Goal: Information Seeking & Learning: Learn about a topic

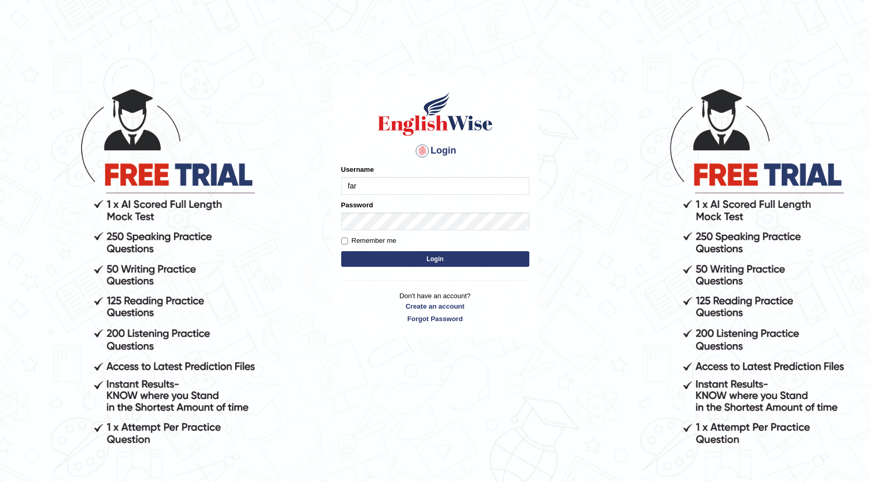
type input "farihaafghan556"
click at [437, 255] on button "Login" at bounding box center [435, 259] width 188 height 16
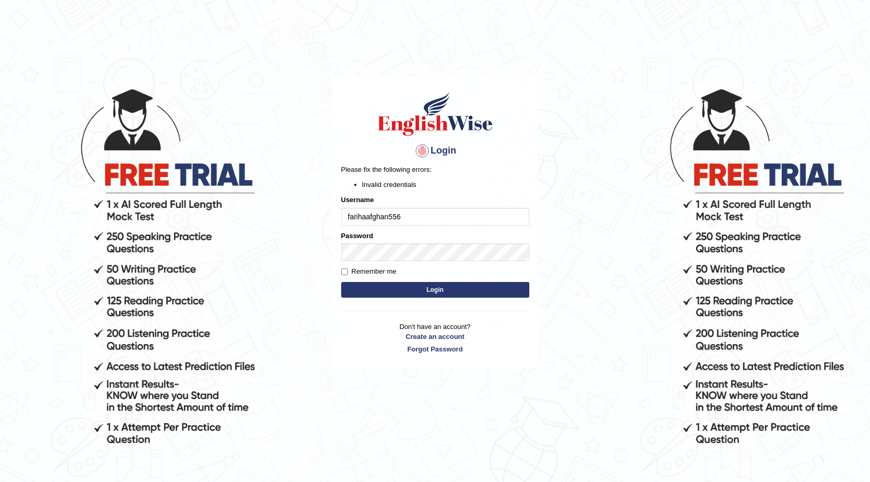
click at [430, 288] on button "Login" at bounding box center [435, 290] width 188 height 16
click at [422, 291] on button "Login" at bounding box center [435, 290] width 188 height 16
click at [418, 295] on button "Login" at bounding box center [435, 290] width 188 height 16
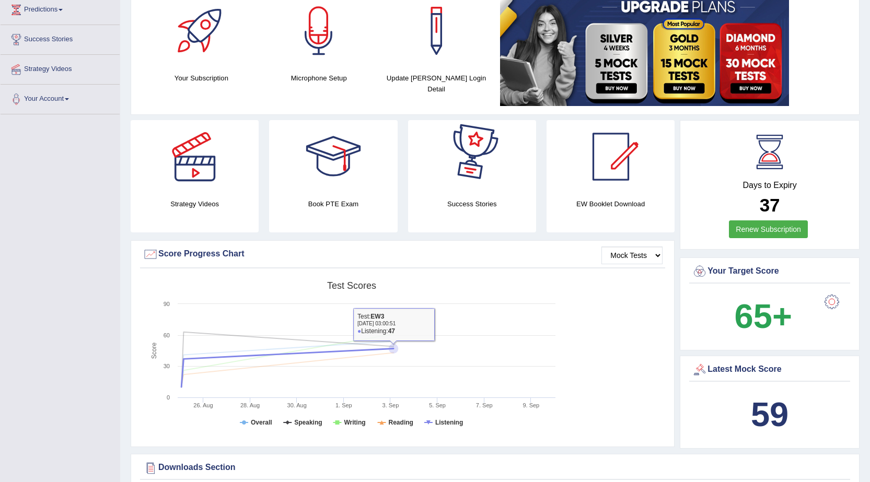
scroll to position [52, 0]
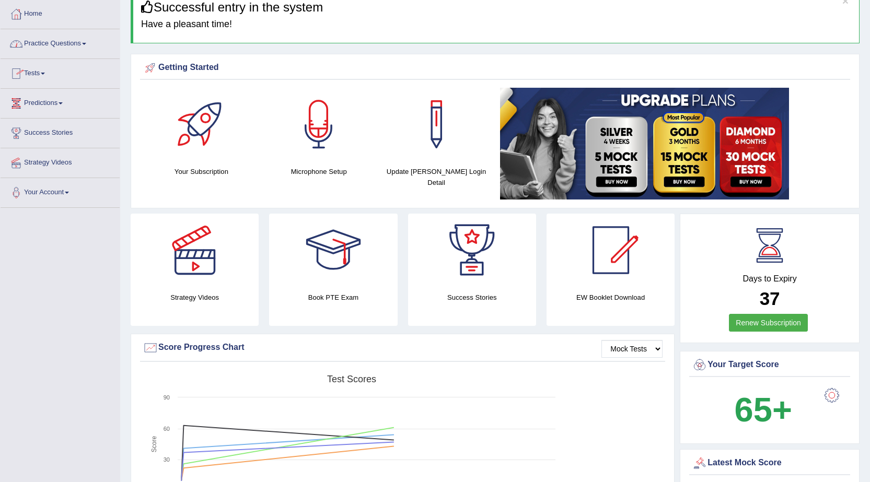
click at [46, 75] on link "Tests" at bounding box center [60, 72] width 119 height 26
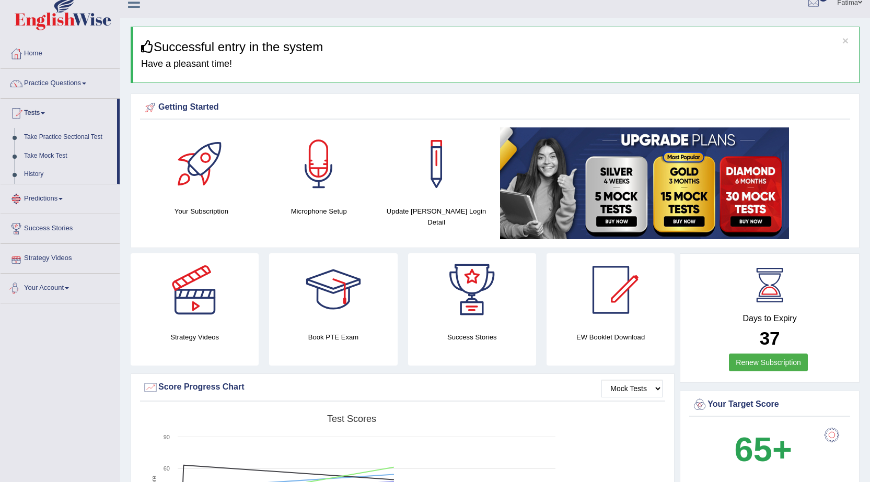
scroll to position [0, 0]
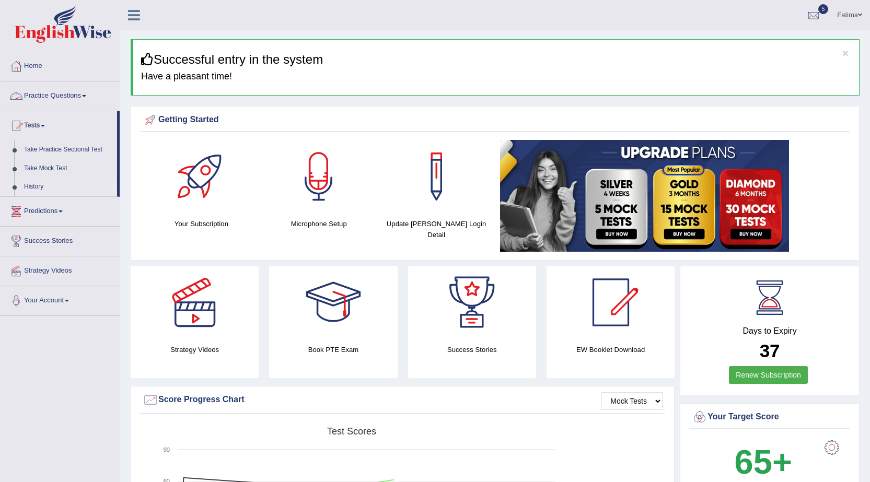
click at [32, 185] on link "History" at bounding box center [68, 187] width 98 height 19
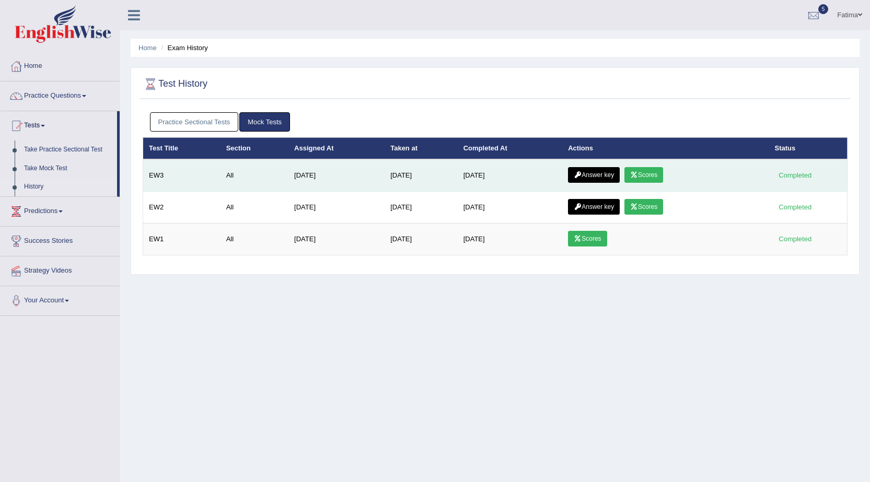
click at [651, 170] on link "Scores" at bounding box center [643, 175] width 39 height 16
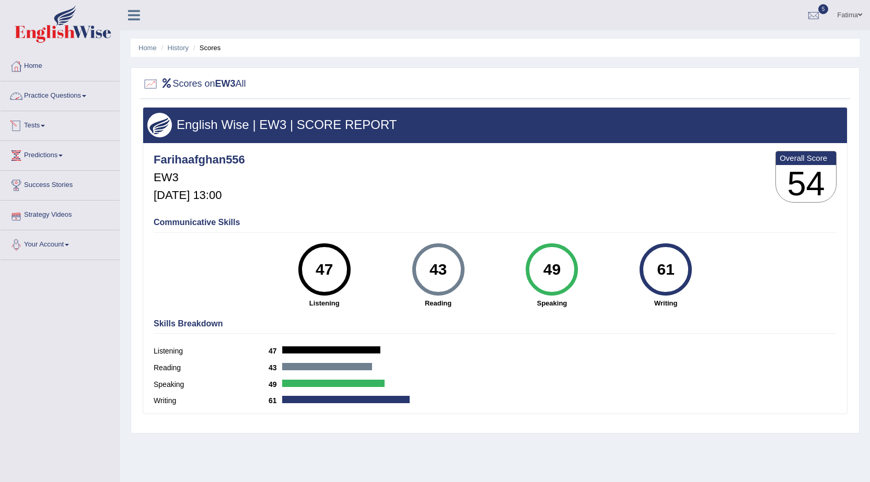
click at [78, 96] on link "Practice Questions" at bounding box center [60, 94] width 119 height 26
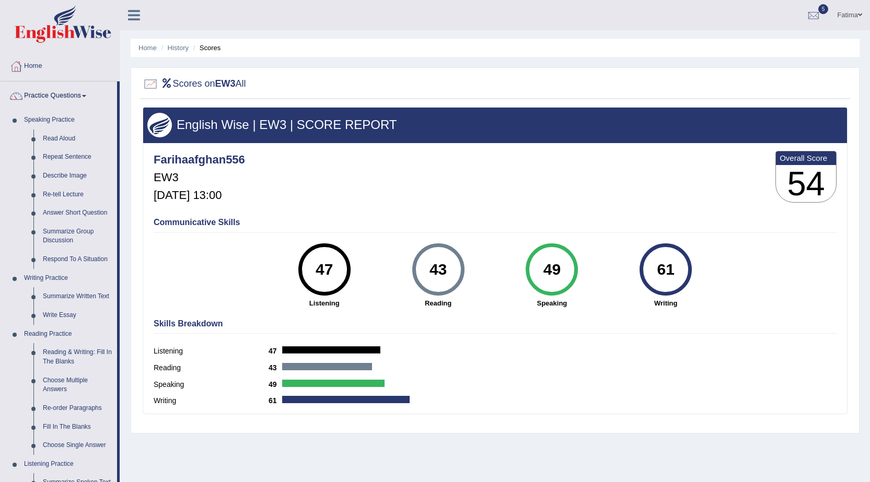
click at [86, 96] on span at bounding box center [84, 96] width 4 height 2
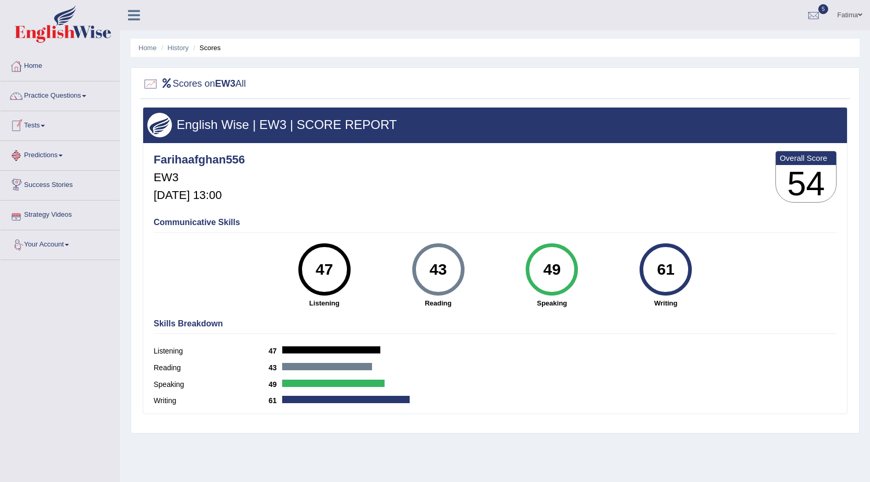
click at [46, 122] on link "Tests" at bounding box center [60, 124] width 119 height 26
click at [34, 185] on link "History" at bounding box center [68, 187] width 98 height 19
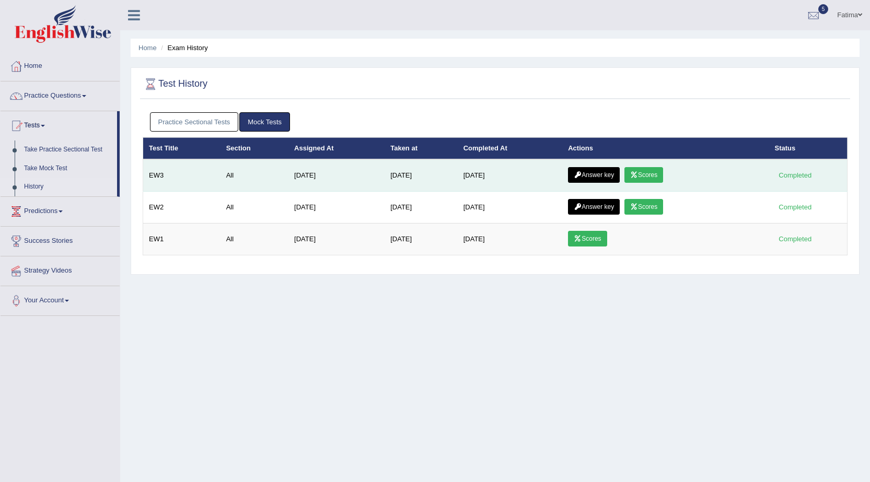
click at [585, 170] on link "Answer key" at bounding box center [594, 175] width 52 height 16
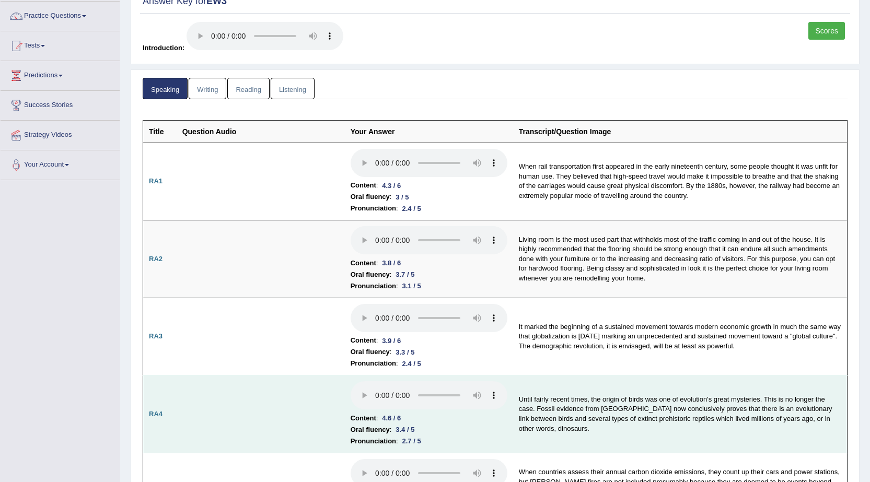
scroll to position [79, 0]
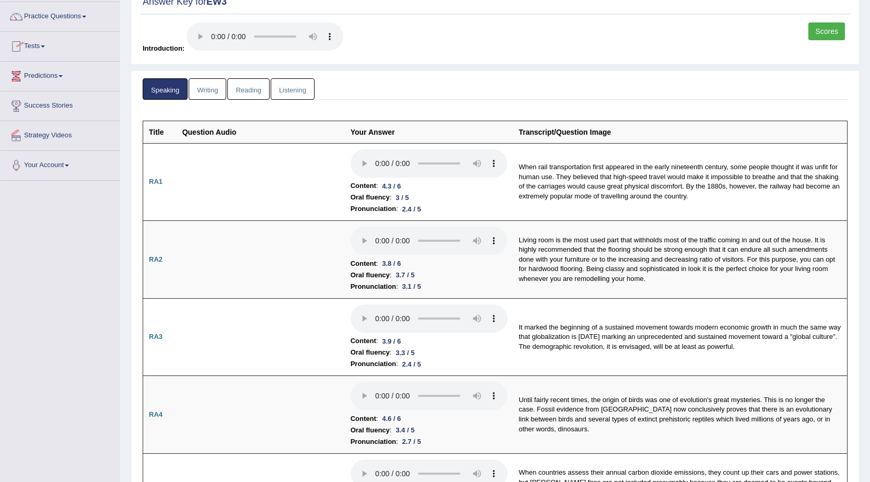
click at [212, 87] on link "Writing" at bounding box center [208, 88] width 38 height 21
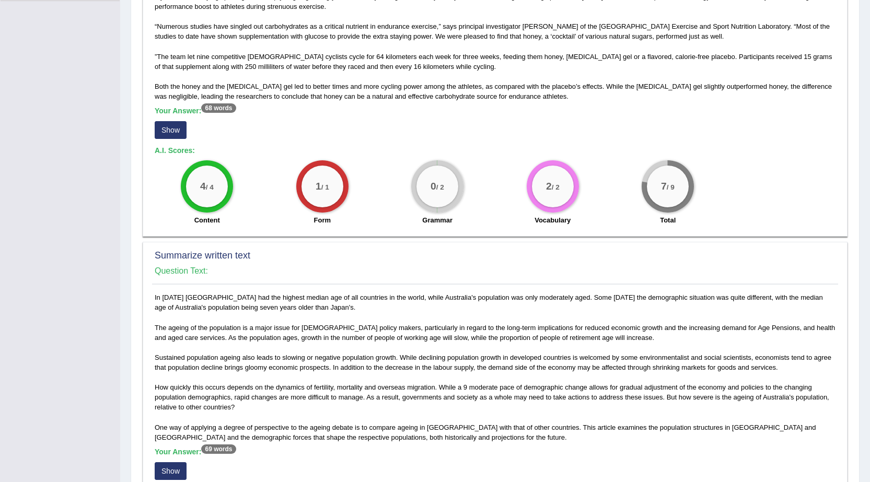
scroll to position [253, 0]
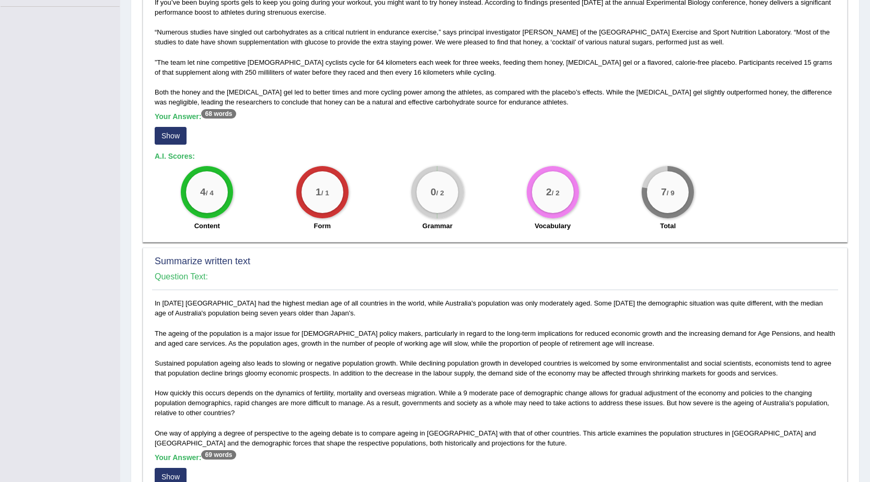
click at [442, 193] on small "/ 2" at bounding box center [440, 193] width 8 height 8
click at [447, 196] on div "0 / 2" at bounding box center [437, 192] width 42 height 42
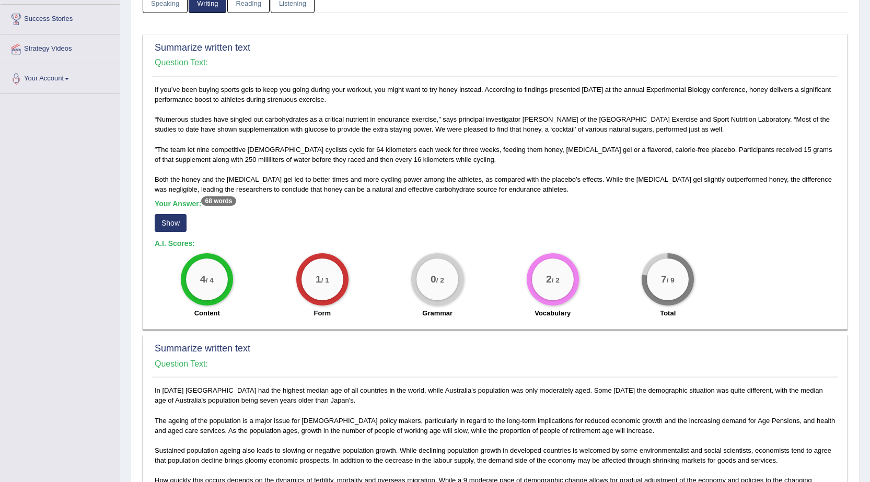
scroll to position [0, 0]
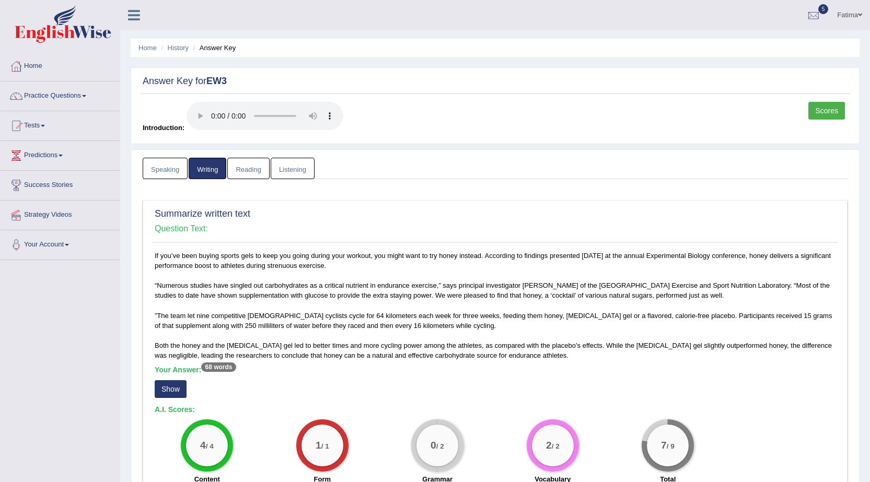
click at [245, 173] on link "Reading" at bounding box center [248, 168] width 42 height 21
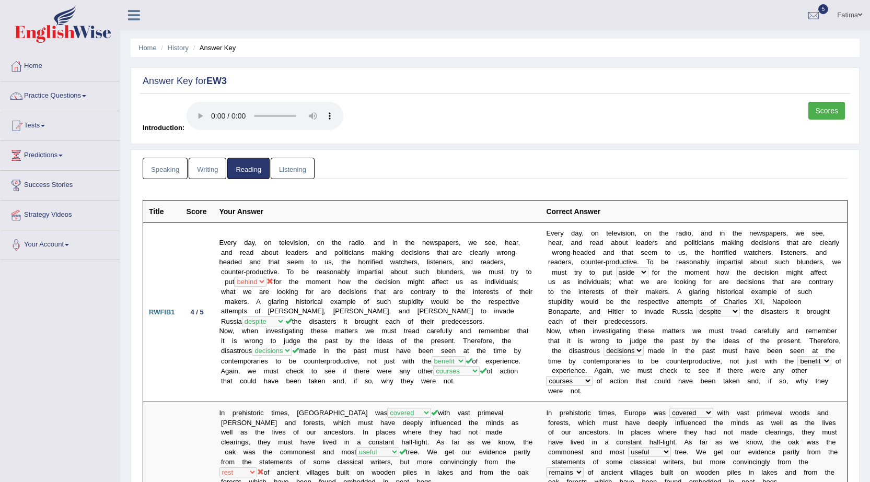
click at [288, 162] on link "Listening" at bounding box center [293, 168] width 44 height 21
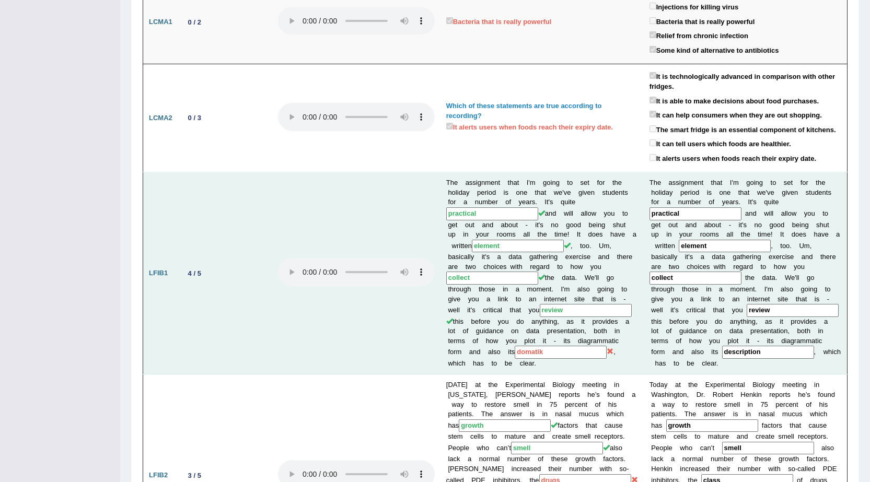
scroll to position [67, 0]
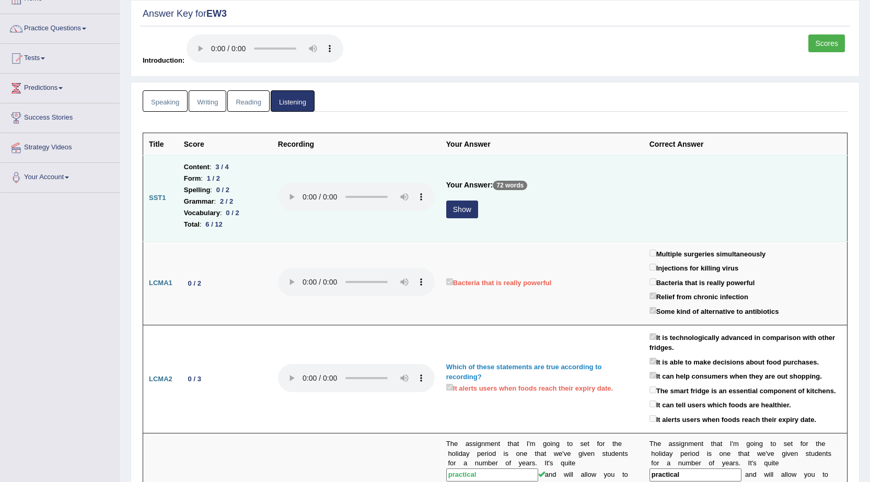
click at [468, 210] on button "Show" at bounding box center [462, 210] width 32 height 18
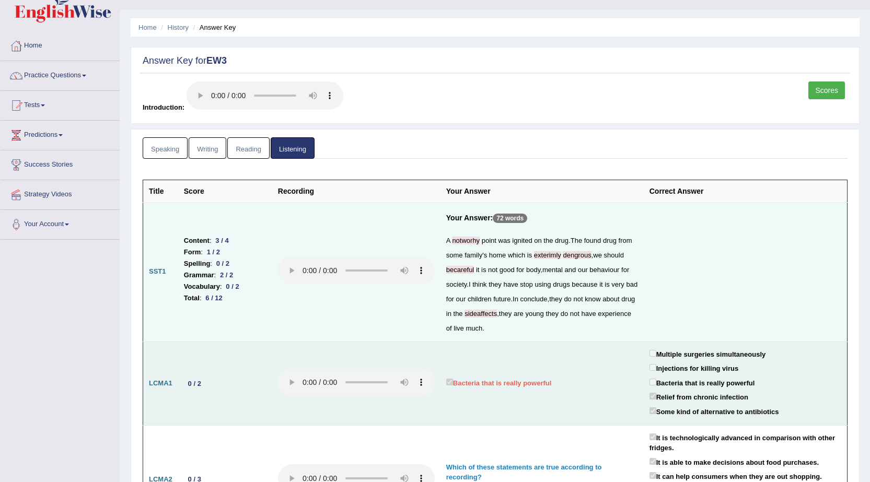
scroll to position [0, 0]
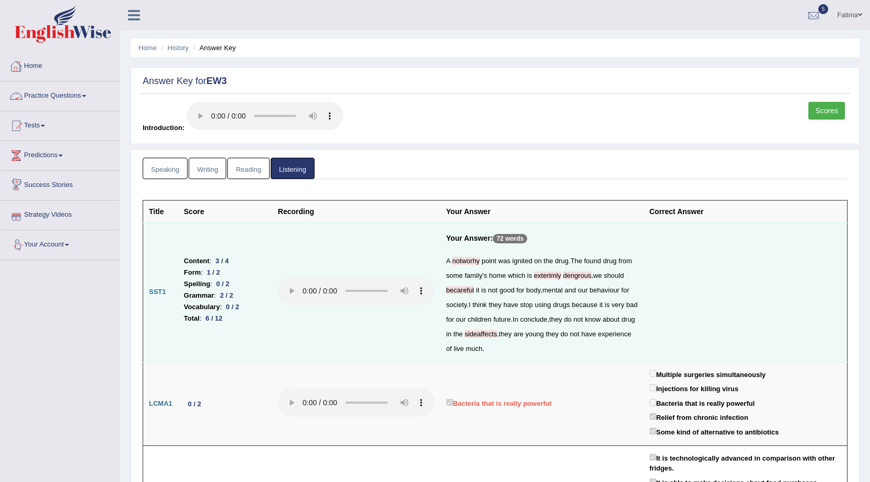
click at [81, 99] on link "Practice Questions" at bounding box center [60, 94] width 119 height 26
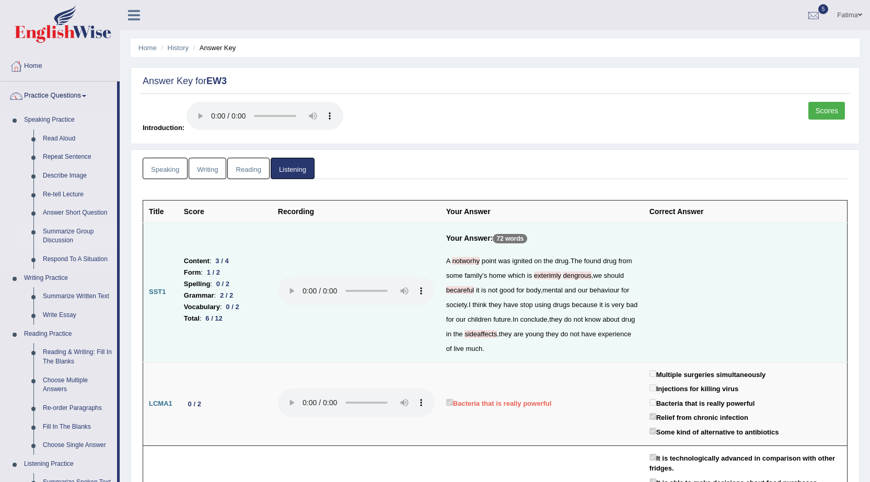
scroll to position [261, 0]
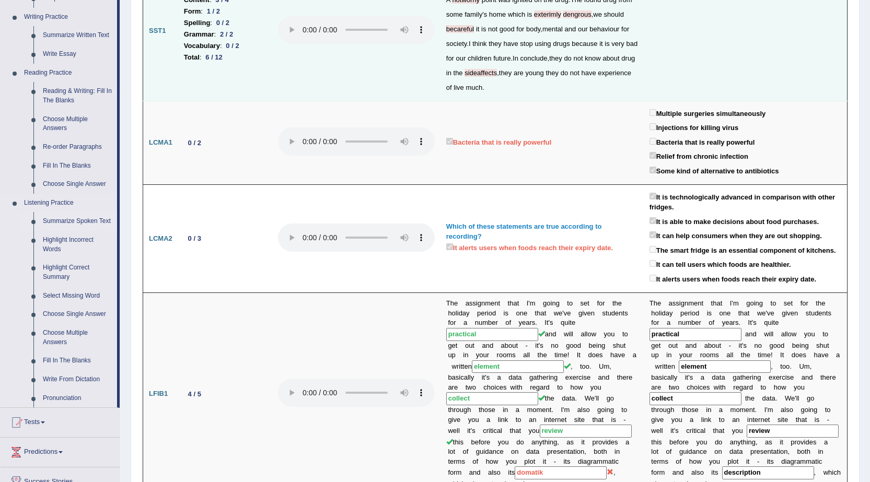
click at [90, 216] on link "Summarize Spoken Text" at bounding box center [77, 221] width 79 height 19
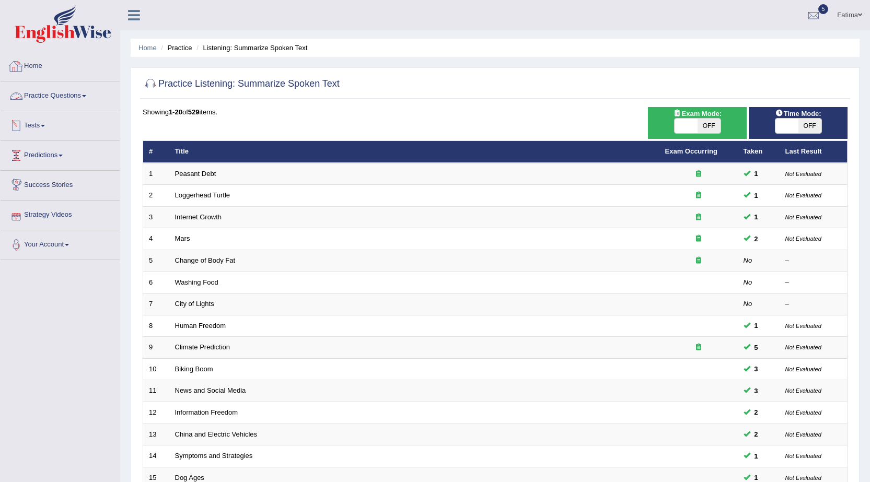
click at [88, 91] on link "Practice Questions" at bounding box center [60, 94] width 119 height 26
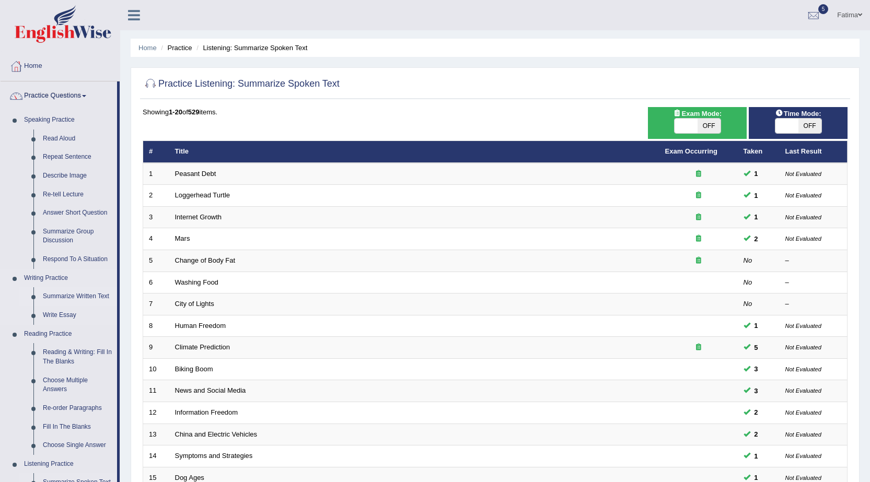
scroll to position [261, 0]
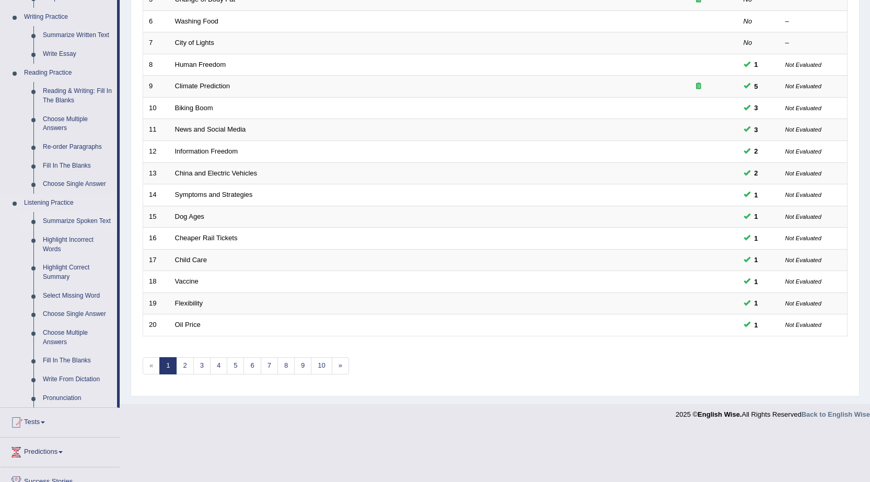
click at [93, 214] on link "Summarize Spoken Text" at bounding box center [77, 221] width 79 height 19
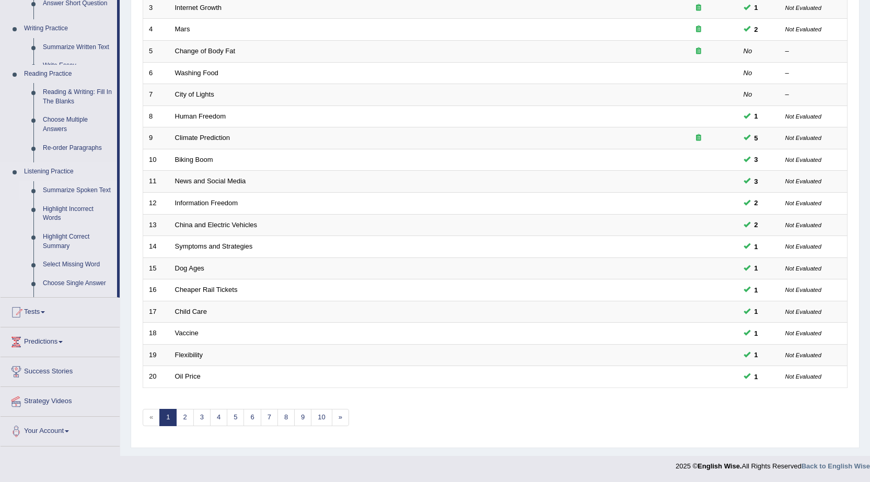
scroll to position [209, 0]
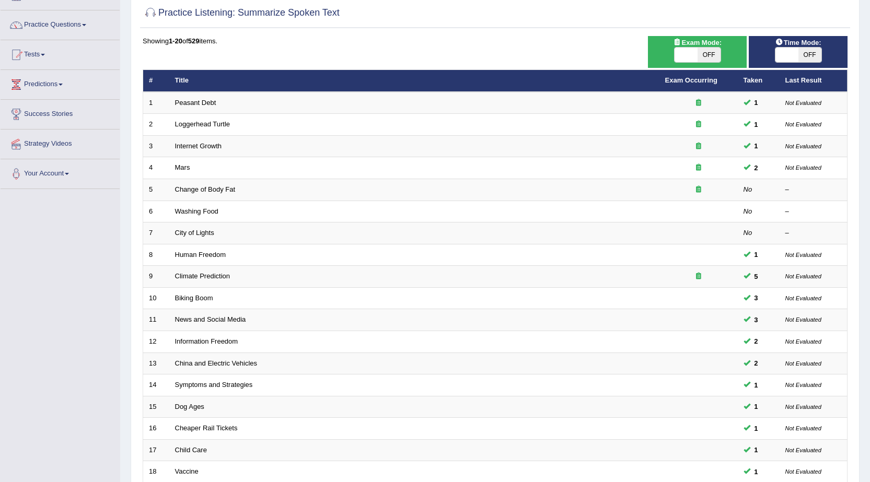
scroll to position [52, 0]
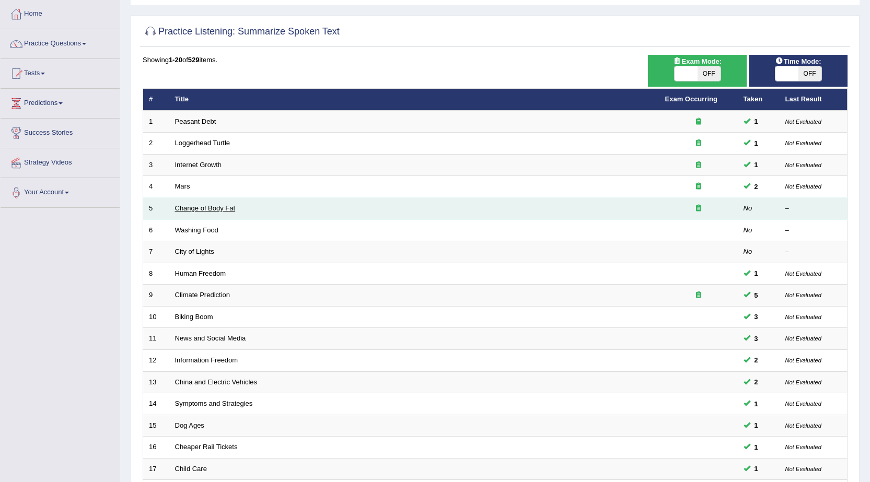
click at [214, 210] on link "Change of Body Fat" at bounding box center [205, 208] width 61 height 8
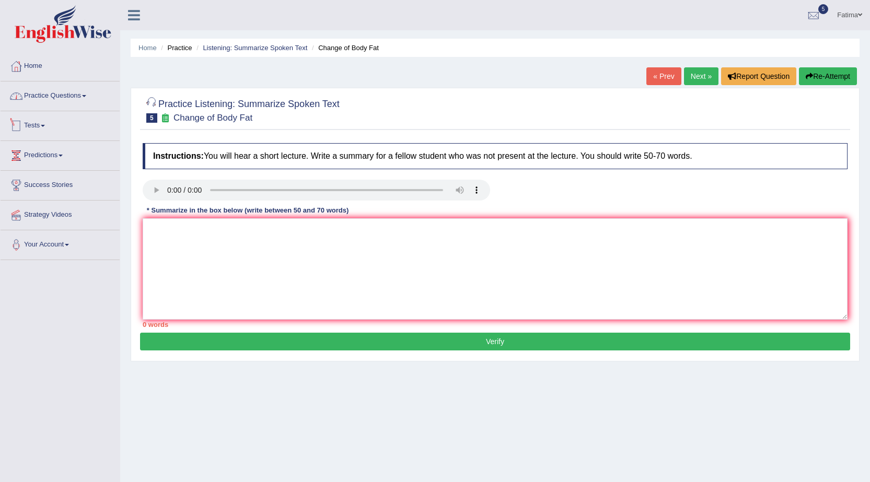
click at [84, 92] on link "Practice Questions" at bounding box center [60, 94] width 119 height 26
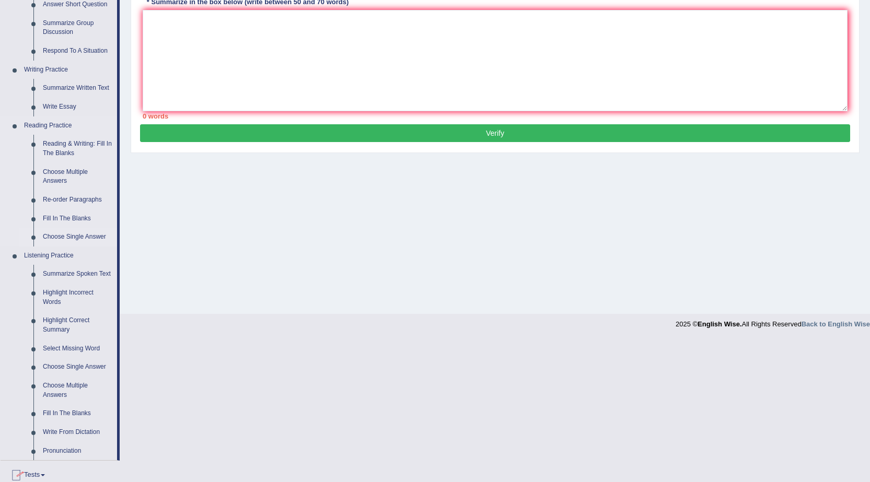
scroll to position [209, 0]
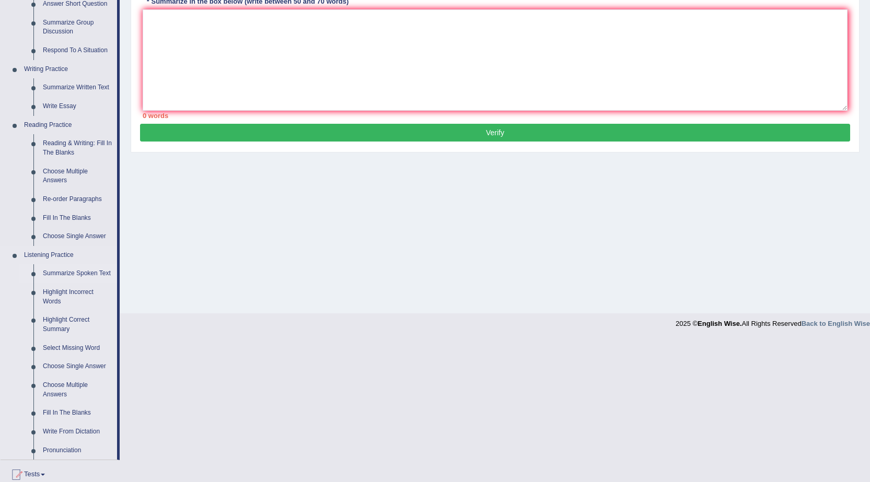
click at [105, 273] on link "Summarize Spoken Text" at bounding box center [77, 273] width 79 height 19
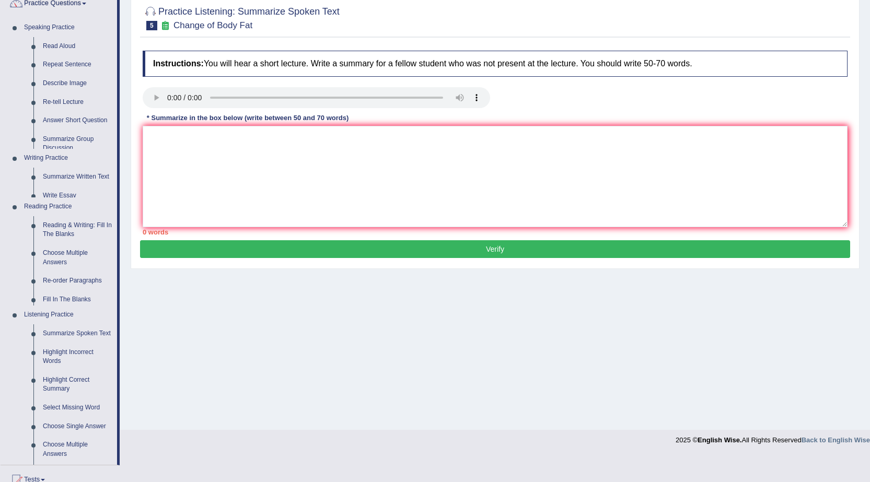
scroll to position [66, 0]
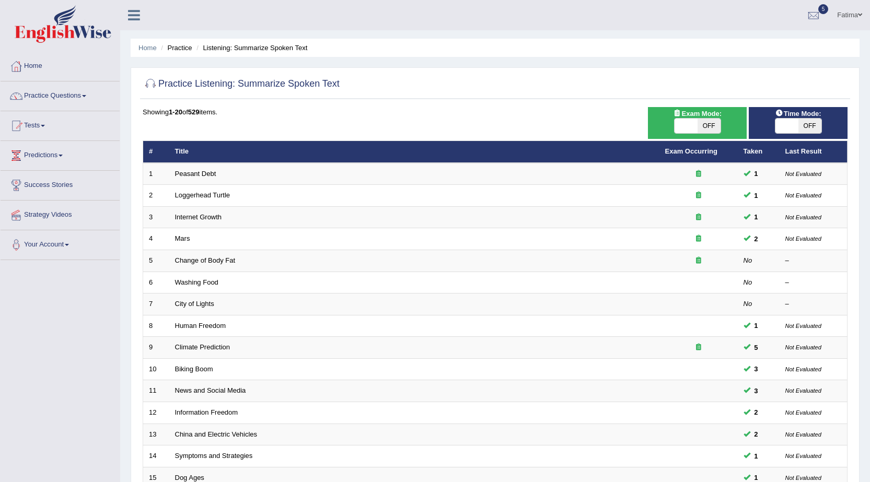
click at [708, 127] on span "OFF" at bounding box center [708, 126] width 23 height 15
checkbox input "true"
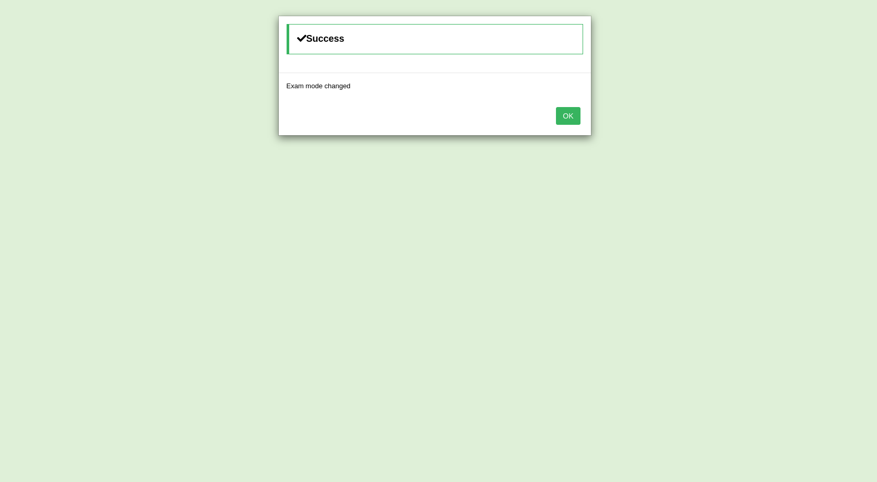
drag, startPoint x: 572, startPoint y: 120, endPoint x: 722, endPoint y: 152, distance: 153.4
click at [572, 121] on button "OK" at bounding box center [568, 116] width 24 height 18
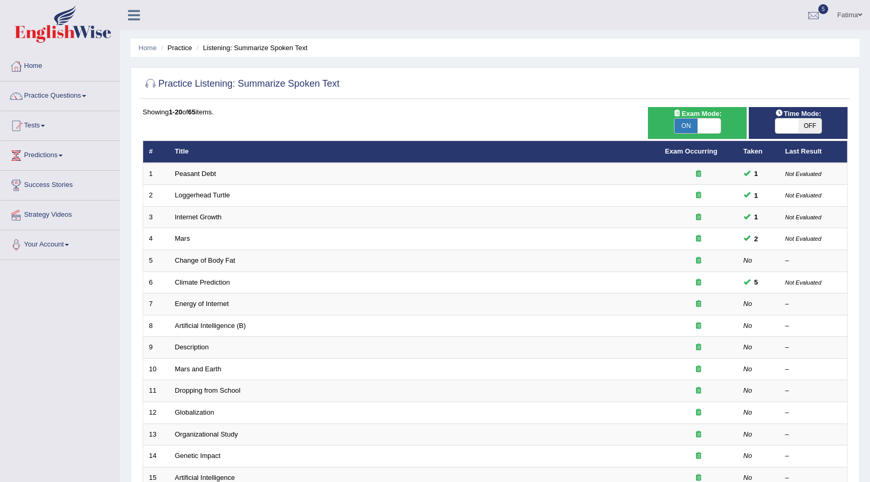
click at [809, 126] on span "OFF" at bounding box center [809, 126] width 23 height 15
checkbox input "true"
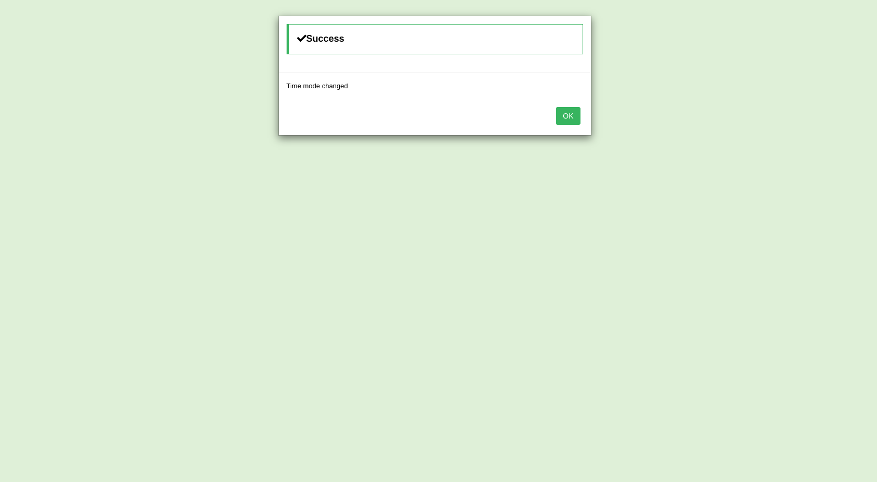
click at [564, 116] on button "OK" at bounding box center [568, 116] width 24 height 18
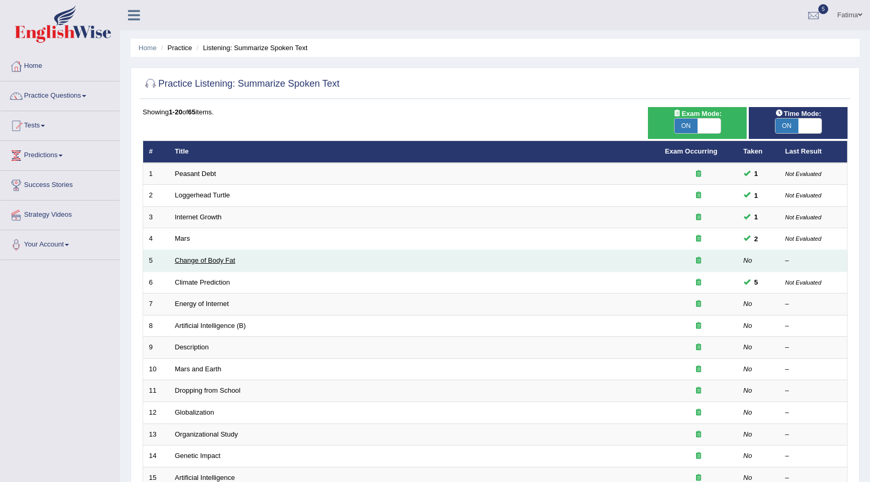
click at [212, 264] on link "Change of Body Fat" at bounding box center [205, 260] width 61 height 8
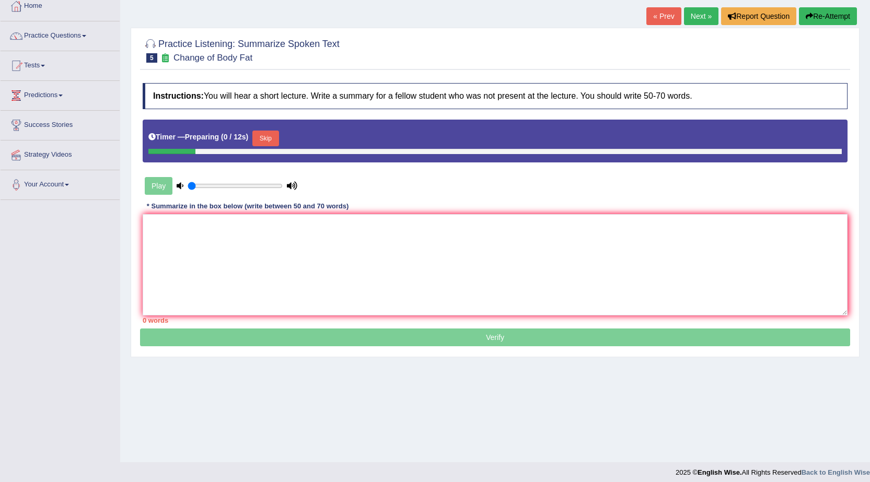
scroll to position [66, 0]
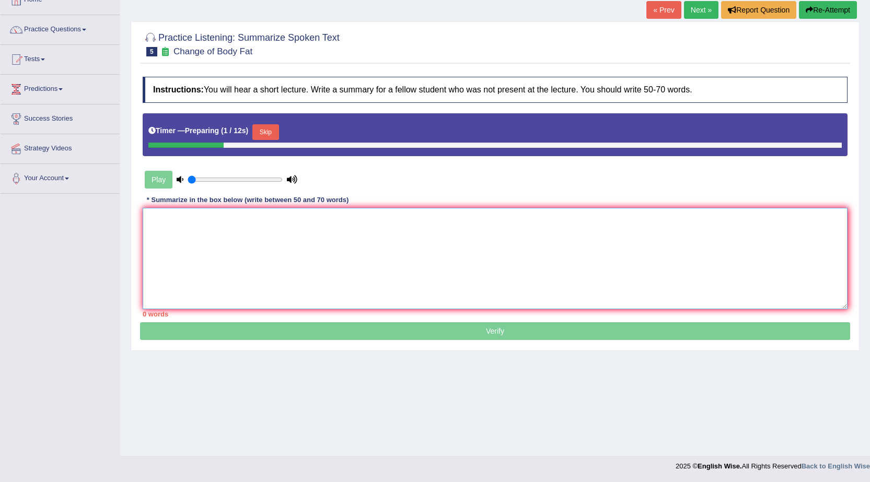
drag, startPoint x: 529, startPoint y: 279, endPoint x: 562, endPoint y: 274, distance: 33.9
click at [542, 278] on textarea at bounding box center [495, 258] width 704 height 101
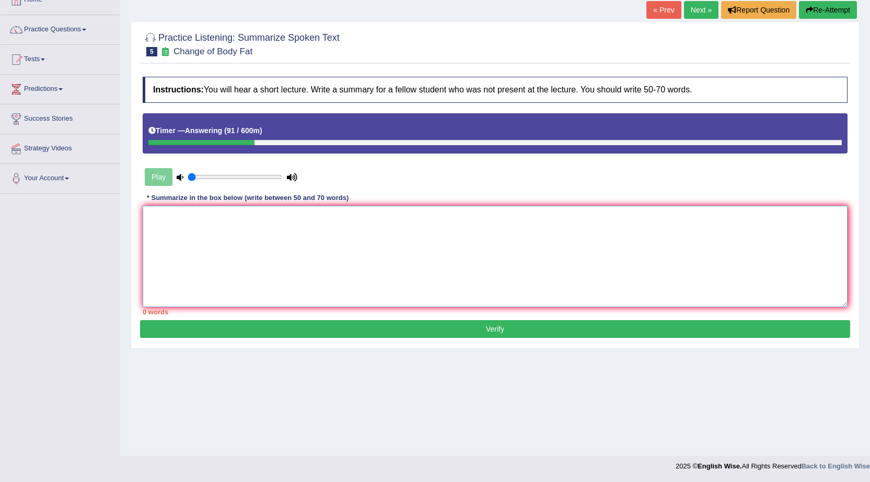
drag, startPoint x: 478, startPoint y: 231, endPoint x: 361, endPoint y: 269, distance: 122.5
click at [481, 232] on textarea at bounding box center [495, 256] width 704 height 101
click at [463, 252] on textarea at bounding box center [495, 256] width 704 height 101
click at [471, 252] on textarea at bounding box center [495, 256] width 704 height 101
click at [154, 215] on textarea at bounding box center [495, 256] width 704 height 101
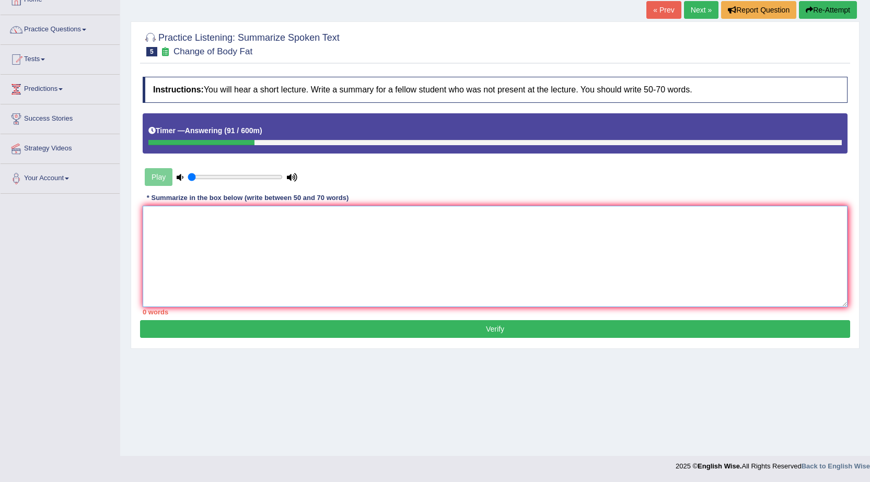
click at [159, 221] on textarea at bounding box center [495, 256] width 704 height 101
click at [162, 220] on textarea at bounding box center [495, 256] width 704 height 101
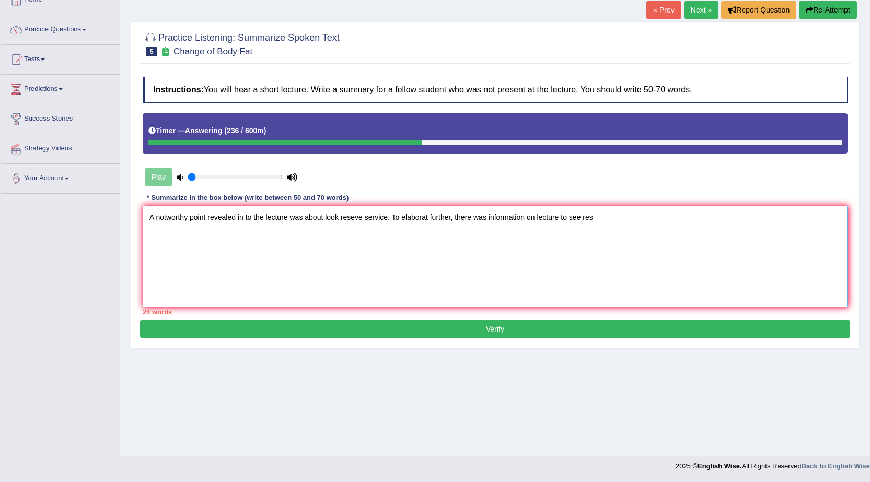
type textarea "A notworthy point revealed in to the lecture was about look reseve service. To …"
drag, startPoint x: 362, startPoint y: 217, endPoint x: 375, endPoint y: 224, distance: 14.5
click at [373, 221] on textarea "A notworthy point revealed in to the lecture was about look reseve service. To …" at bounding box center [495, 256] width 704 height 101
click at [362, 217] on textarea "A notworthy point revealed in to the lecture was about look reseve service. To …" at bounding box center [495, 256] width 704 height 101
drag, startPoint x: 365, startPoint y: 217, endPoint x: 377, endPoint y: 252, distance: 36.8
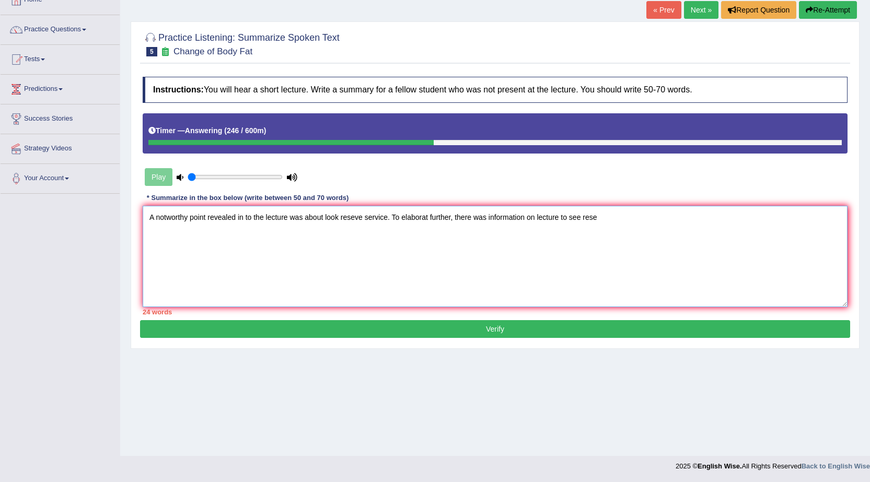
click at [377, 248] on textarea "A notworthy point revealed in to the lecture was about look reseve service. To …" at bounding box center [495, 256] width 704 height 101
click at [367, 218] on textarea "A notworthy point revealed in to the lecture was about look reseve service. To …" at bounding box center [495, 256] width 704 height 101
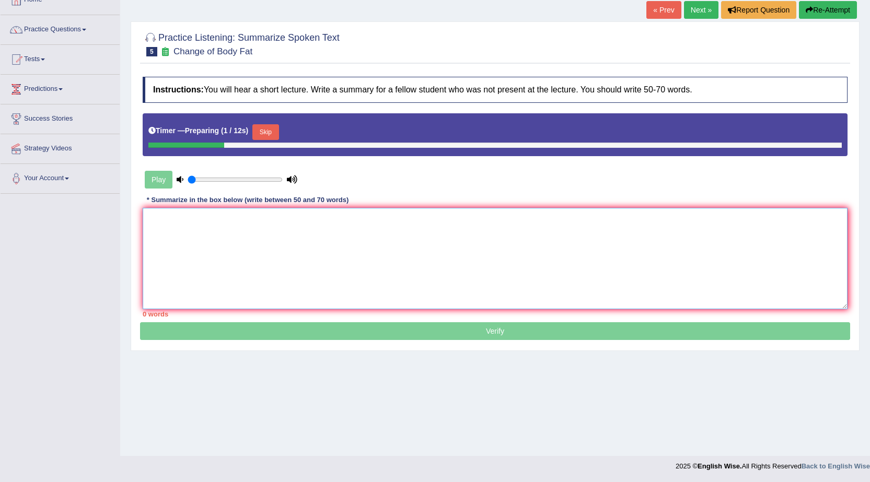
click at [368, 228] on textarea at bounding box center [495, 258] width 704 height 101
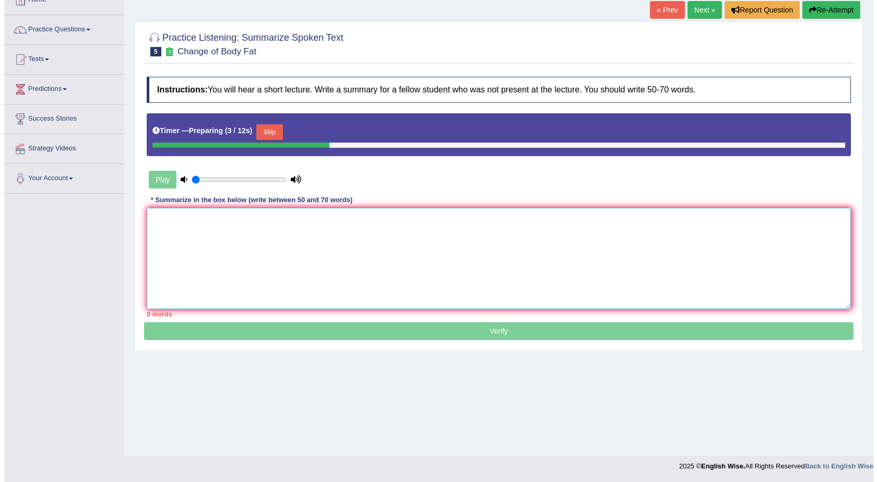
scroll to position [14, 0]
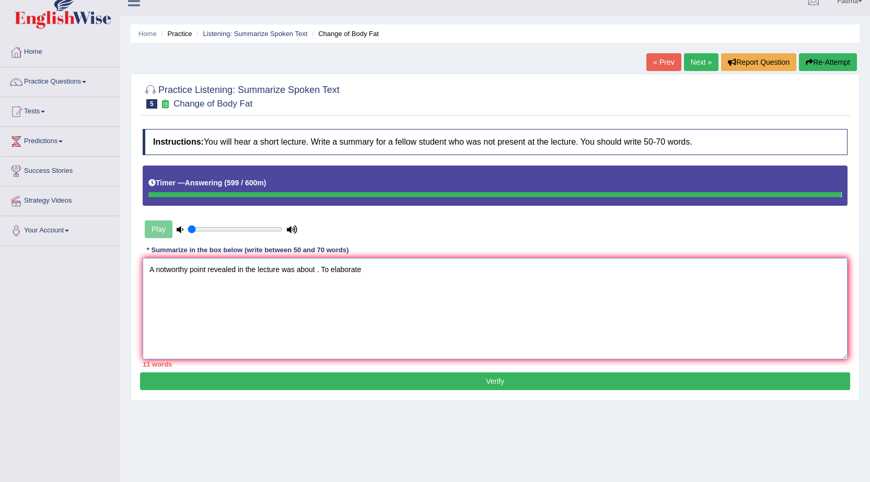
type textarea "A notworthy point revealed in the lecture was about . To elaborate"
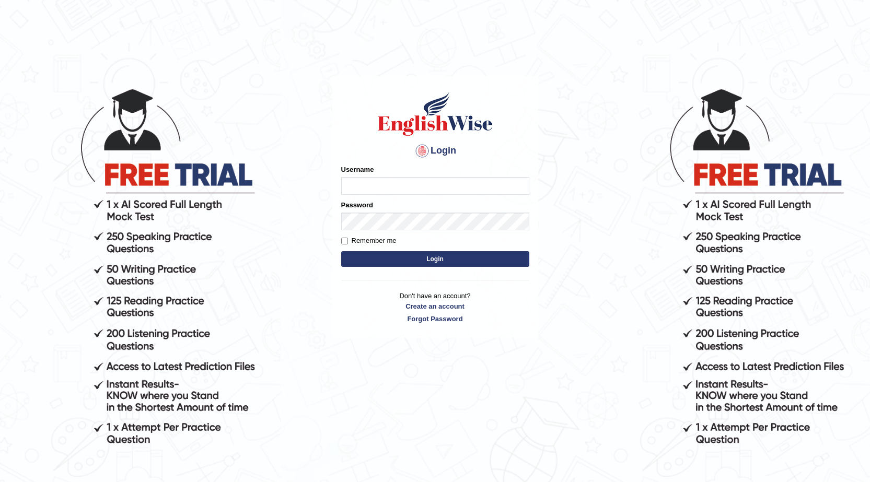
click at [374, 293] on p "Don't have an account? Create an account Forgot Password" at bounding box center [435, 307] width 188 height 32
click at [382, 293] on p "Don't have an account? Create an account Forgot Password" at bounding box center [435, 307] width 188 height 32
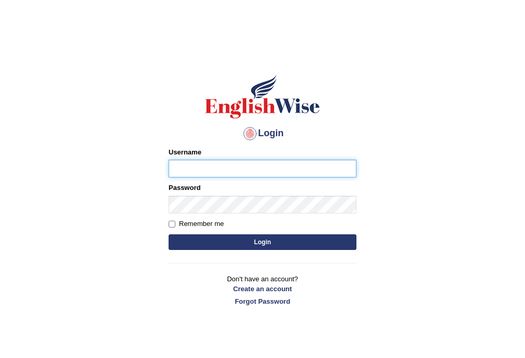
click at [300, 177] on input "Username" at bounding box center [263, 169] width 188 height 18
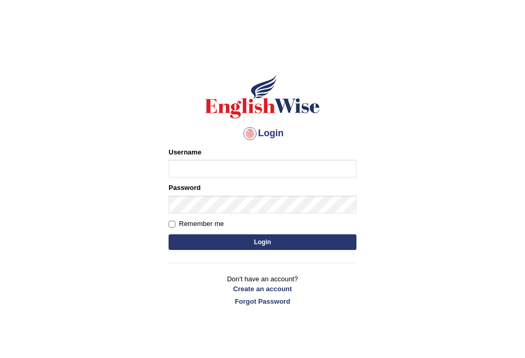
click at [195, 170] on input "Username" at bounding box center [263, 169] width 188 height 18
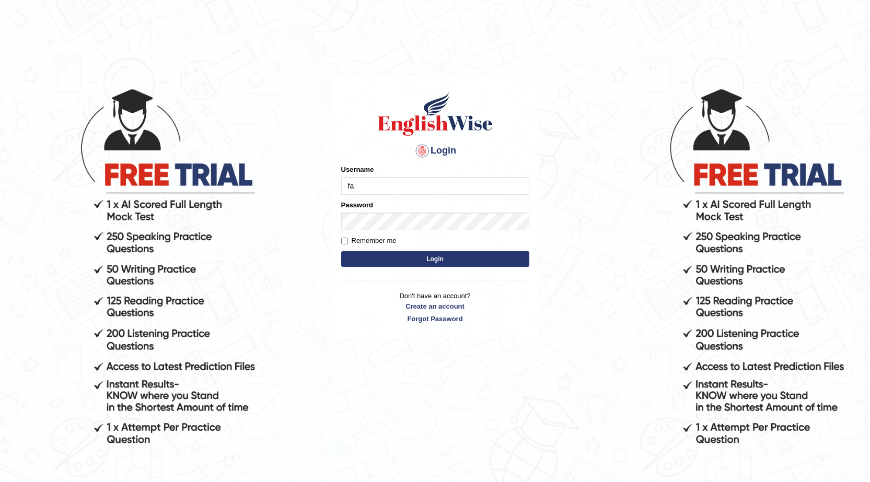
type input "farihaafghan556"
click at [460, 258] on button "Login" at bounding box center [435, 259] width 188 height 16
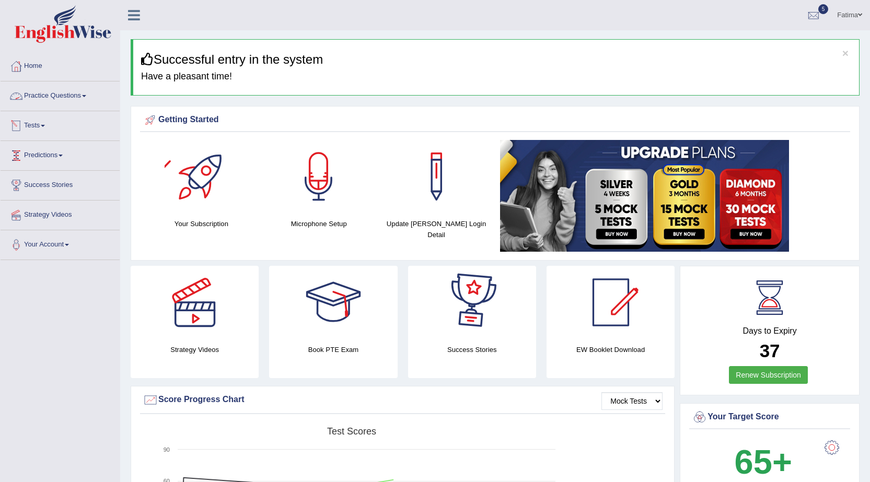
click at [85, 98] on link "Practice Questions" at bounding box center [60, 94] width 119 height 26
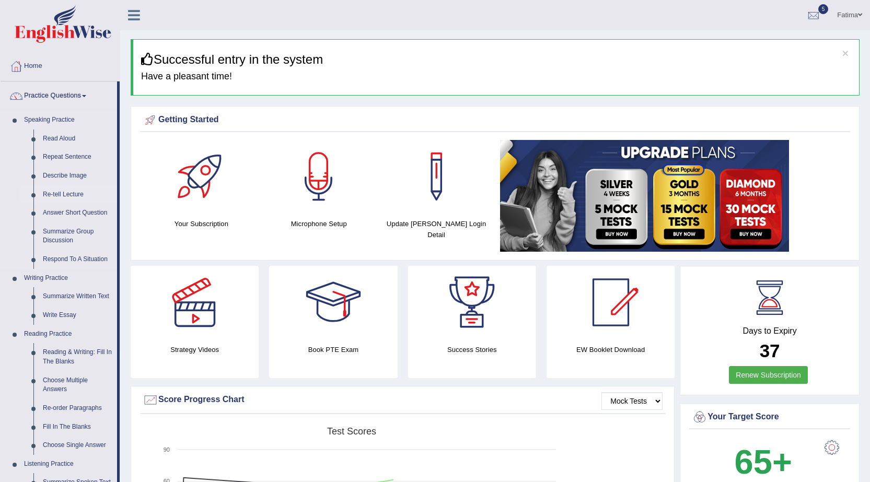
click at [82, 195] on link "Re-tell Lecture" at bounding box center [77, 194] width 79 height 19
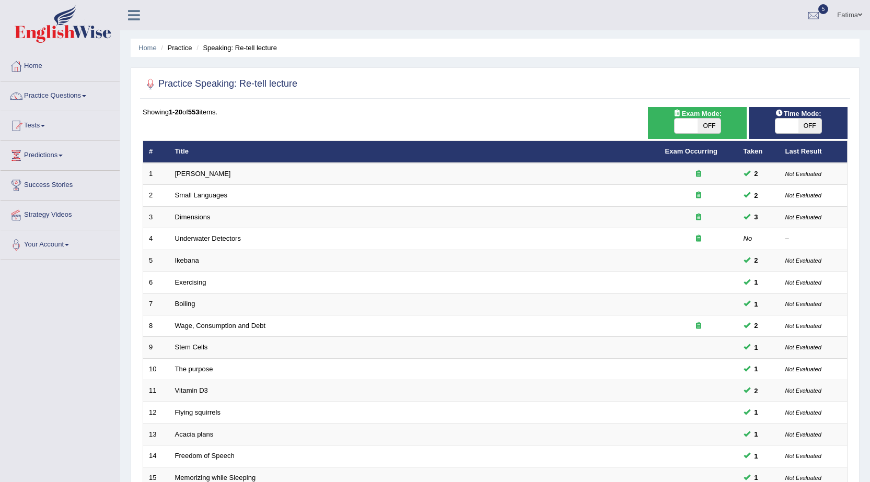
click at [78, 94] on link "Practice Questions" at bounding box center [60, 94] width 119 height 26
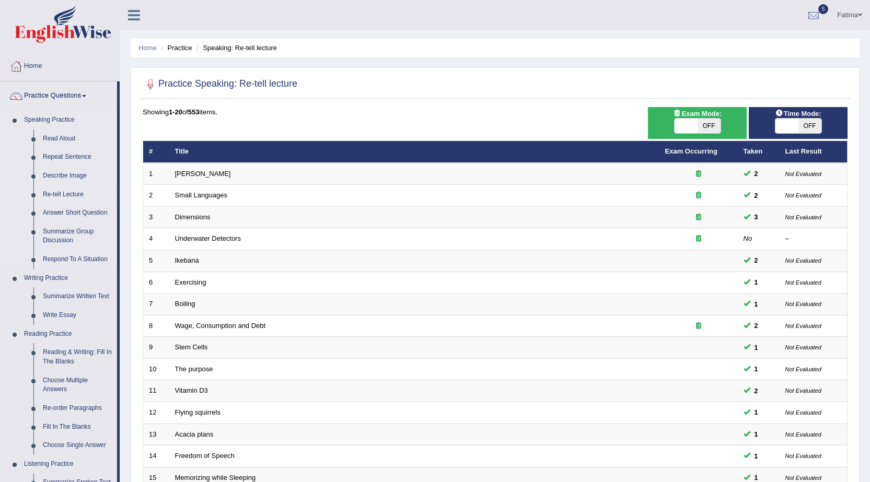
click at [78, 197] on link "Re-tell Lecture" at bounding box center [77, 194] width 79 height 19
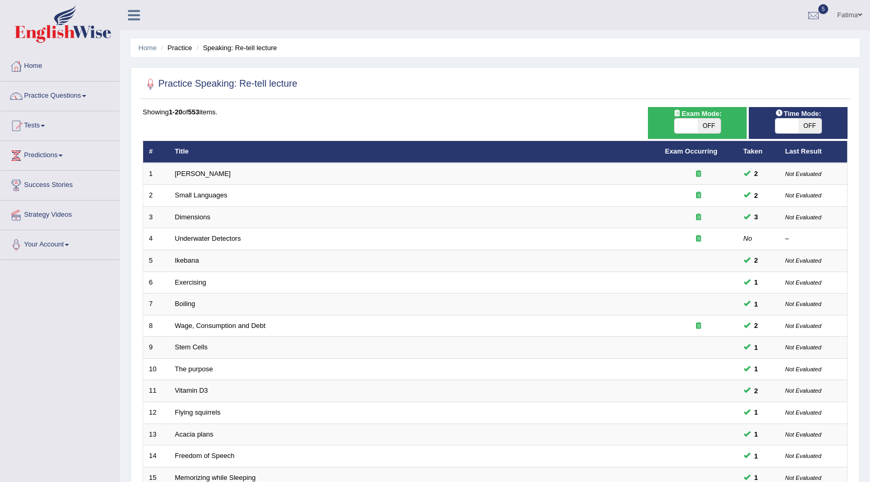
click at [708, 126] on span "OFF" at bounding box center [708, 126] width 23 height 15
checkbox input "true"
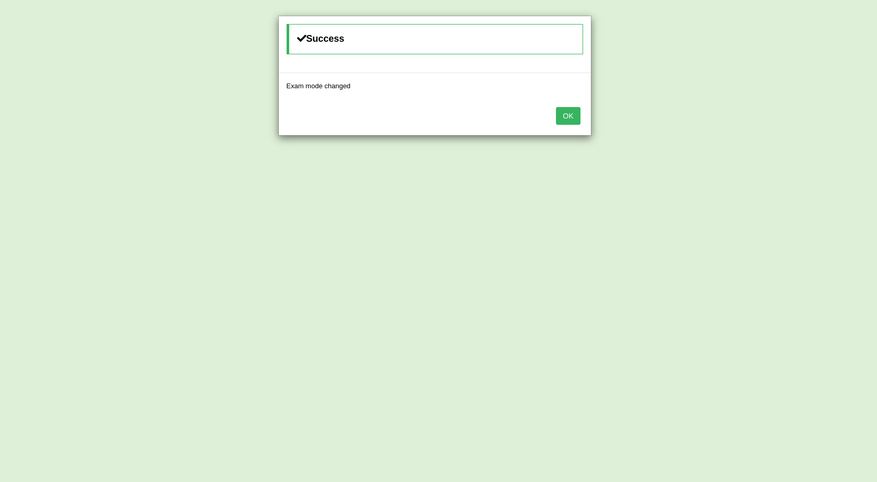
click at [566, 116] on button "OK" at bounding box center [568, 116] width 24 height 18
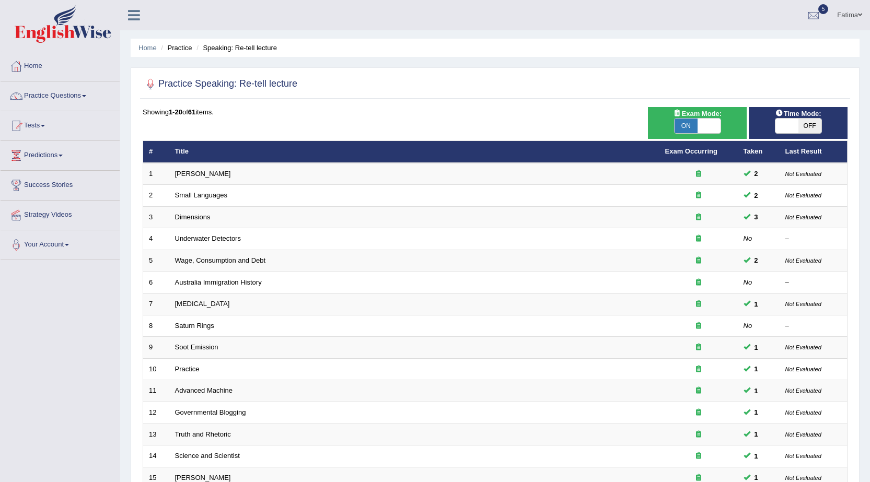
click at [809, 123] on span "OFF" at bounding box center [809, 126] width 23 height 15
checkbox input "true"
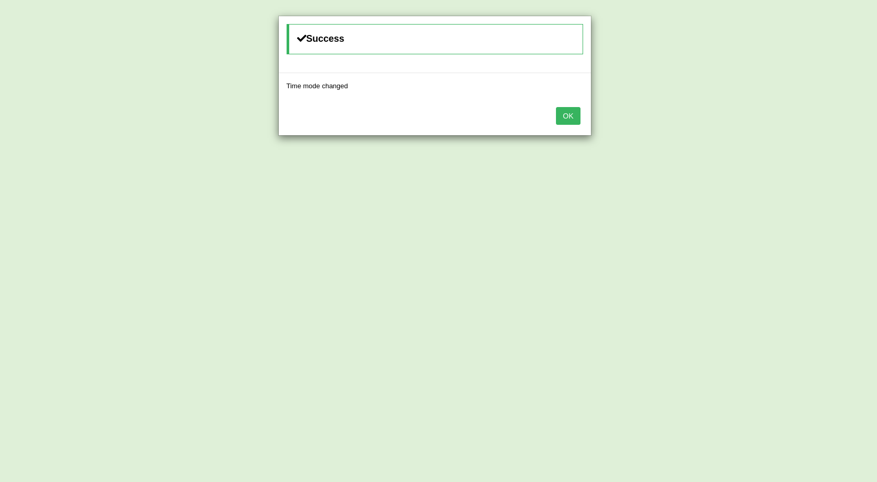
click at [560, 113] on button "OK" at bounding box center [568, 116] width 24 height 18
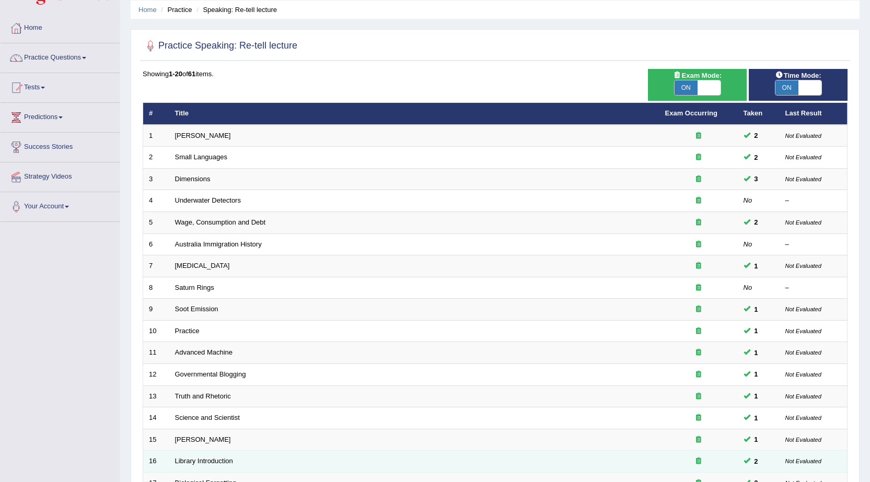
scroll to position [209, 0]
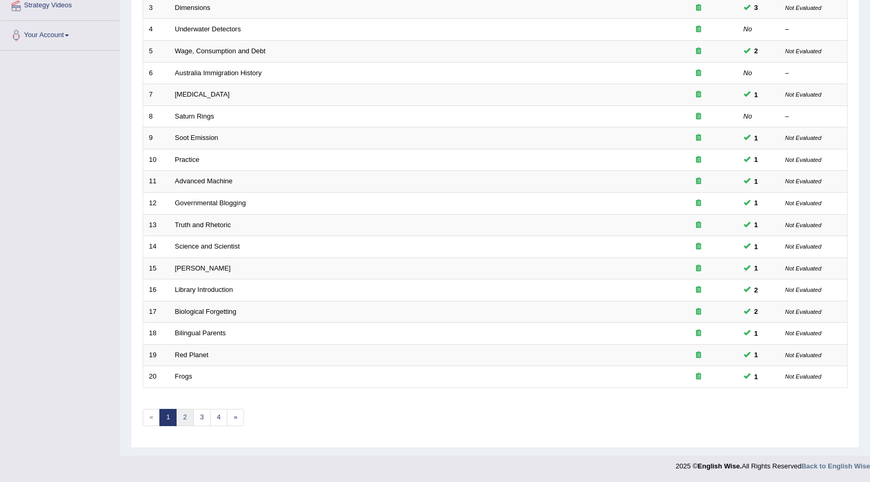
click at [180, 425] on link "2" at bounding box center [184, 417] width 17 height 17
click at [182, 420] on link "2" at bounding box center [184, 417] width 17 height 17
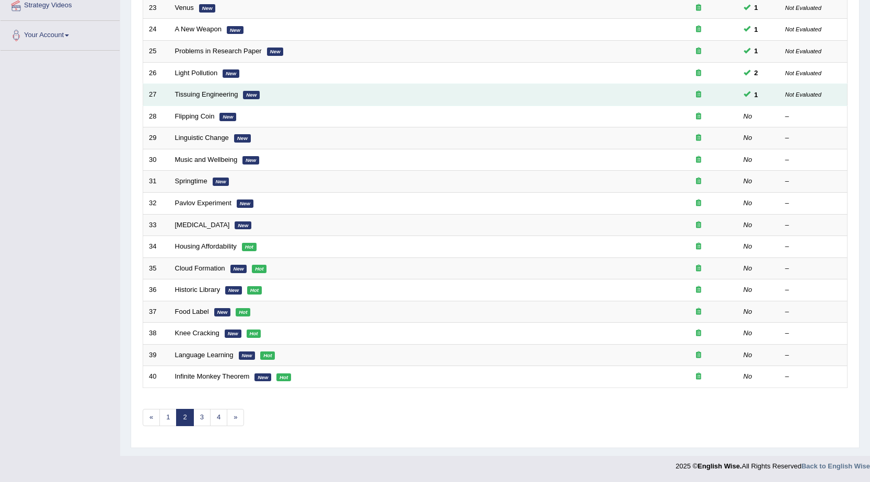
scroll to position [209, 0]
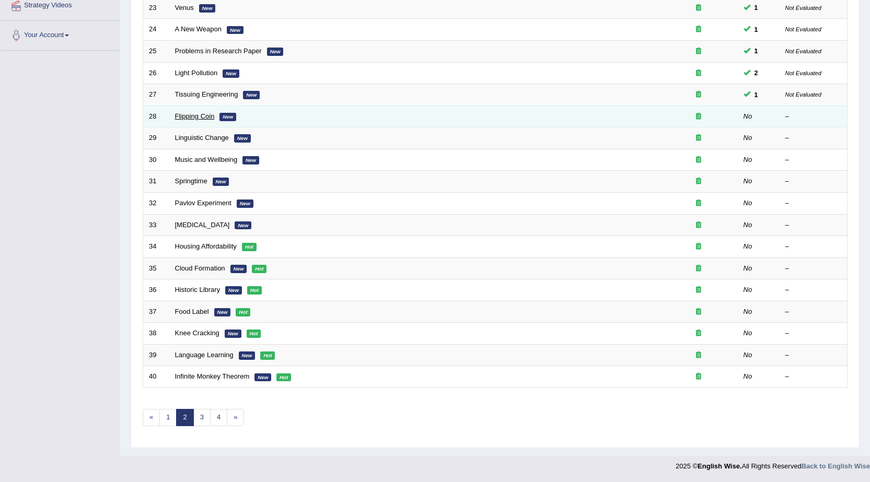
click at [200, 118] on link "Flipping Coin" at bounding box center [195, 116] width 40 height 8
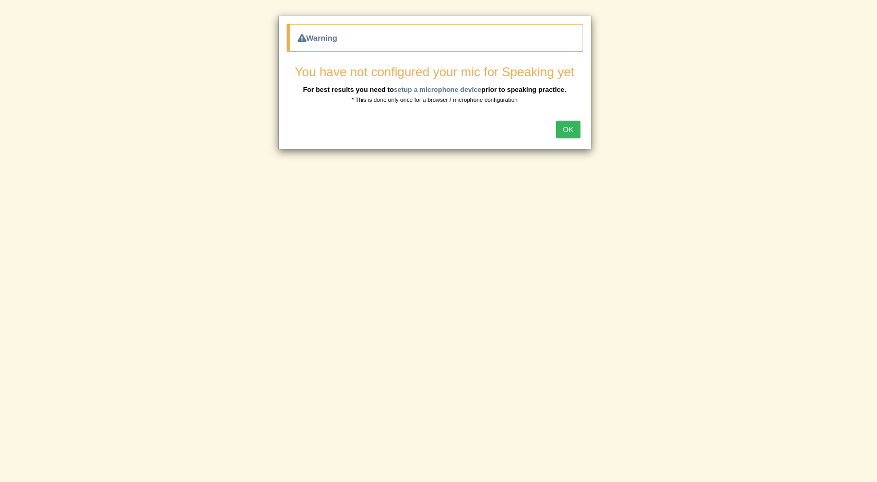
click at [565, 131] on button "OK" at bounding box center [568, 130] width 24 height 18
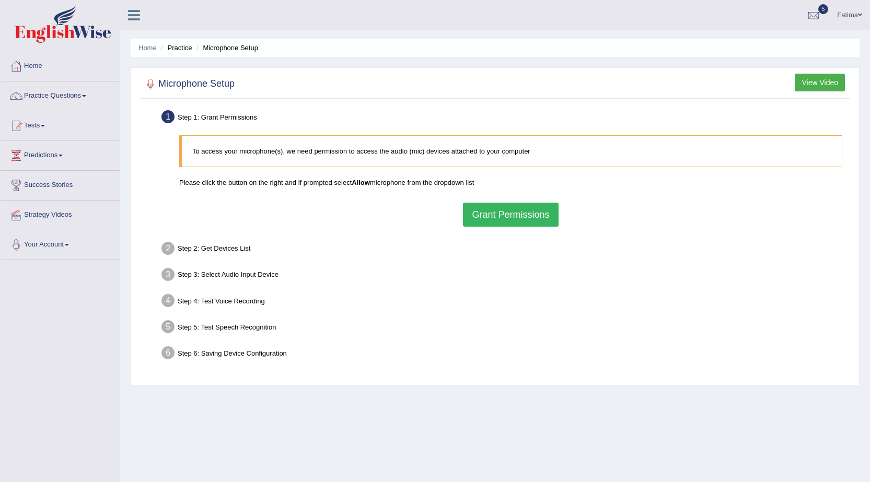
click at [532, 210] on button "Grant Permissions" at bounding box center [510, 215] width 95 height 24
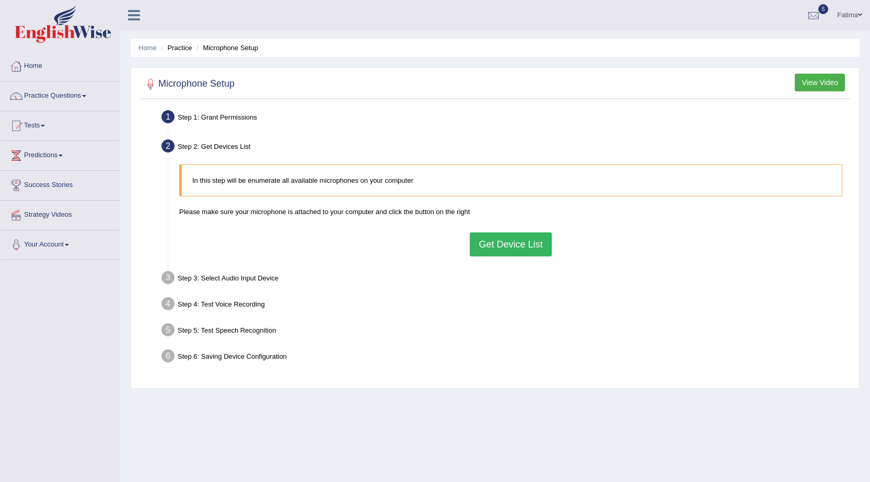
click at [535, 240] on button "Get Device List" at bounding box center [509, 244] width 81 height 24
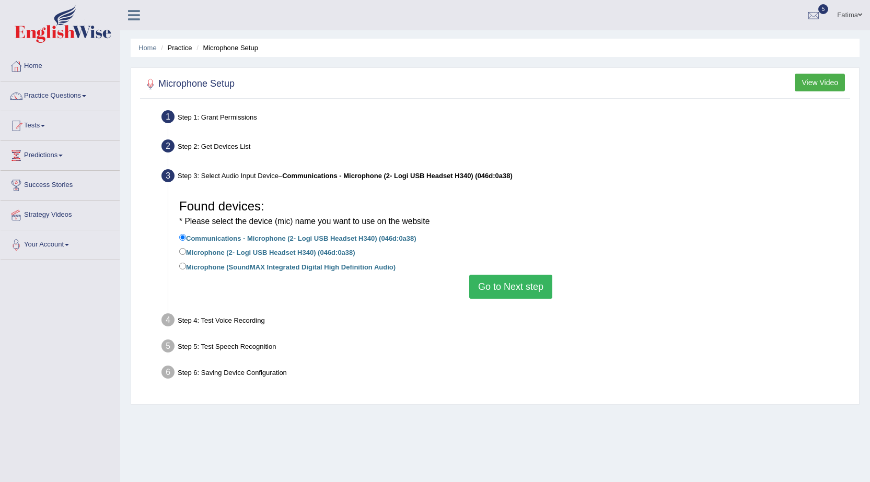
click at [179, 250] on div "Found devices: * Please select the device (mic) name you want to use on the web…" at bounding box center [510, 246] width 673 height 115
click at [174, 244] on div "Found devices: * Please select the device (mic) name you want to use on the web…" at bounding box center [510, 246] width 673 height 115
click at [180, 252] on input "Microphone (2- Logi USB Headset H340) (046d:0a38)" at bounding box center [182, 251] width 7 height 7
radio input "true"
click at [535, 290] on button "Go to Next step" at bounding box center [510, 287] width 83 height 24
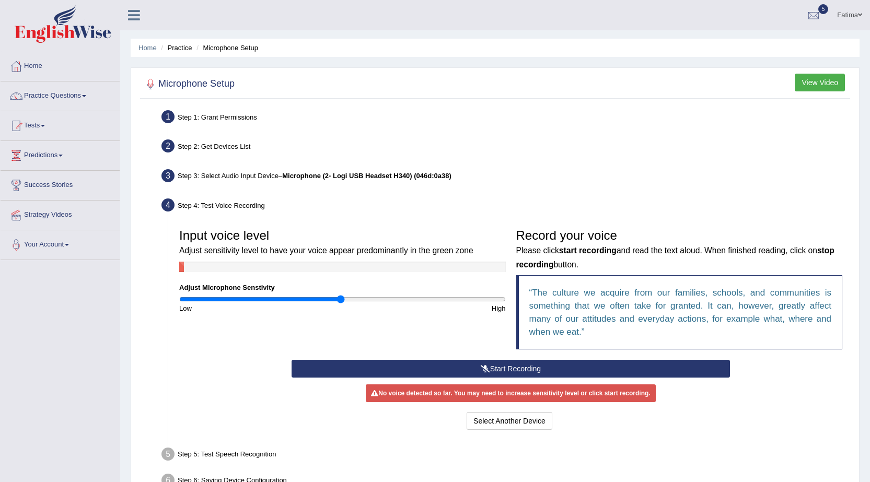
click at [497, 368] on button "Start Recording" at bounding box center [510, 369] width 438 height 18
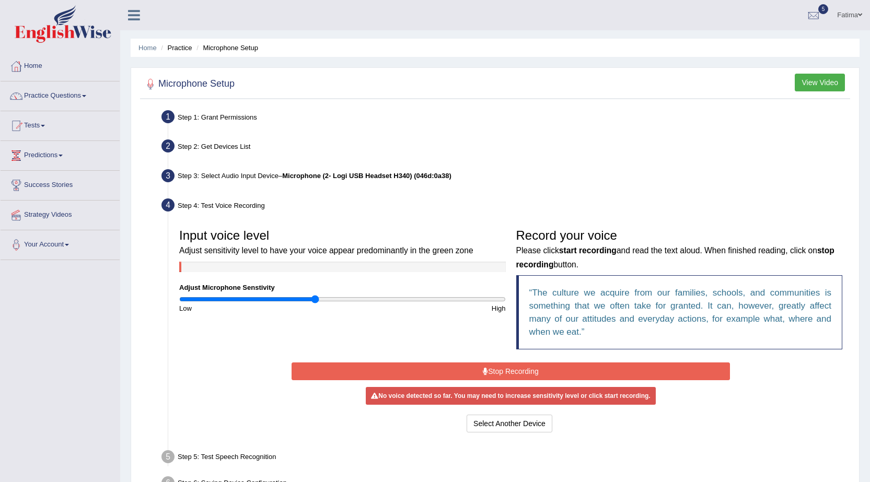
drag, startPoint x: 338, startPoint y: 298, endPoint x: 316, endPoint y: 297, distance: 22.0
type input "0.84"
click at [316, 297] on input "range" at bounding box center [342, 299] width 326 height 8
click at [440, 373] on button "Stop Recording" at bounding box center [510, 371] width 438 height 18
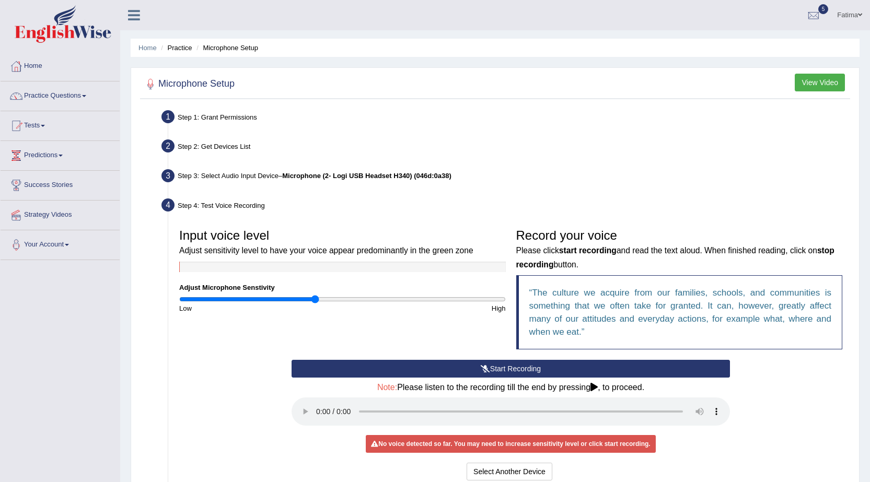
click at [445, 370] on button "Start Recording" at bounding box center [510, 369] width 438 height 18
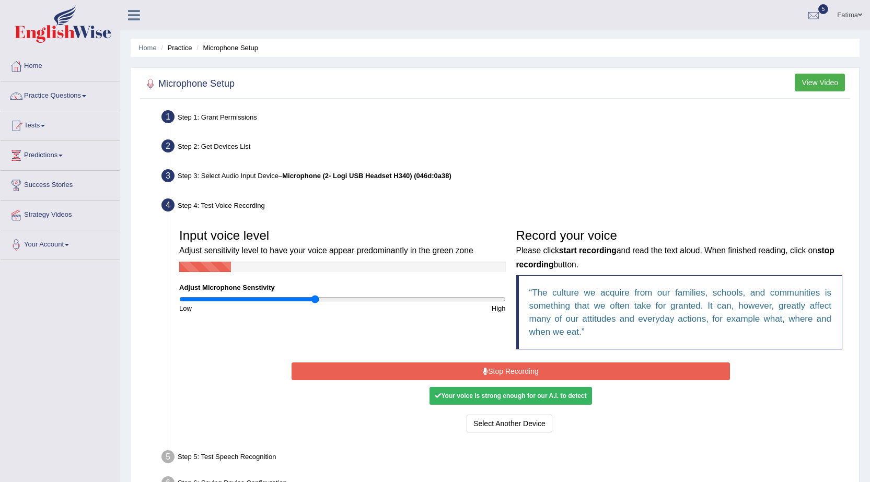
click at [447, 369] on button "Stop Recording" at bounding box center [510, 371] width 438 height 18
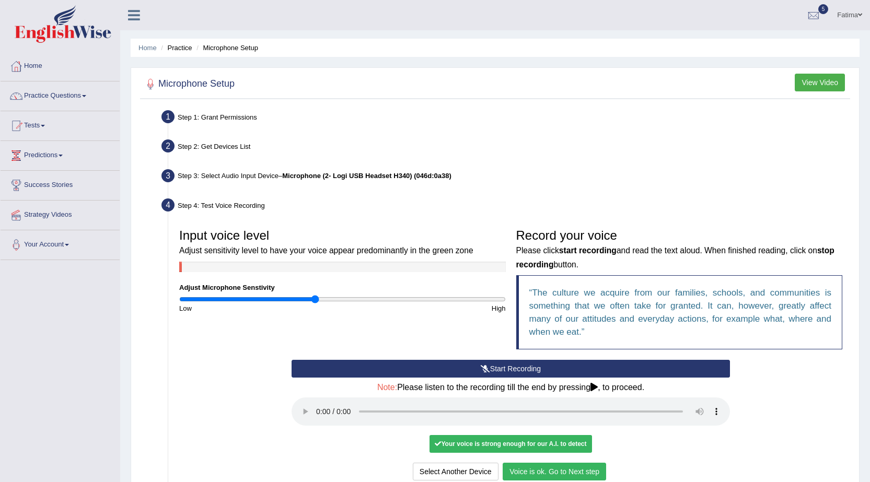
click at [556, 473] on button "Voice is ok. Go to Next step" at bounding box center [553, 472] width 103 height 18
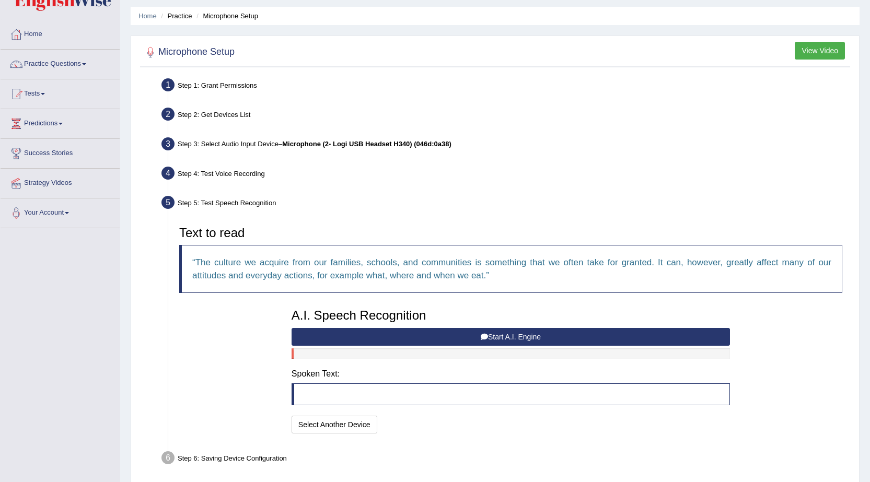
scroll to position [74, 0]
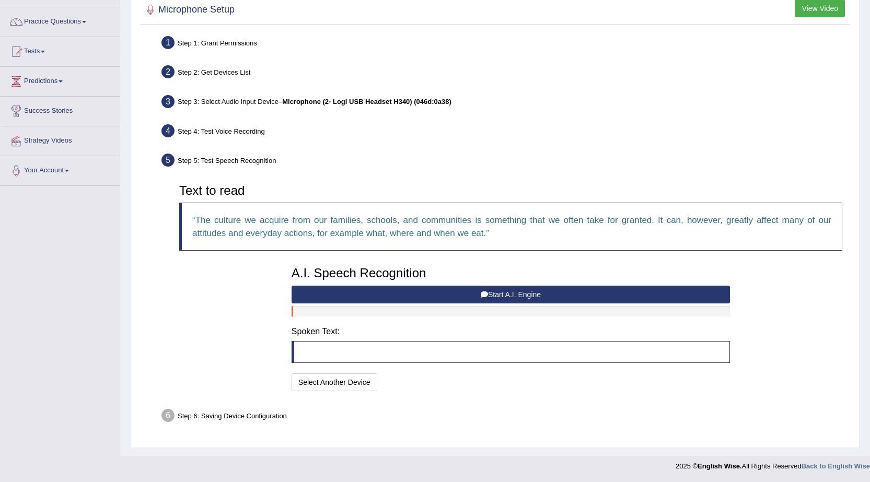
click at [556, 286] on button "Start A.I. Engine" at bounding box center [510, 295] width 438 height 18
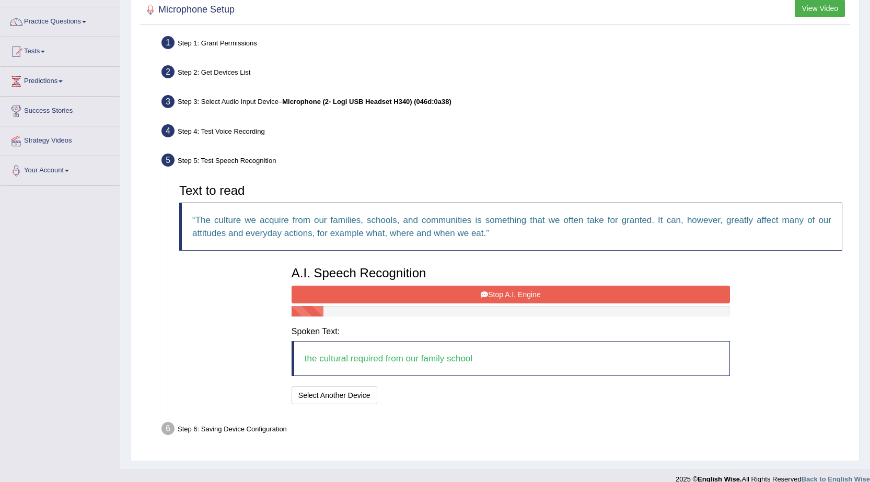
click at [555, 293] on button "Stop A.I. Engine" at bounding box center [510, 295] width 438 height 18
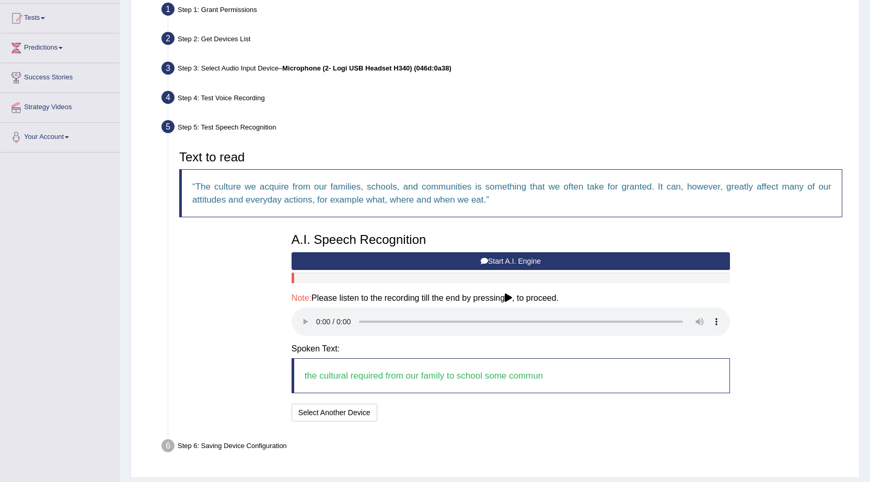
scroll to position [126, 0]
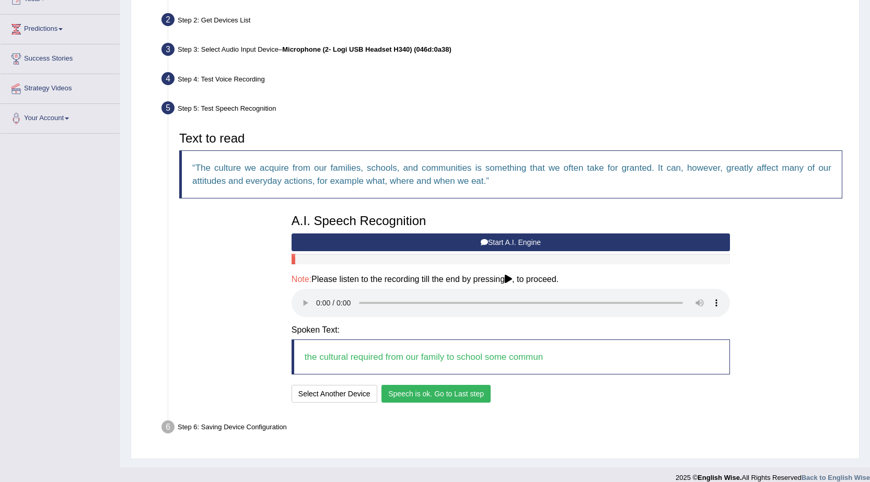
click at [451, 388] on button "Speech is ok. Go to Last step" at bounding box center [435, 394] width 109 height 18
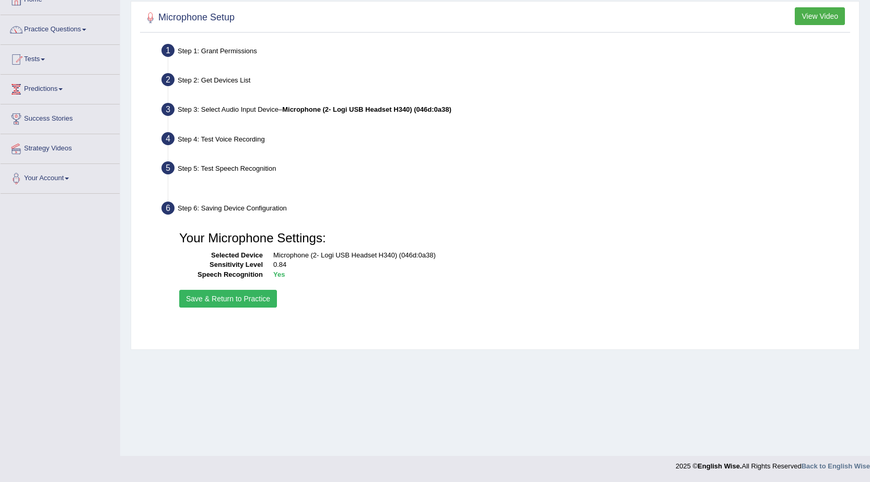
scroll to position [66, 0]
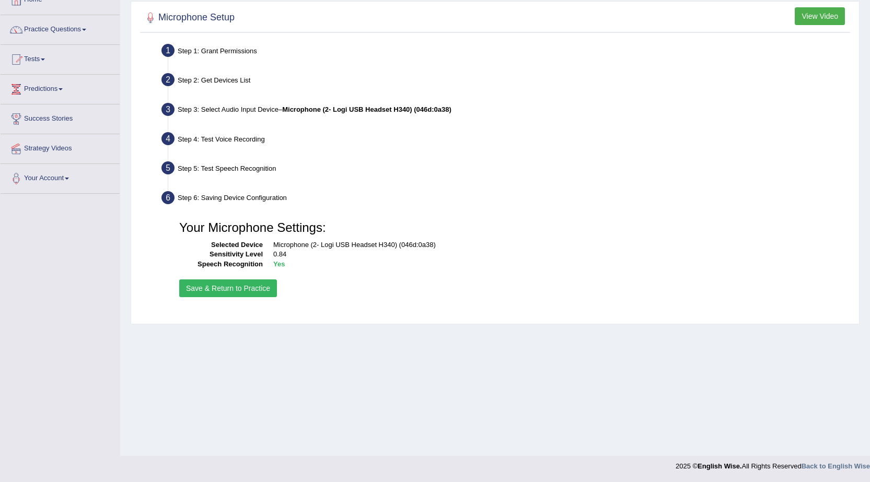
click at [260, 289] on button "Save & Return to Practice" at bounding box center [228, 288] width 98 height 18
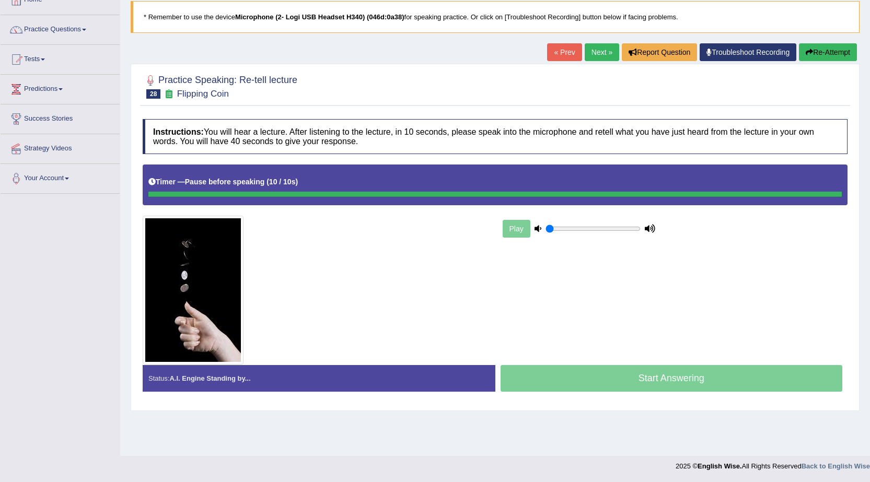
click at [813, 43] on button "Re-Attempt" at bounding box center [827, 52] width 58 height 18
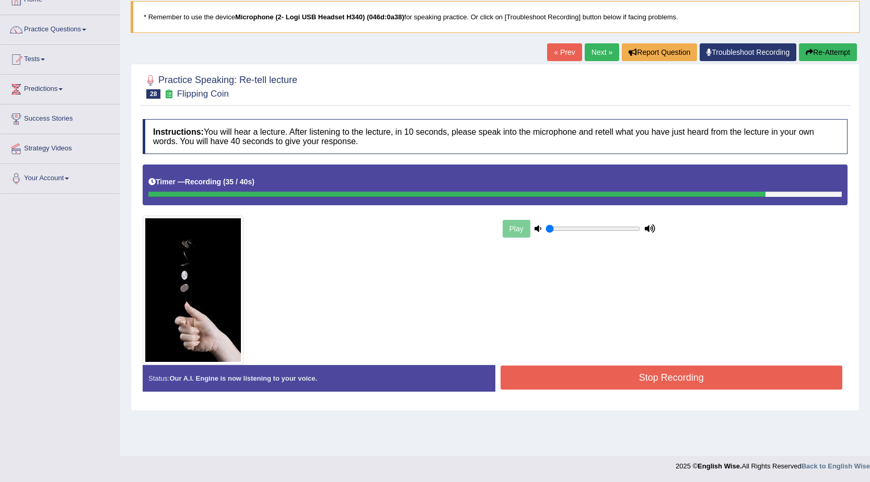
click at [626, 373] on button "Stop Recording" at bounding box center [671, 378] width 342 height 24
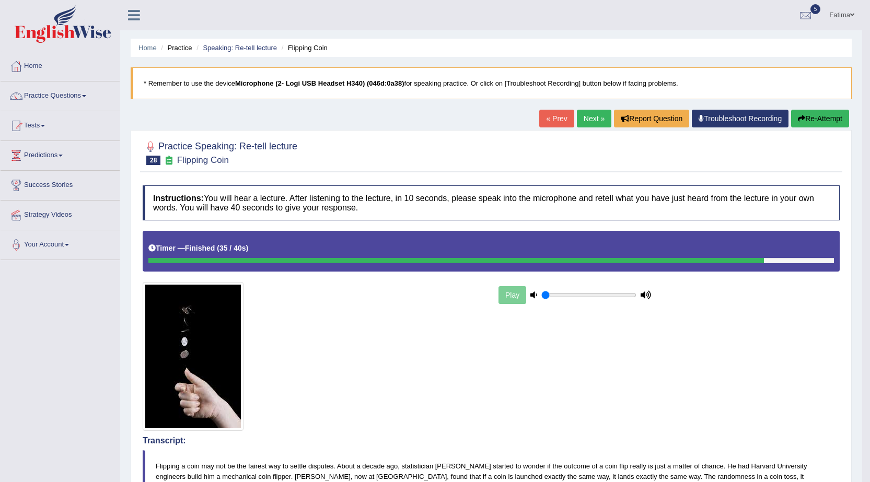
click at [583, 125] on link "Next »" at bounding box center [594, 119] width 34 height 18
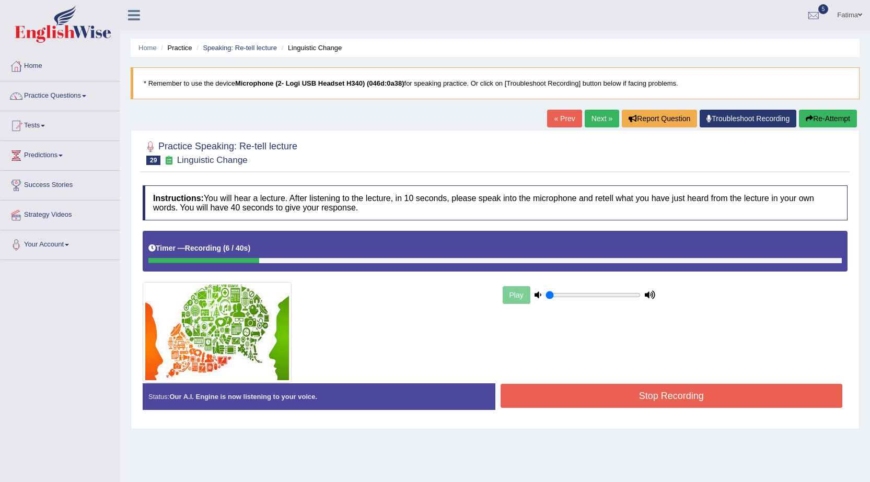
click at [593, 118] on link "Next »" at bounding box center [601, 119] width 34 height 18
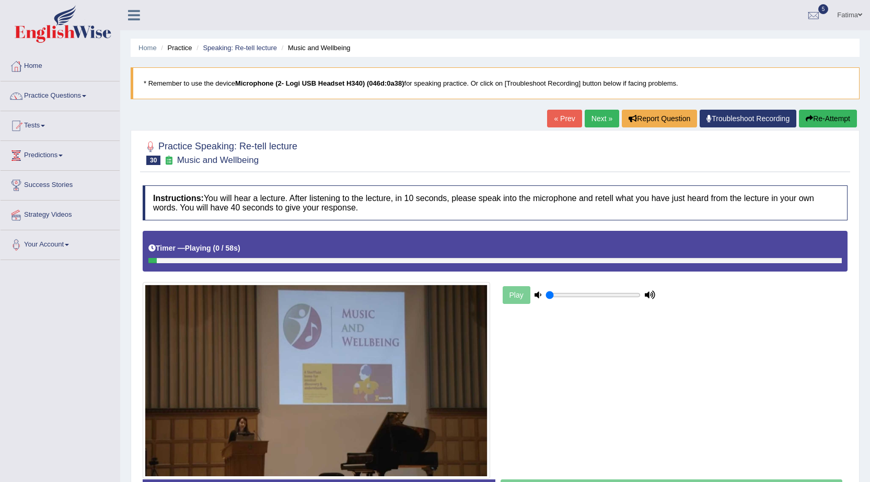
click at [566, 116] on link "« Prev" at bounding box center [564, 119] width 34 height 18
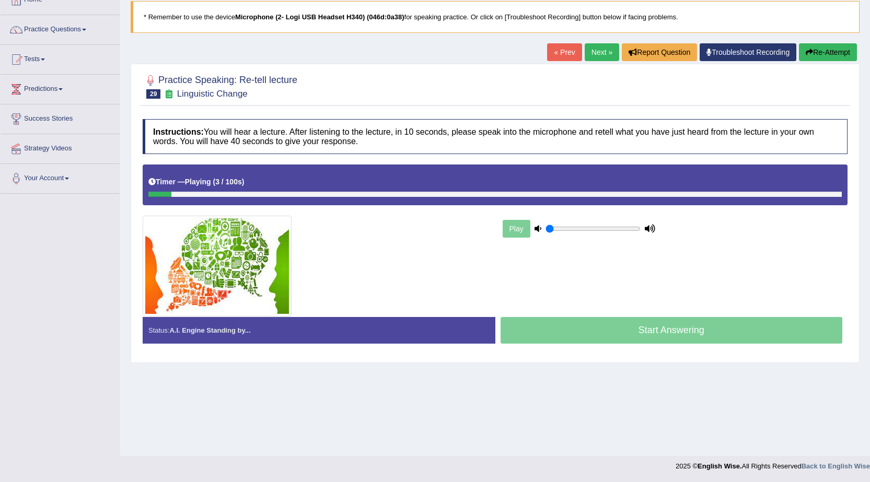
click at [591, 48] on link "Next »" at bounding box center [601, 52] width 34 height 18
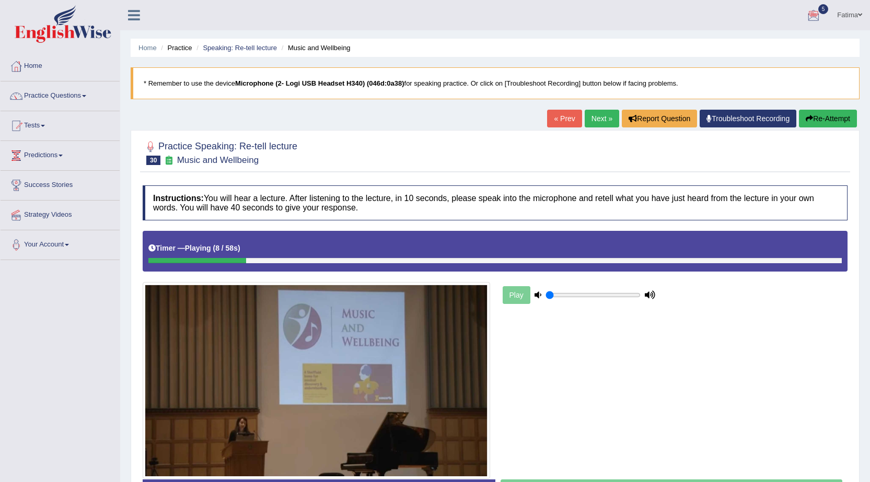
click at [834, 121] on button "Re-Attempt" at bounding box center [827, 119] width 58 height 18
click at [596, 124] on link "Next »" at bounding box center [601, 119] width 34 height 18
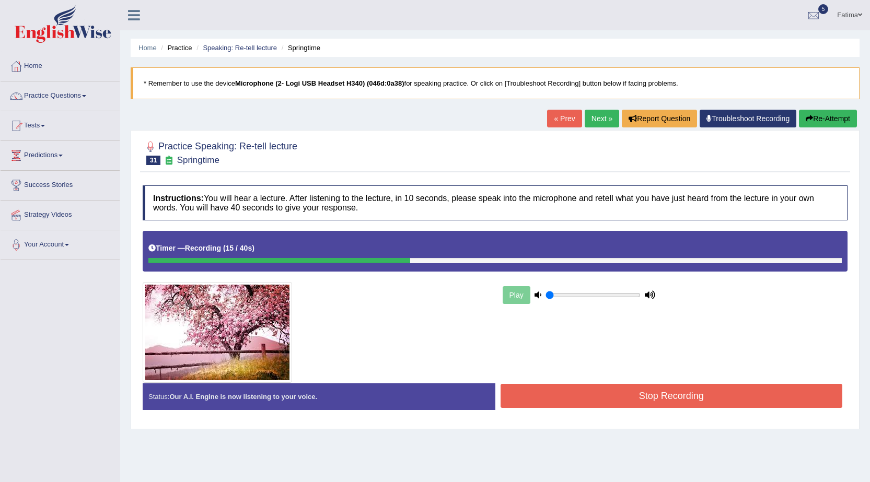
click at [606, 116] on link "Next »" at bounding box center [601, 119] width 34 height 18
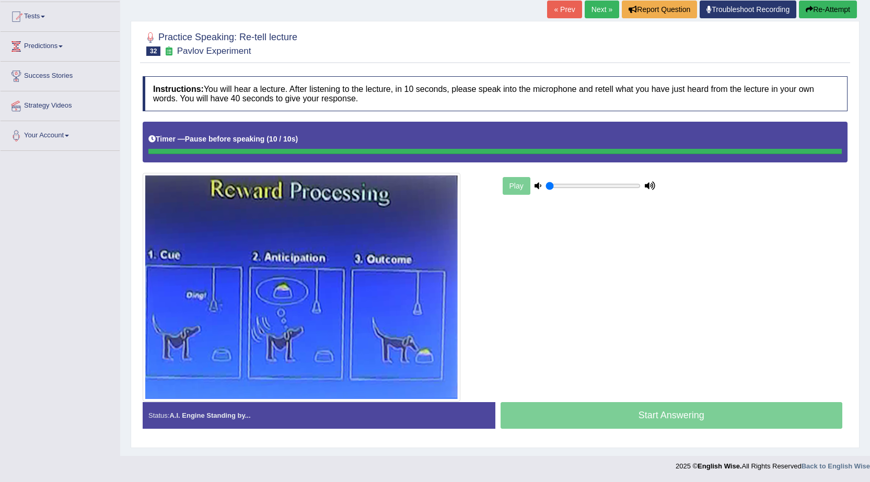
scroll to position [109, 0]
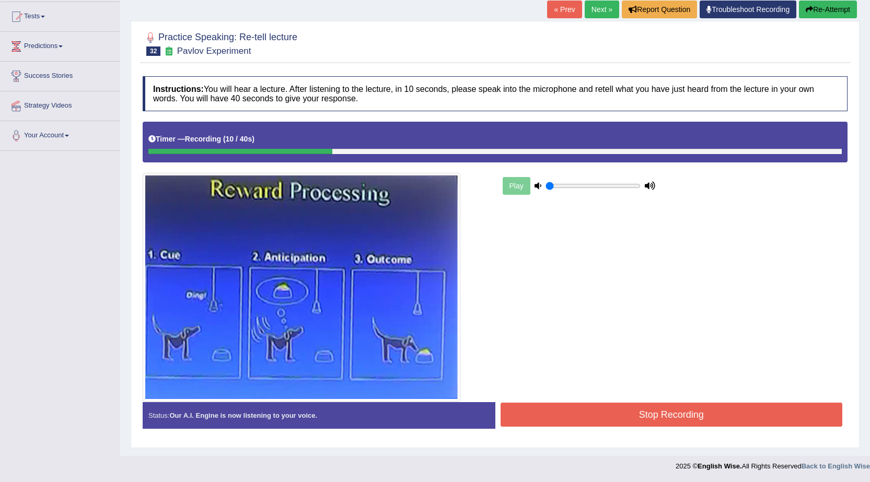
click at [602, 14] on link "Next »" at bounding box center [601, 10] width 34 height 18
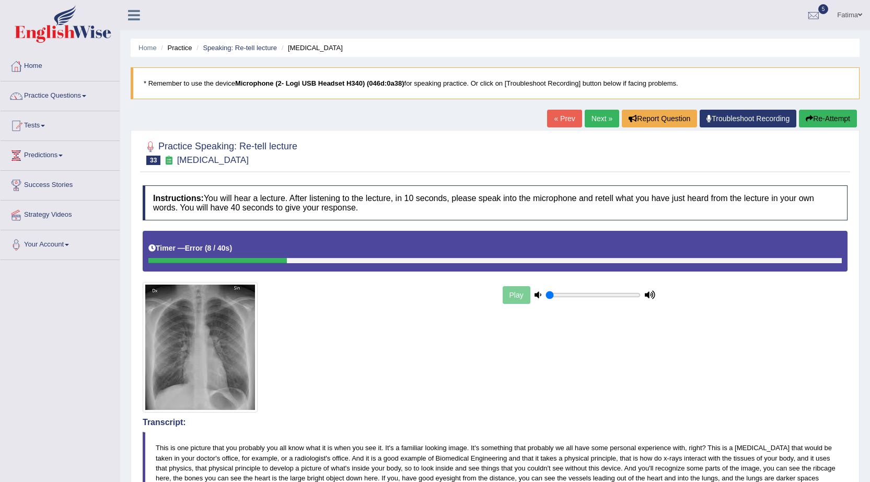
click at [598, 121] on link "Next »" at bounding box center [601, 119] width 34 height 18
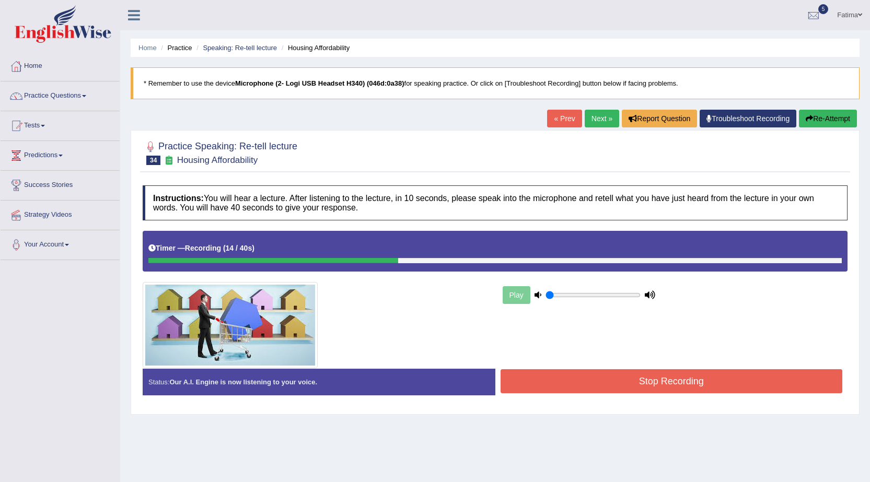
click at [592, 115] on link "Next »" at bounding box center [601, 119] width 34 height 18
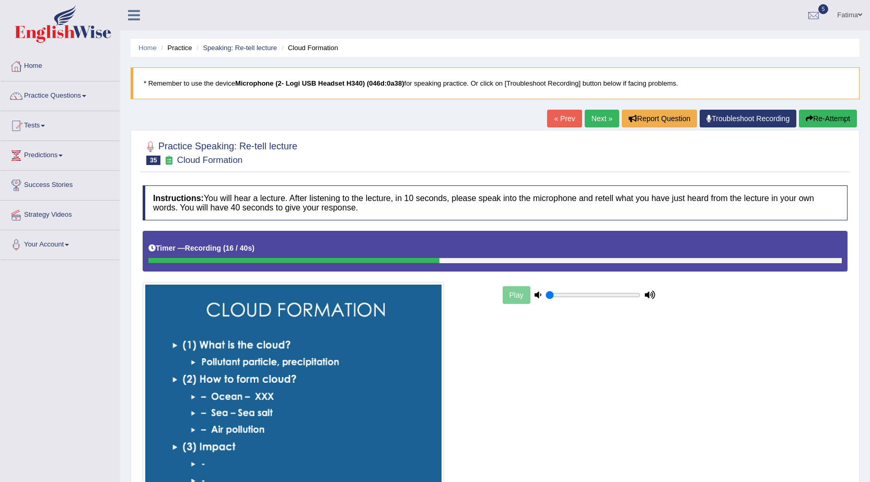
click at [595, 120] on link "Next »" at bounding box center [601, 119] width 34 height 18
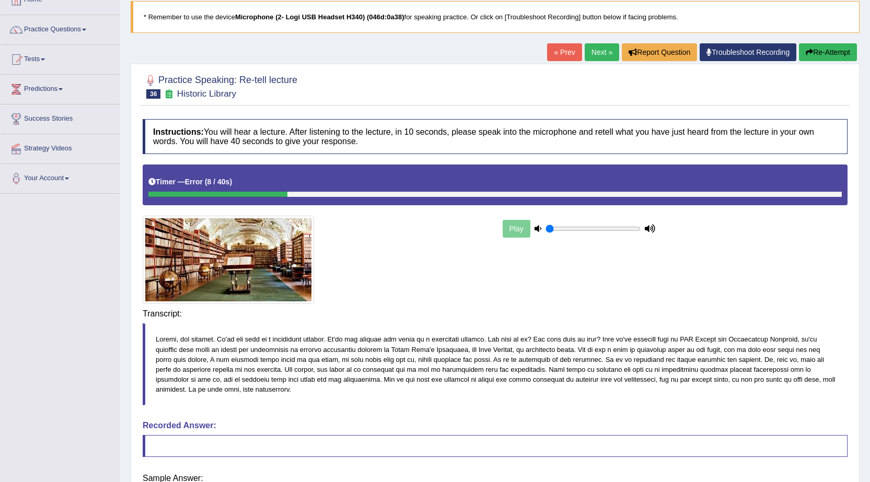
scroll to position [68, 0]
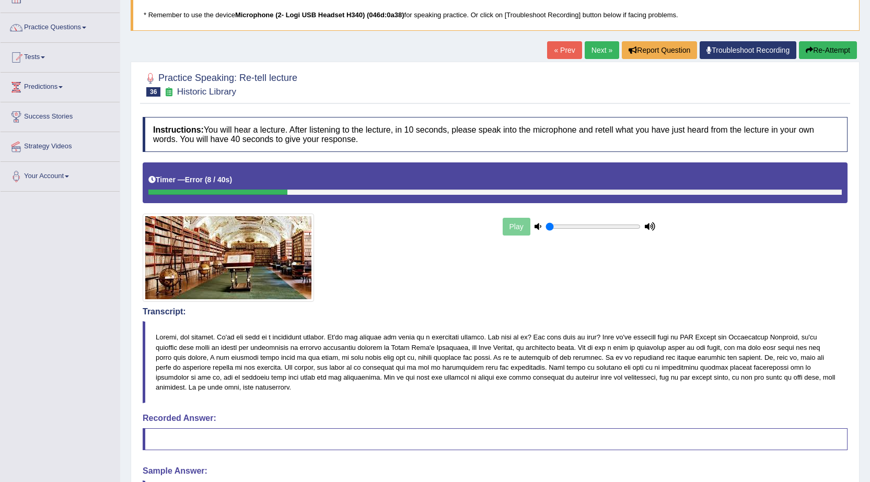
click at [598, 50] on link "Next »" at bounding box center [601, 50] width 34 height 18
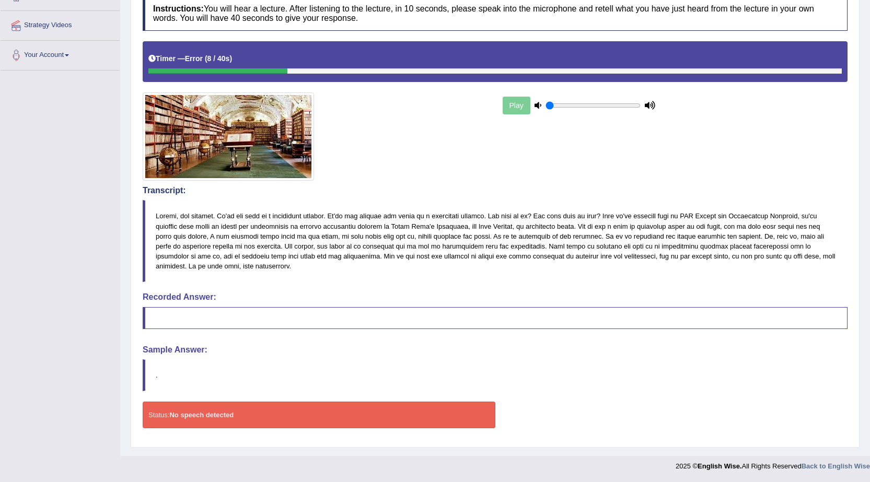
scroll to position [0, 0]
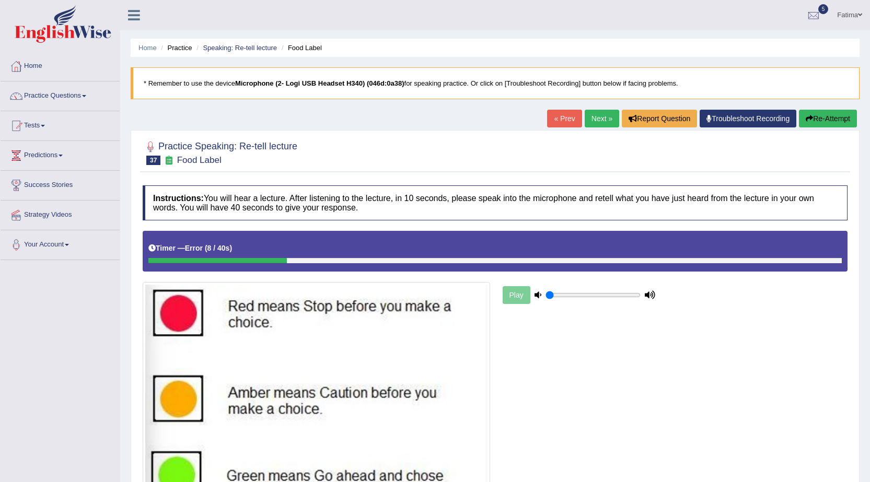
click at [593, 118] on link "Next »" at bounding box center [601, 119] width 34 height 18
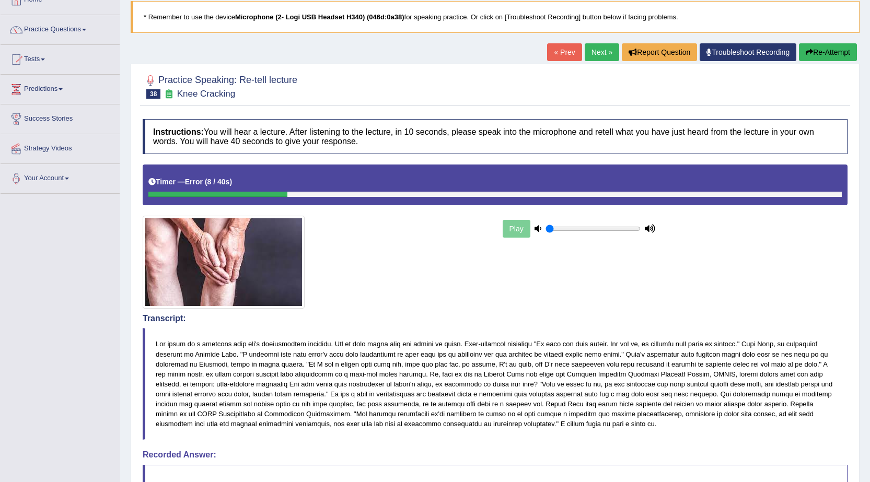
click at [585, 49] on link "Next »" at bounding box center [601, 52] width 34 height 18
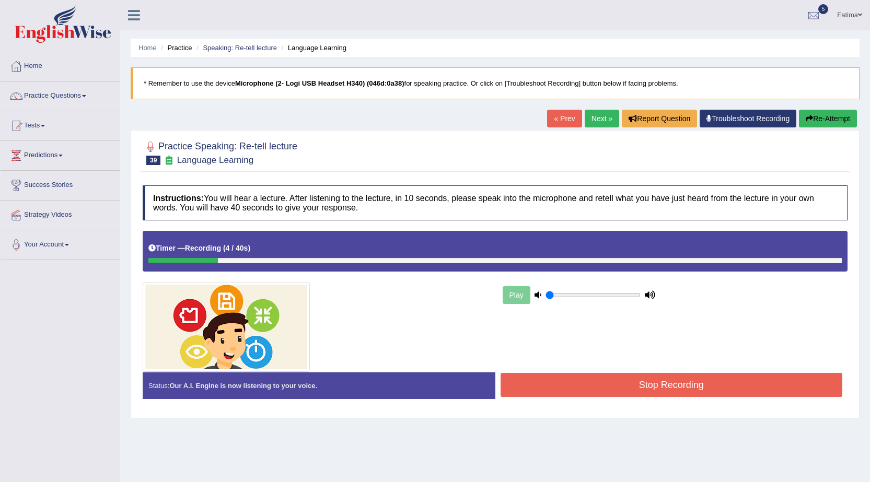
click at [590, 124] on link "Next »" at bounding box center [601, 119] width 34 height 18
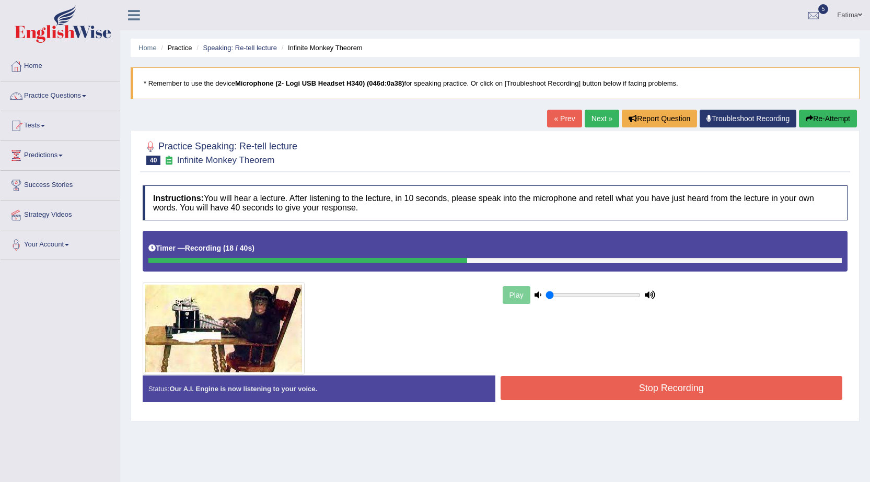
click at [591, 113] on link "Next »" at bounding box center [601, 119] width 34 height 18
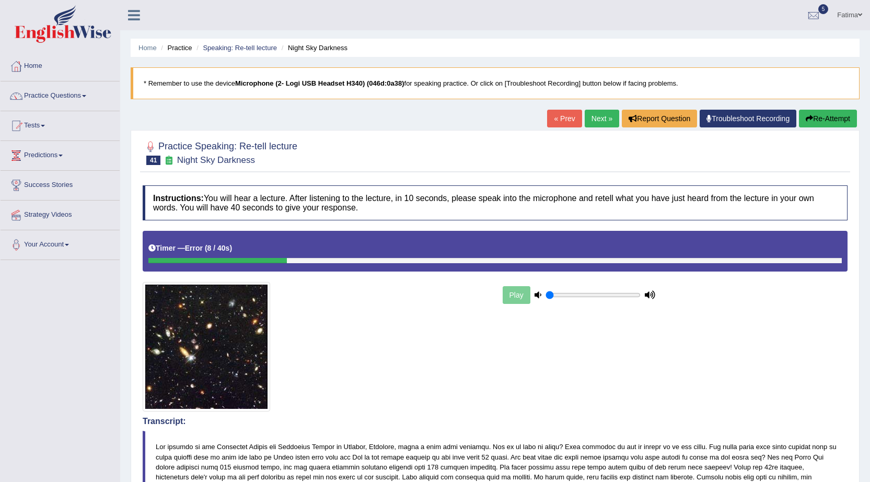
click at [597, 111] on link "Next »" at bounding box center [601, 119] width 34 height 18
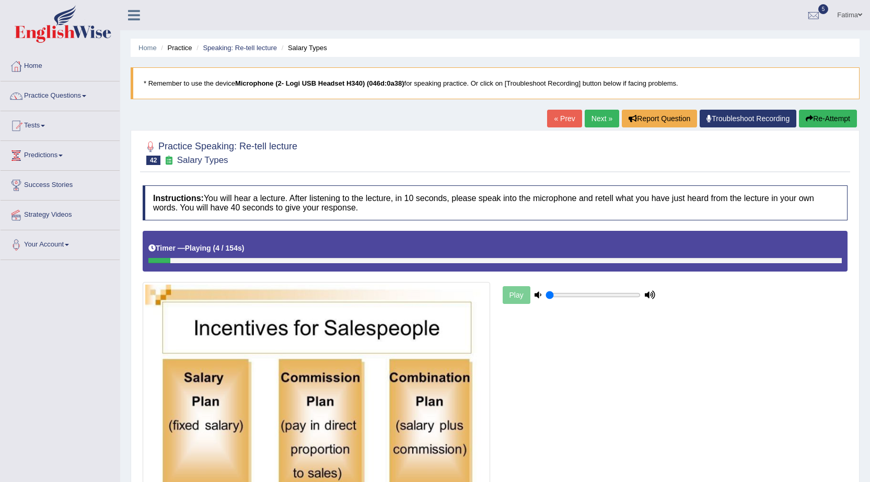
click at [819, 112] on button "Re-Attempt" at bounding box center [827, 119] width 58 height 18
click at [602, 117] on link "Next »" at bounding box center [601, 119] width 34 height 18
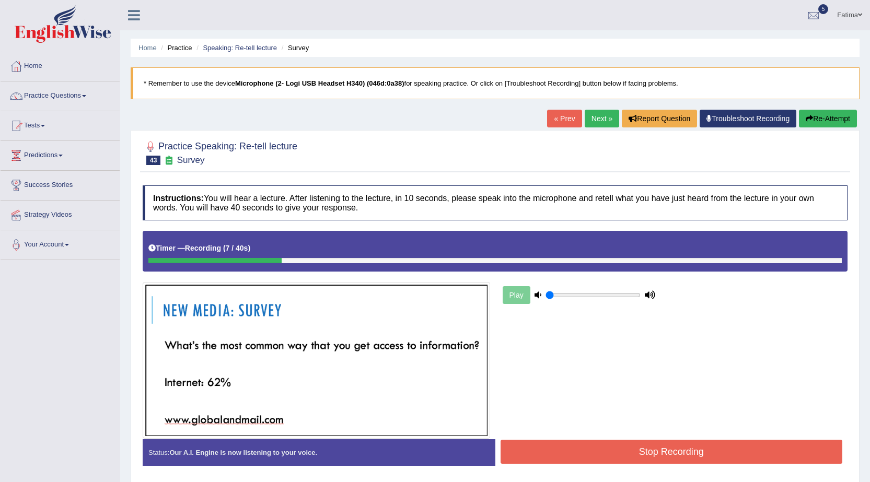
click at [600, 124] on link "Next »" at bounding box center [601, 119] width 34 height 18
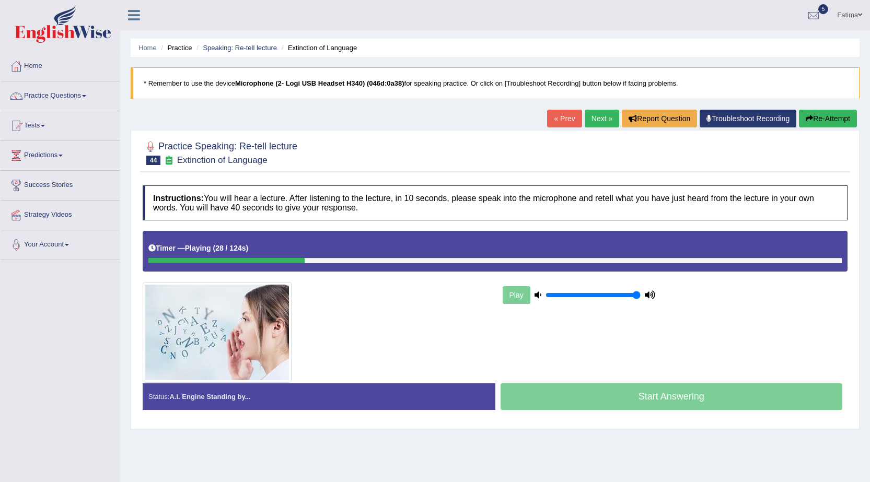
drag, startPoint x: 571, startPoint y: 298, endPoint x: 658, endPoint y: 304, distance: 87.4
type input "1"
click at [640, 299] on input "range" at bounding box center [592, 295] width 95 height 8
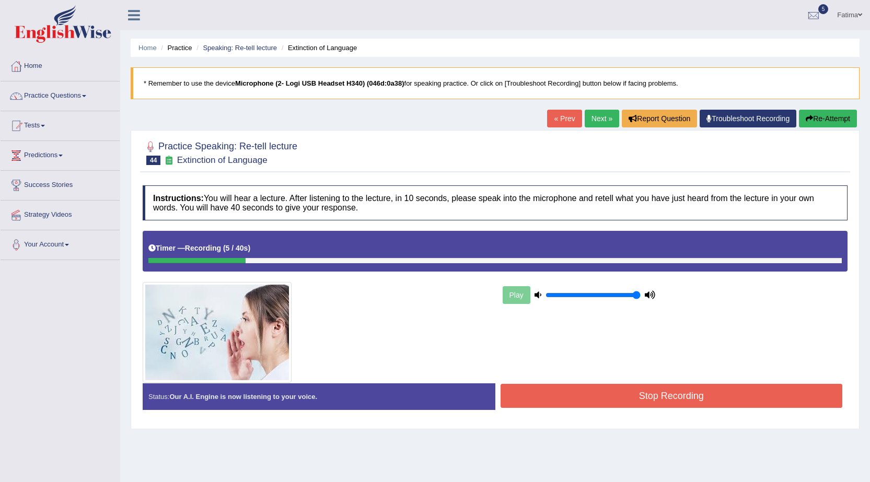
click at [597, 125] on link "Next »" at bounding box center [601, 119] width 34 height 18
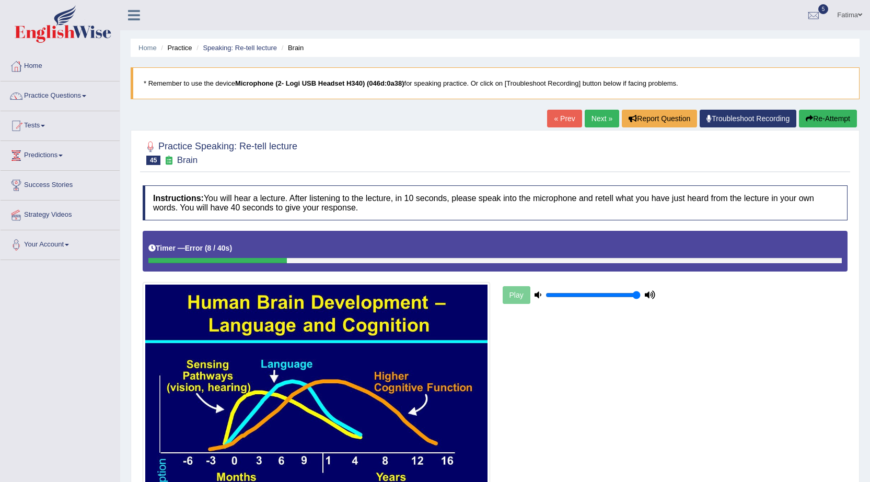
click at [595, 111] on link "Next »" at bounding box center [601, 119] width 34 height 18
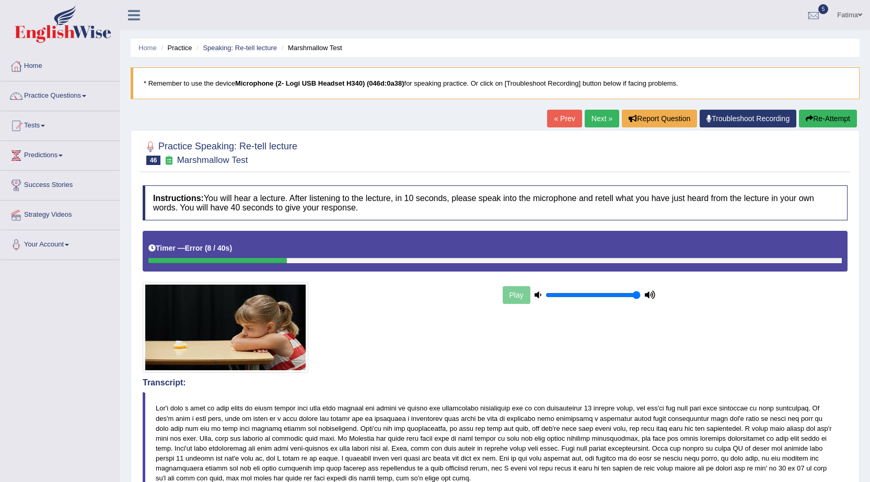
click at [596, 120] on link "Next »" at bounding box center [601, 119] width 34 height 18
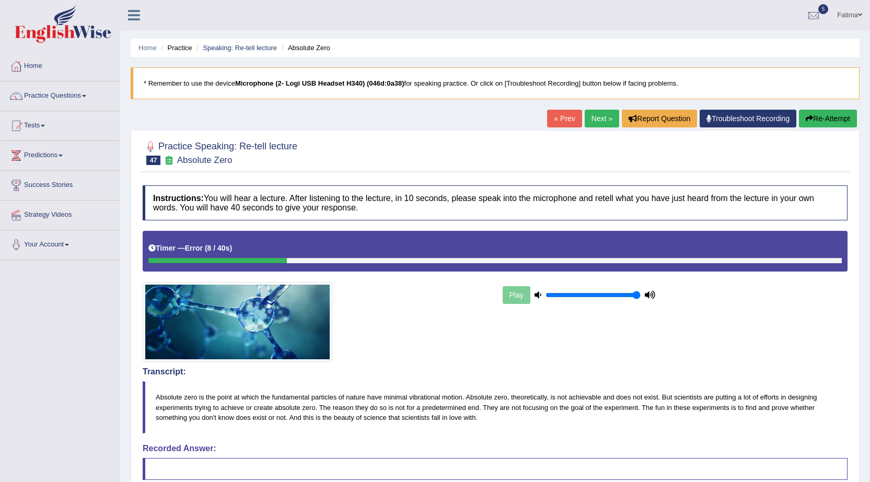
click at [586, 117] on link "Next »" at bounding box center [601, 119] width 34 height 18
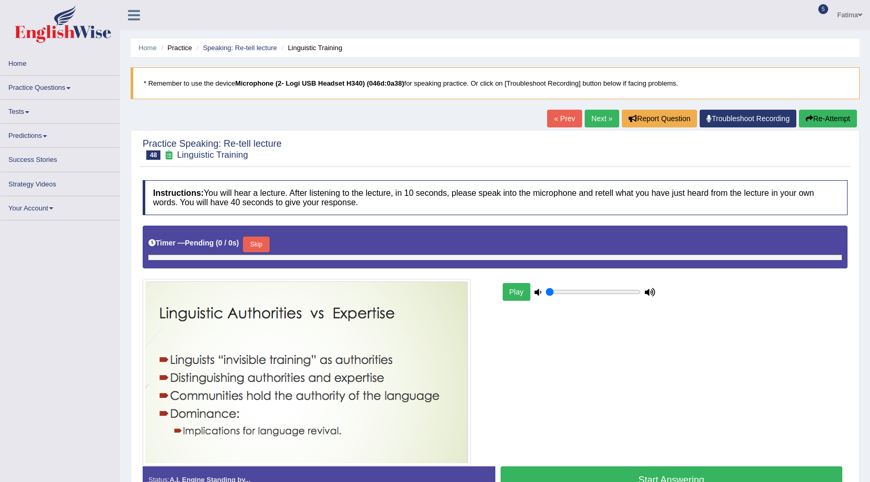
type input "1"
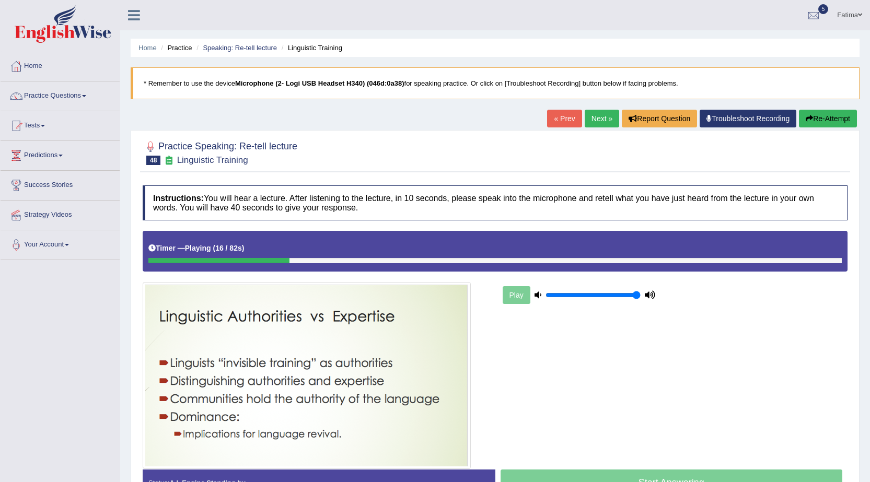
click at [840, 113] on button "Re-Attempt" at bounding box center [827, 119] width 58 height 18
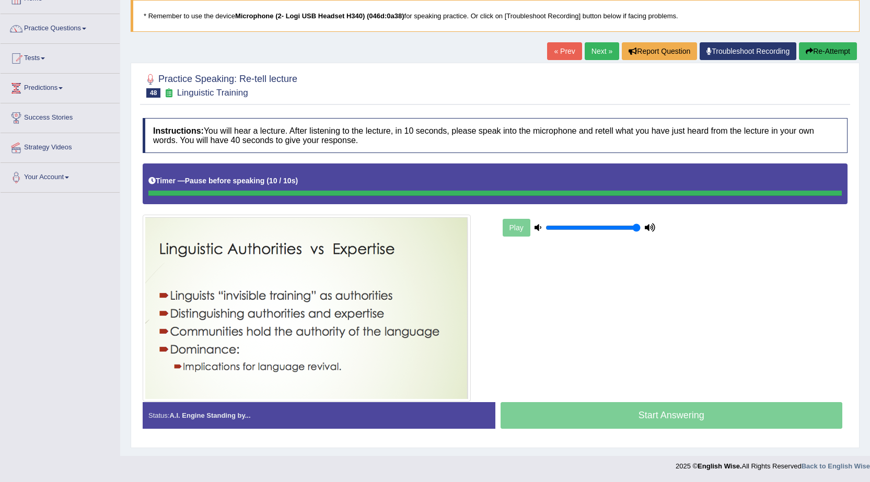
scroll to position [67, 0]
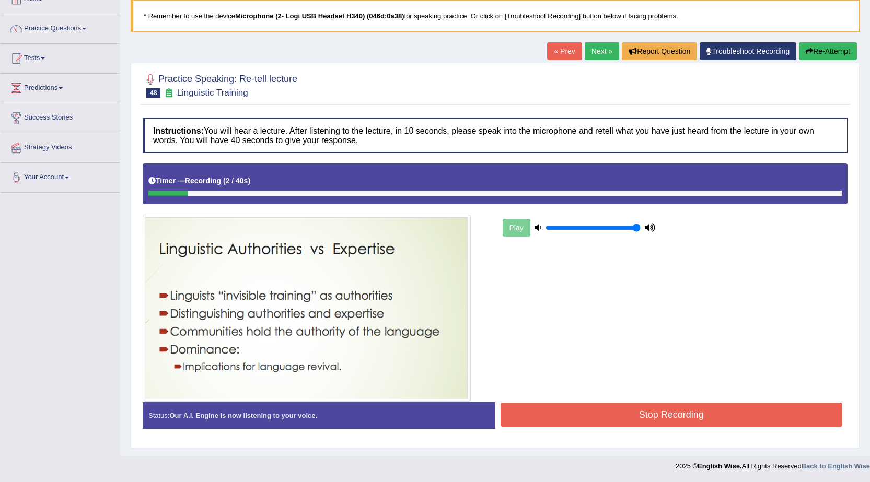
click at [594, 49] on link "Next »" at bounding box center [601, 51] width 34 height 18
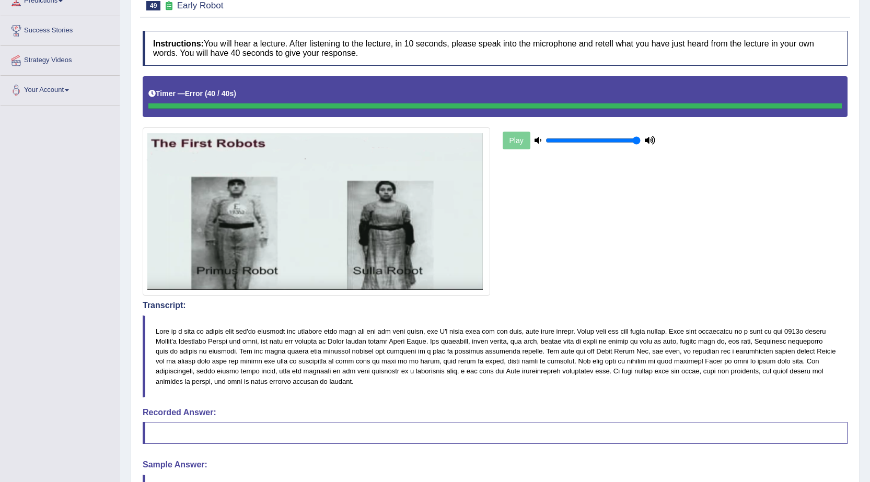
scroll to position [104, 0]
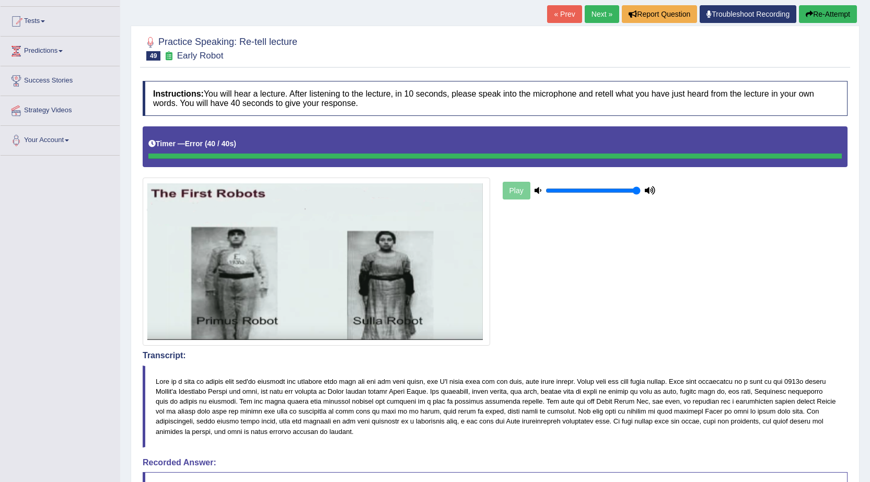
click at [829, 13] on button "Re-Attempt" at bounding box center [827, 14] width 58 height 18
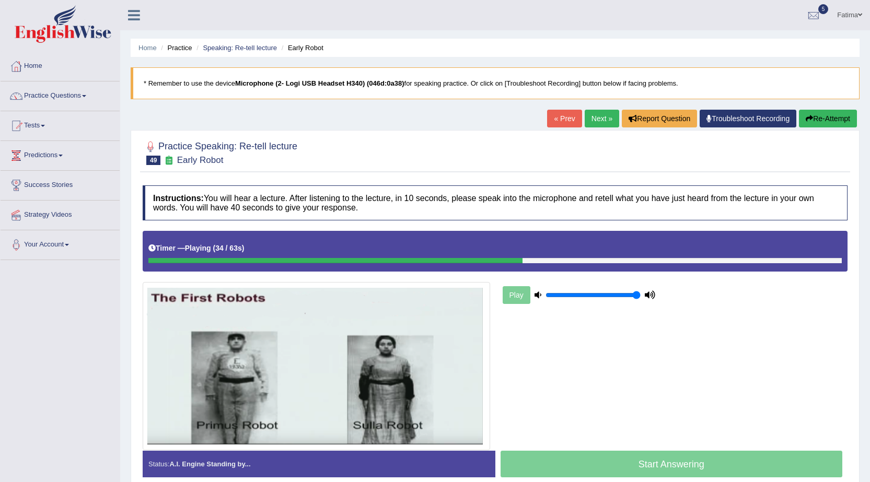
click at [597, 118] on link "Next »" at bounding box center [601, 119] width 34 height 18
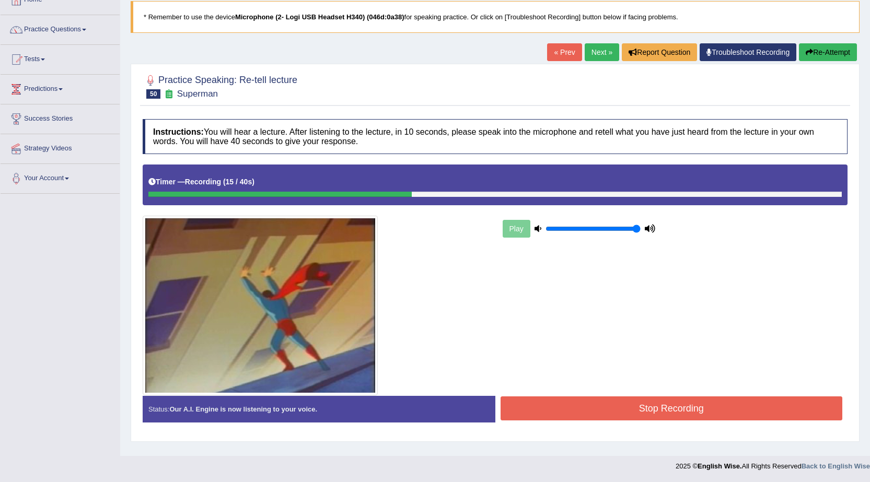
click at [587, 57] on link "Next »" at bounding box center [601, 52] width 34 height 18
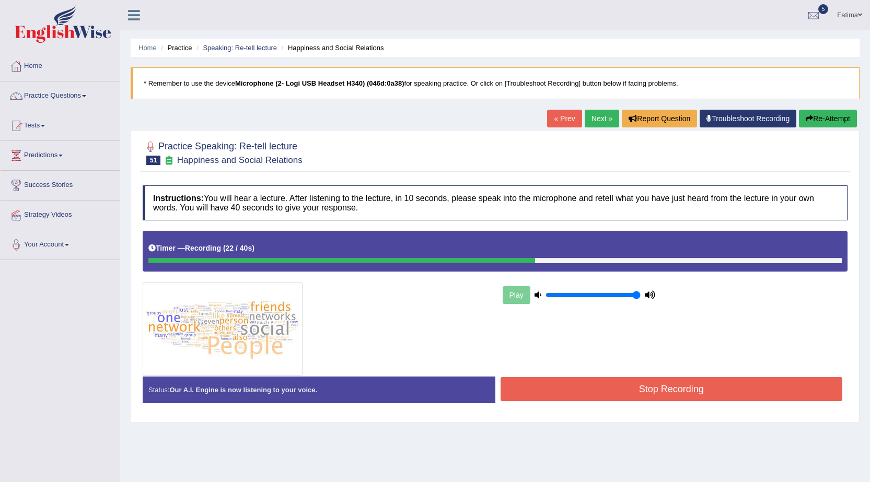
click at [836, 116] on button "Re-Attempt" at bounding box center [827, 119] width 58 height 18
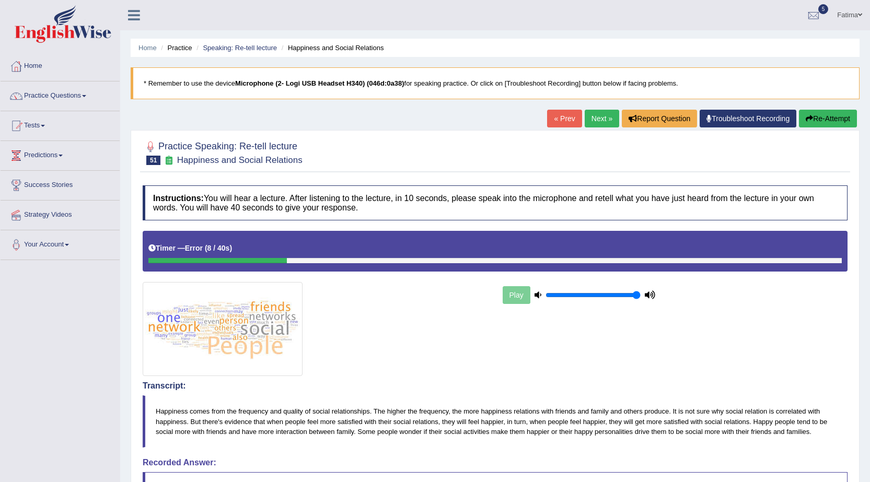
click at [828, 112] on button "Re-Attempt" at bounding box center [827, 119] width 58 height 18
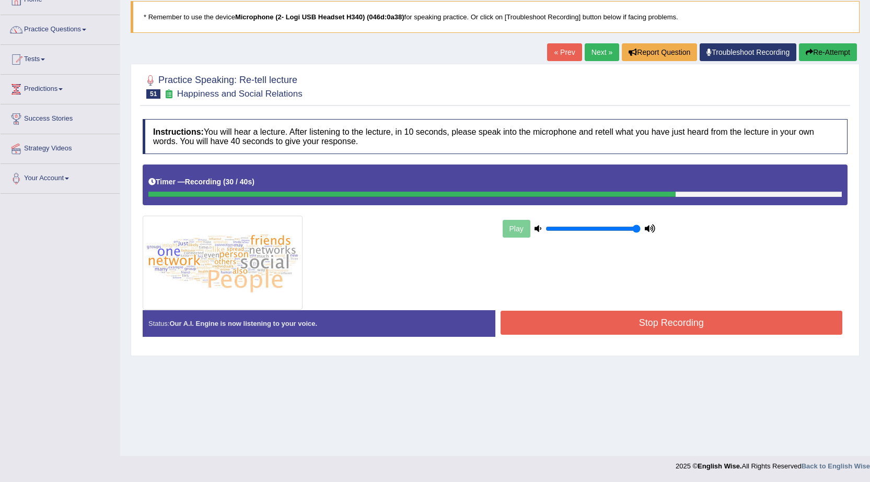
click at [840, 54] on button "Re-Attempt" at bounding box center [827, 52] width 58 height 18
click at [688, 322] on button "Stop Recording" at bounding box center [671, 323] width 342 height 24
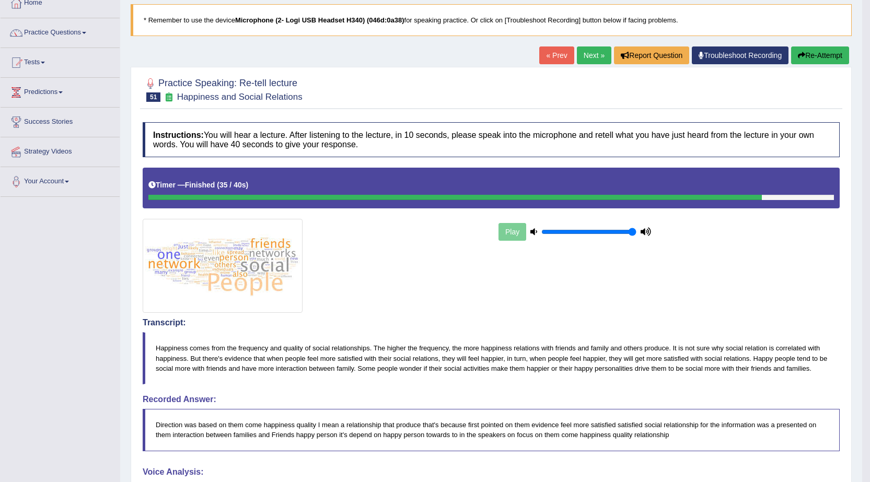
scroll to position [52, 0]
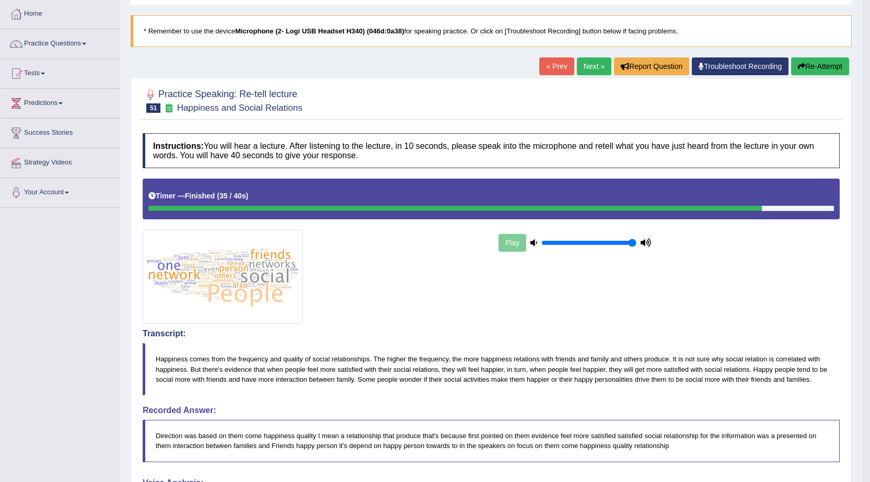
click at [581, 67] on link "Next »" at bounding box center [594, 66] width 34 height 18
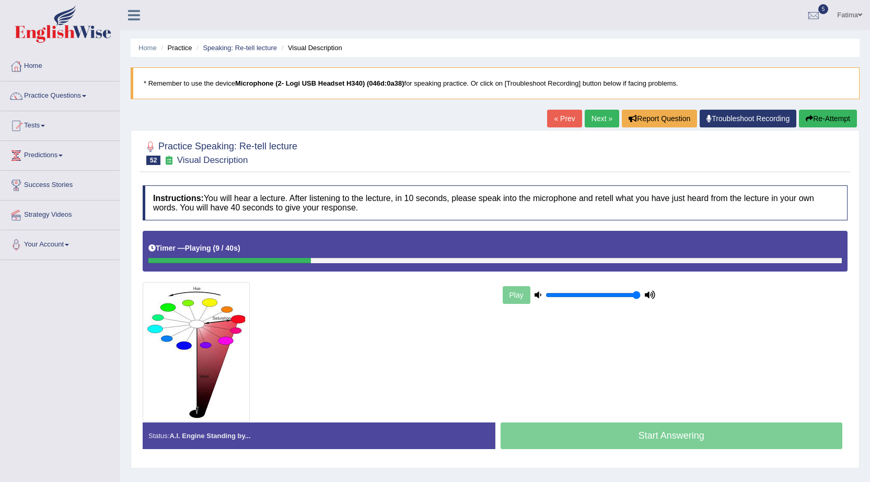
click at [832, 123] on button "Re-Attempt" at bounding box center [827, 119] width 58 height 18
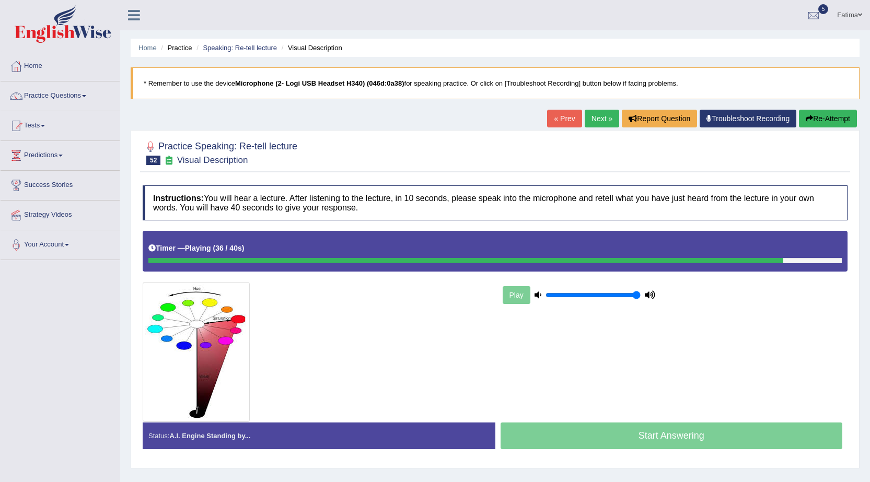
click at [822, 117] on button "Re-Attempt" at bounding box center [827, 119] width 58 height 18
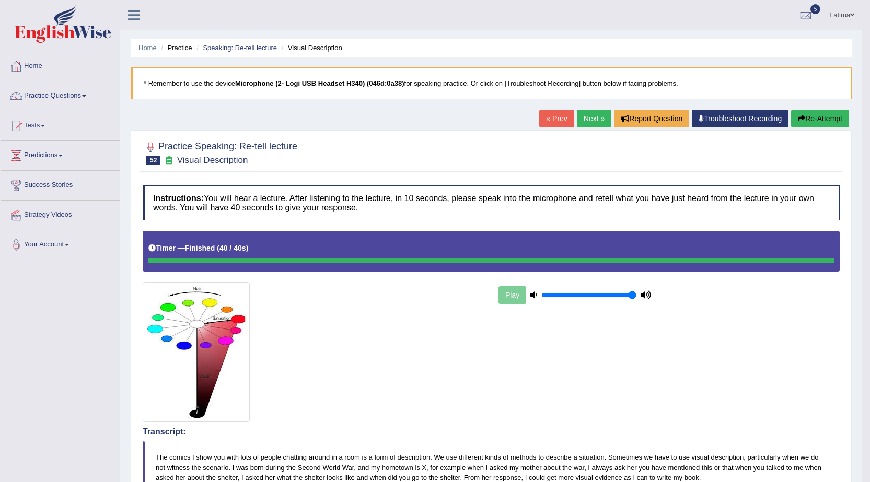
click at [582, 116] on link "Next »" at bounding box center [594, 119] width 34 height 18
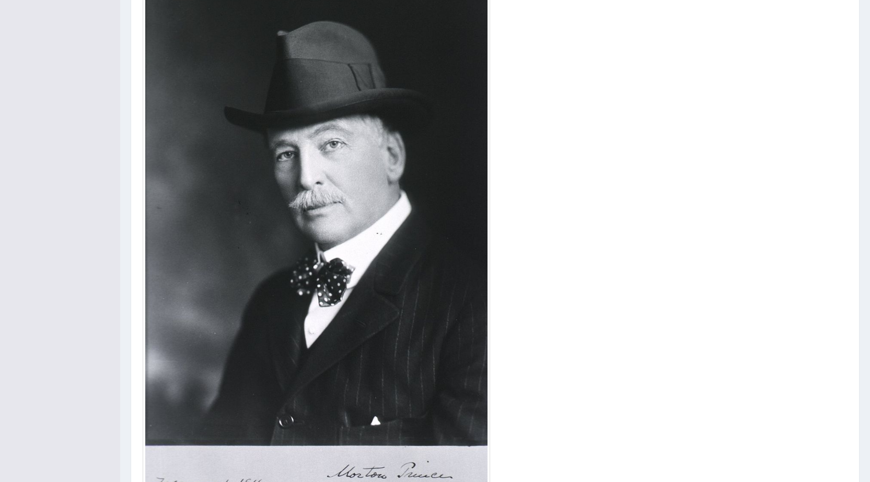
scroll to position [379, 0]
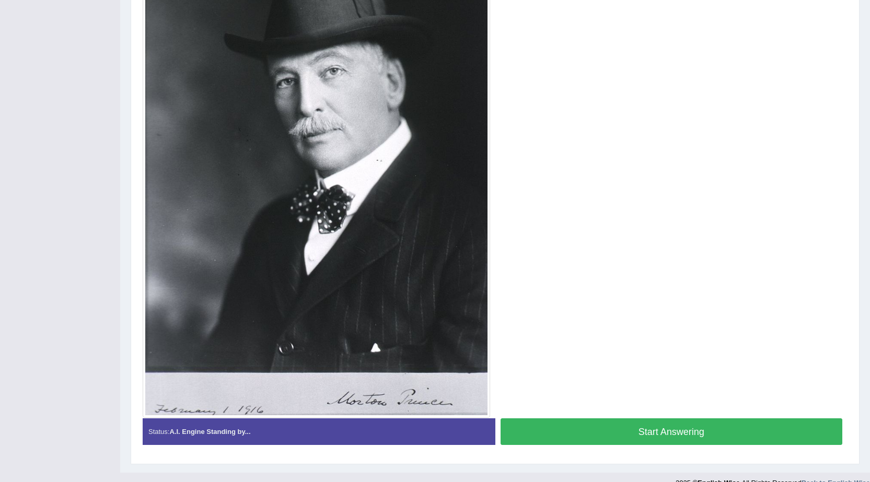
type input "1"
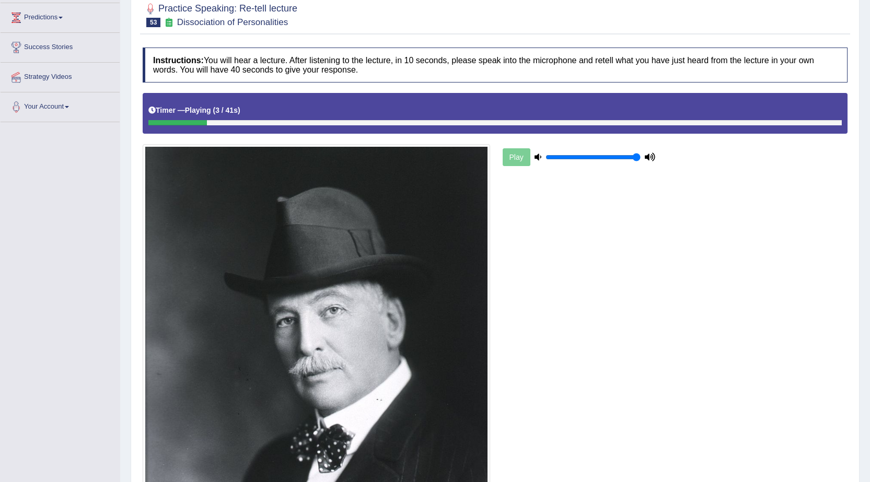
scroll to position [80, 0]
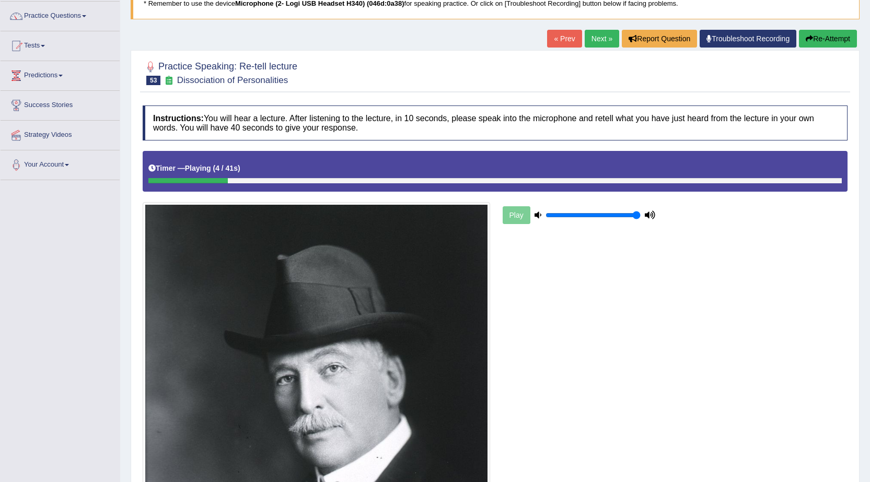
click at [831, 35] on button "Re-Attempt" at bounding box center [827, 39] width 58 height 18
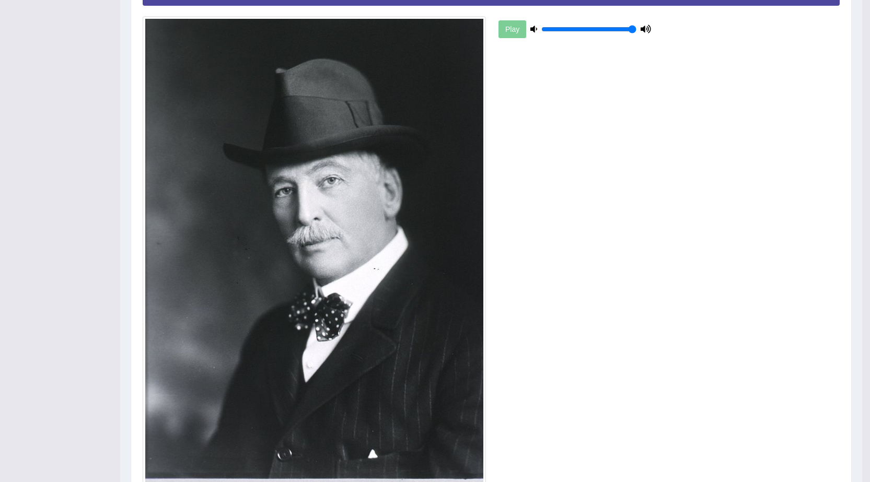
scroll to position [104, 0]
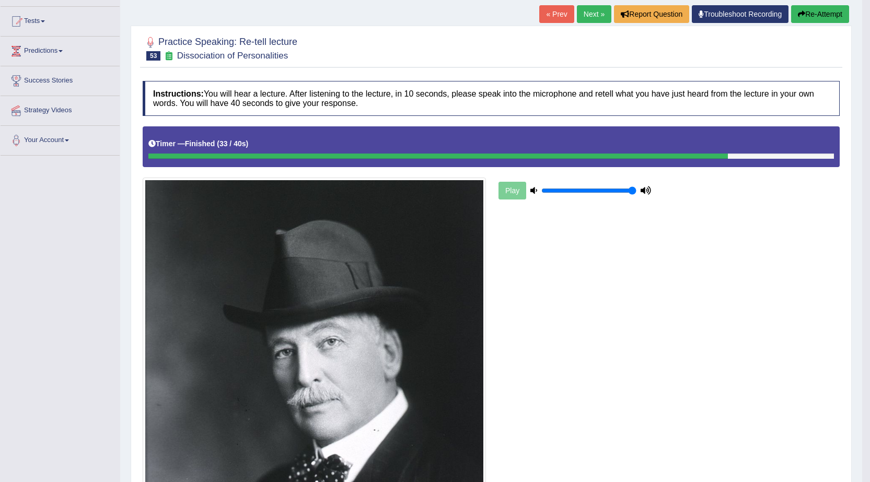
click at [807, 16] on button "Re-Attempt" at bounding box center [820, 14] width 58 height 18
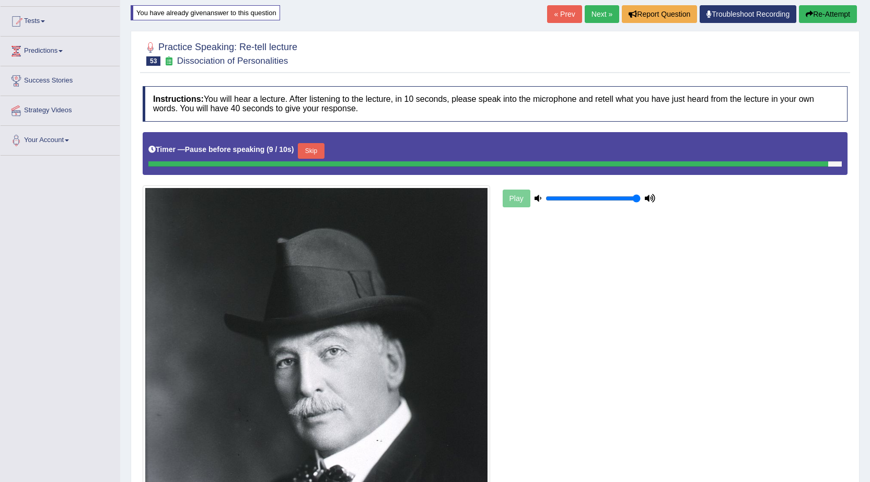
click at [807, 17] on icon "button" at bounding box center [808, 13] width 7 height 7
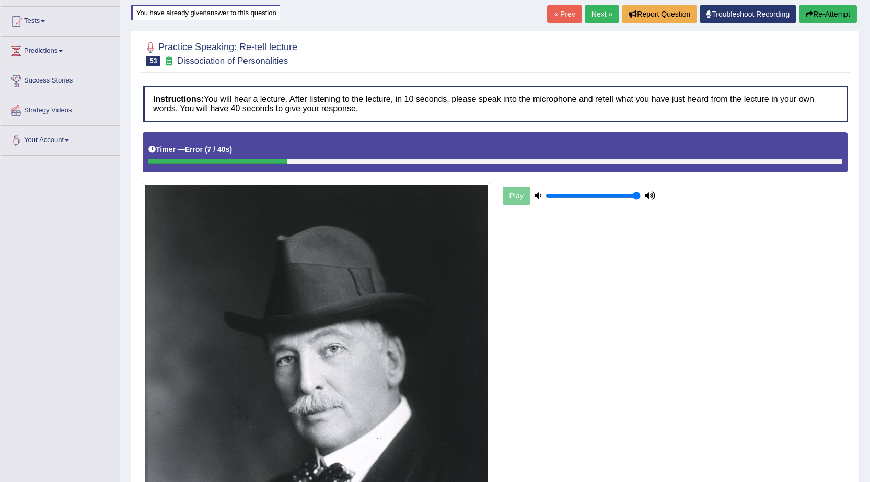
click at [826, 5] on button "Re-Attempt" at bounding box center [827, 14] width 58 height 18
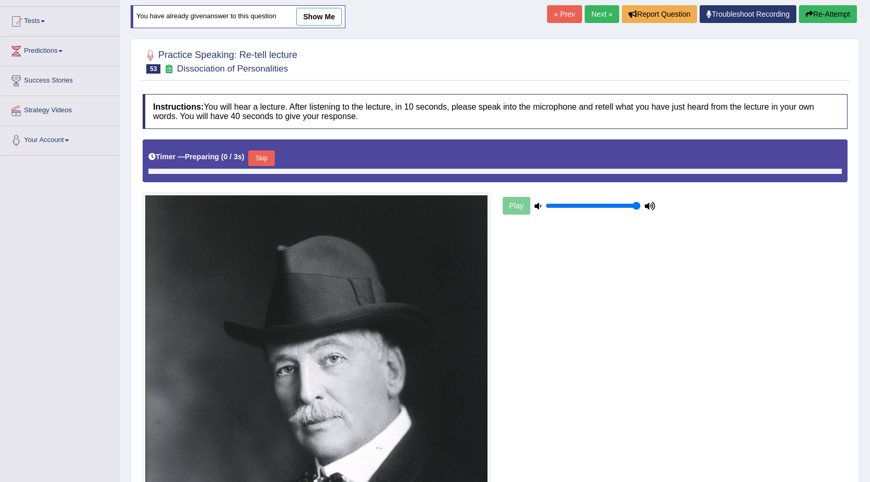
scroll to position [104, 0]
click at [264, 154] on button "Skip" at bounding box center [261, 158] width 26 height 16
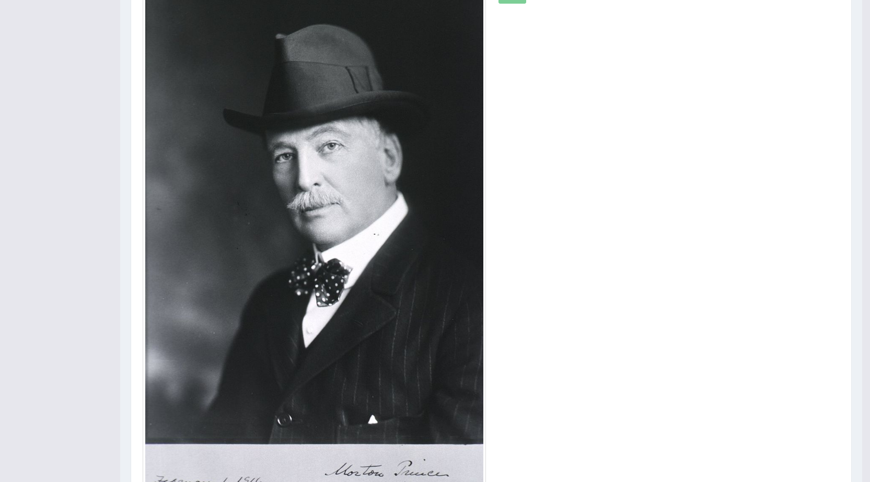
scroll to position [103, 0]
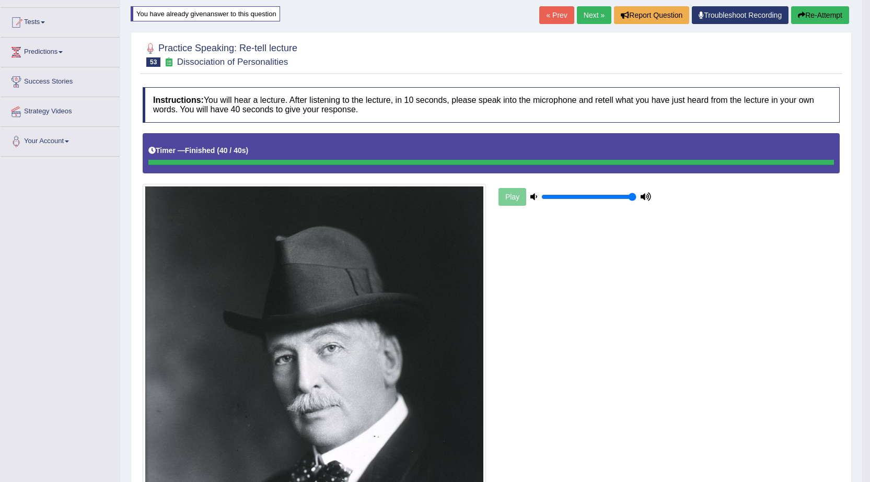
click at [594, 10] on link "Next »" at bounding box center [594, 15] width 34 height 18
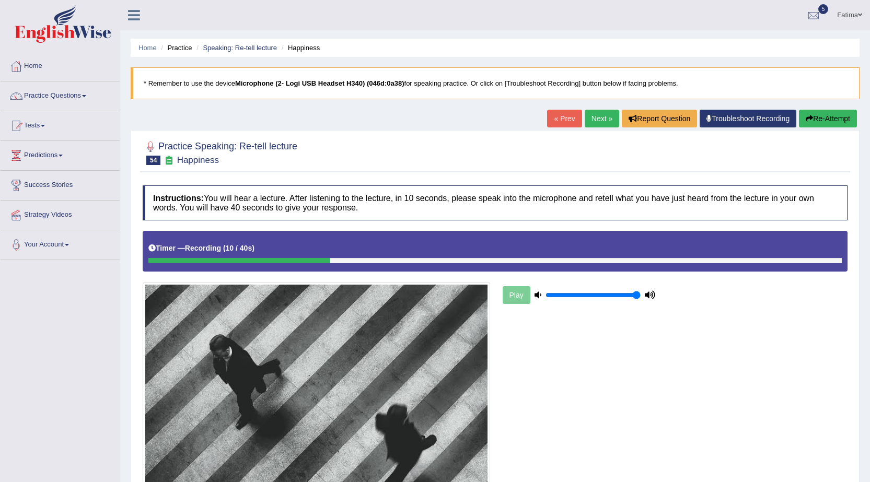
click at [826, 115] on button "Re-Attempt" at bounding box center [827, 119] width 58 height 18
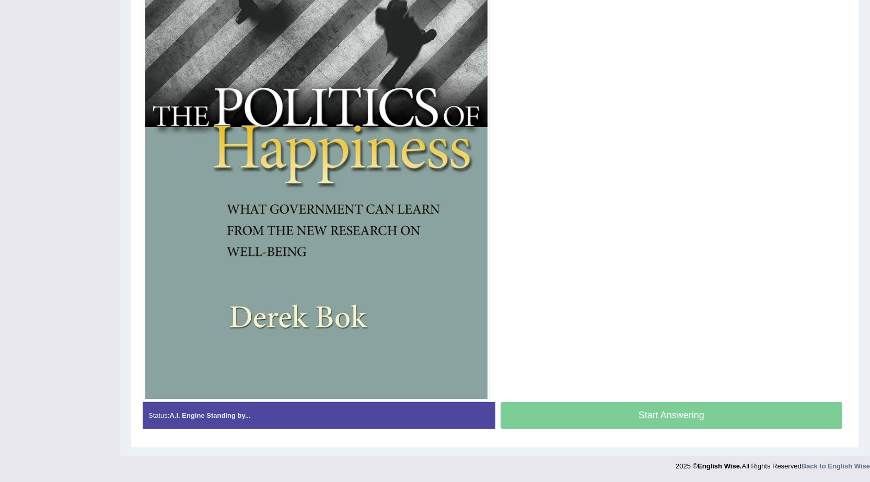
scroll to position [406, 0]
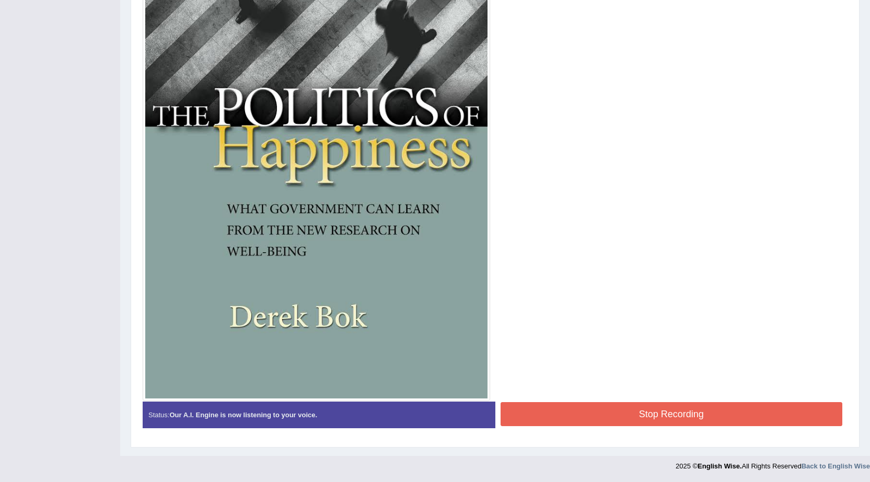
click at [643, 409] on button "Stop Recording" at bounding box center [671, 414] width 342 height 24
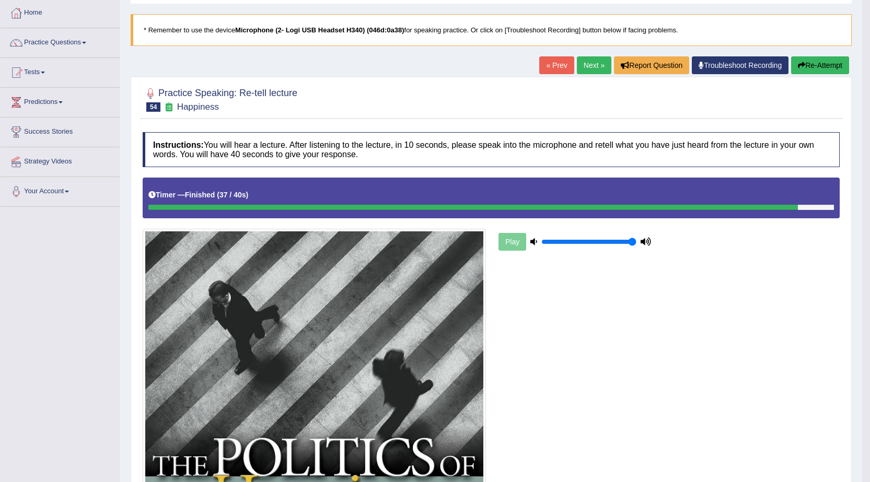
scroll to position [52, 0]
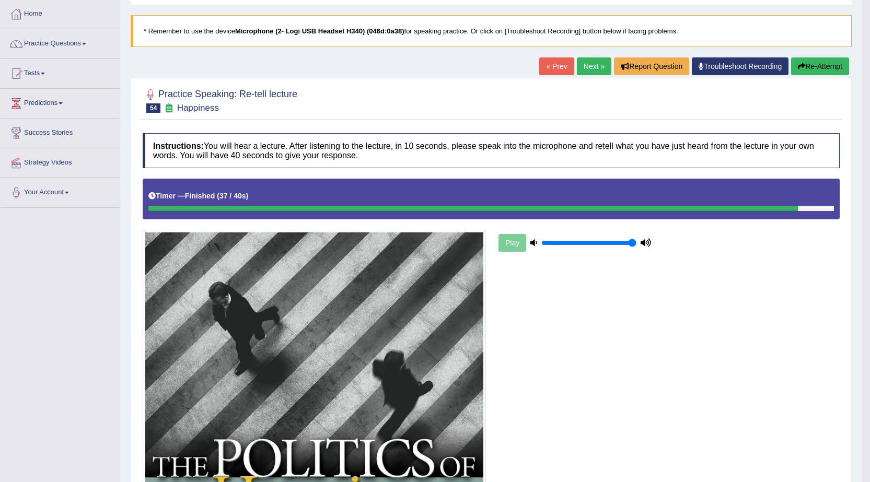
click at [590, 68] on link "Next »" at bounding box center [594, 66] width 34 height 18
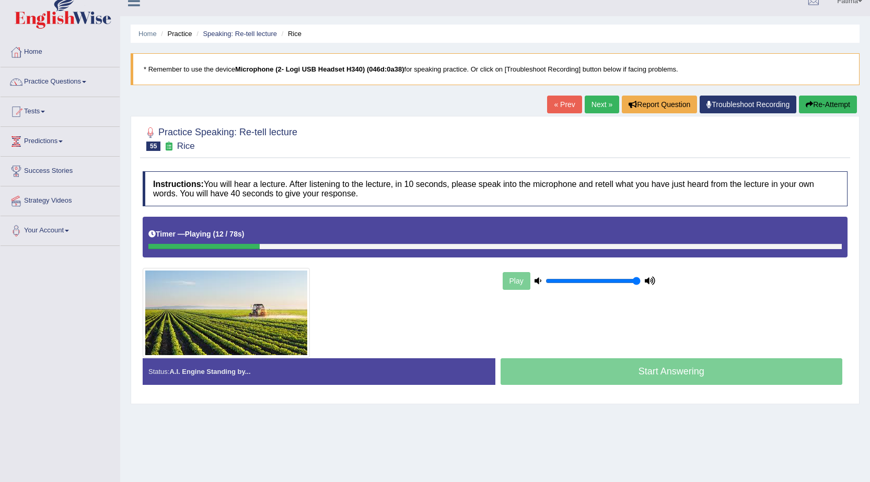
click at [818, 98] on button "Re-Attempt" at bounding box center [827, 105] width 58 height 18
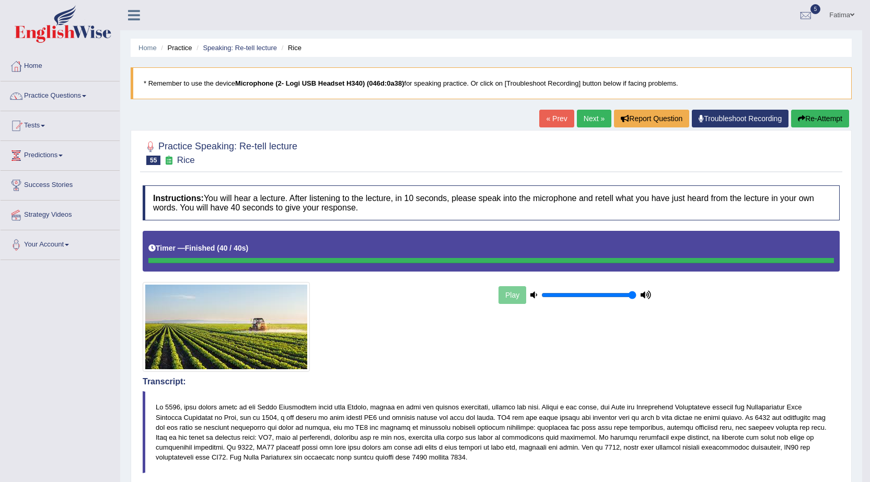
click at [579, 118] on link "Next »" at bounding box center [594, 119] width 34 height 18
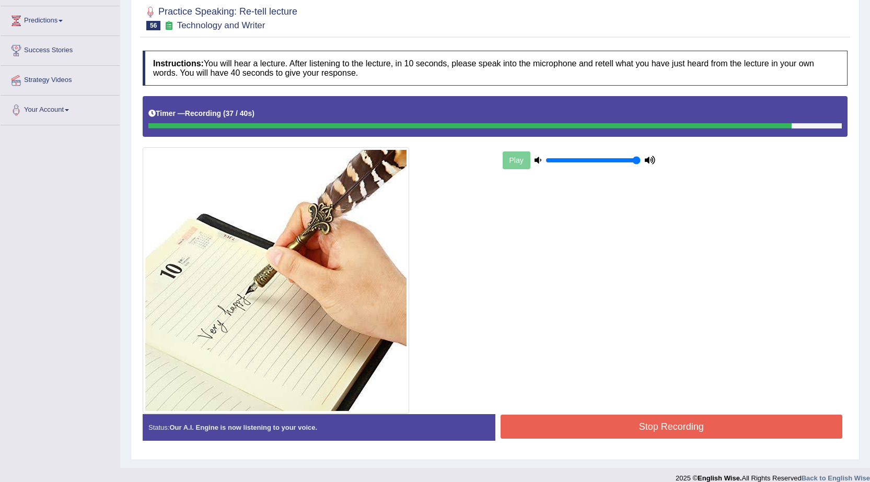
scroll to position [147, 0]
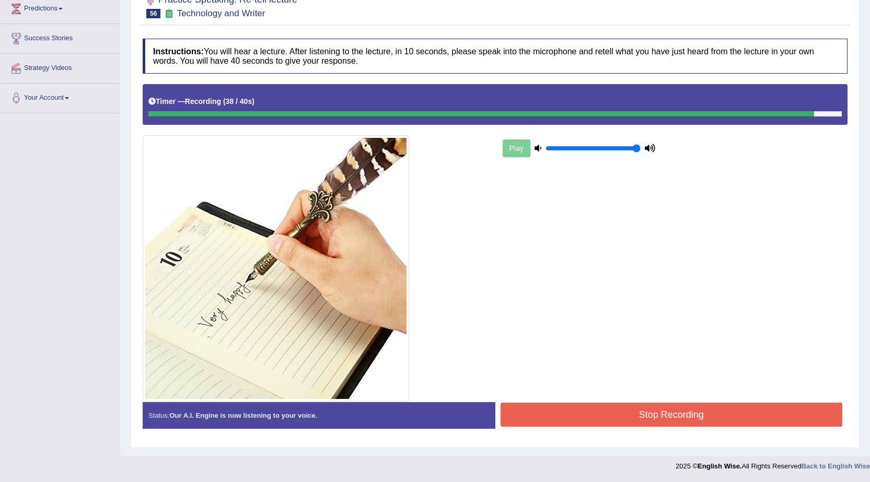
click at [577, 403] on button "Stop Recording" at bounding box center [671, 415] width 342 height 24
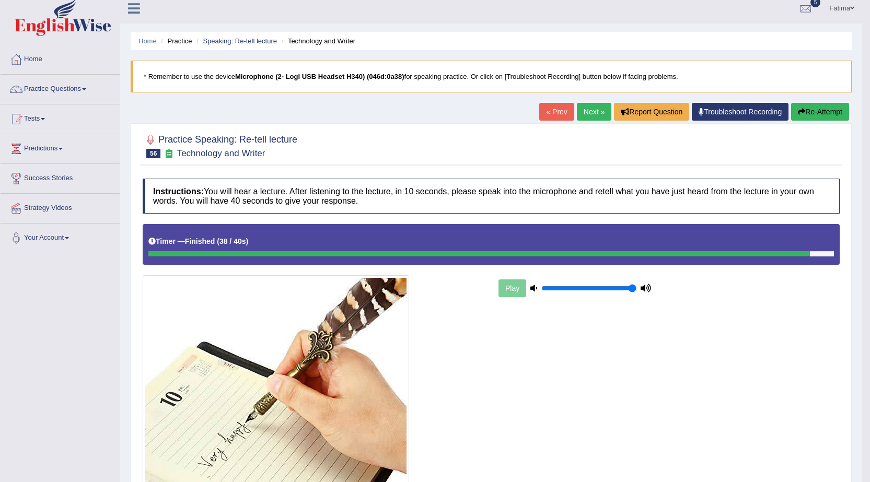
scroll to position [0, 0]
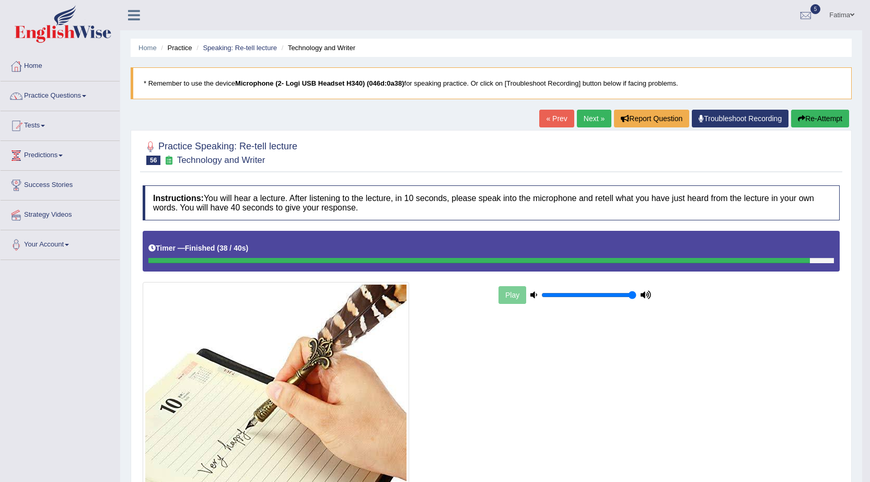
click at [589, 113] on link "Next »" at bounding box center [594, 119] width 34 height 18
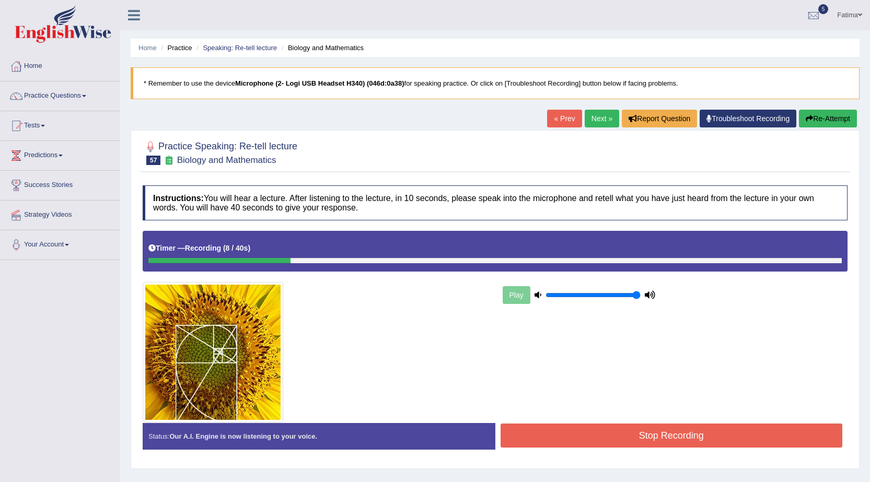
click at [833, 121] on button "Re-Attempt" at bounding box center [827, 119] width 58 height 18
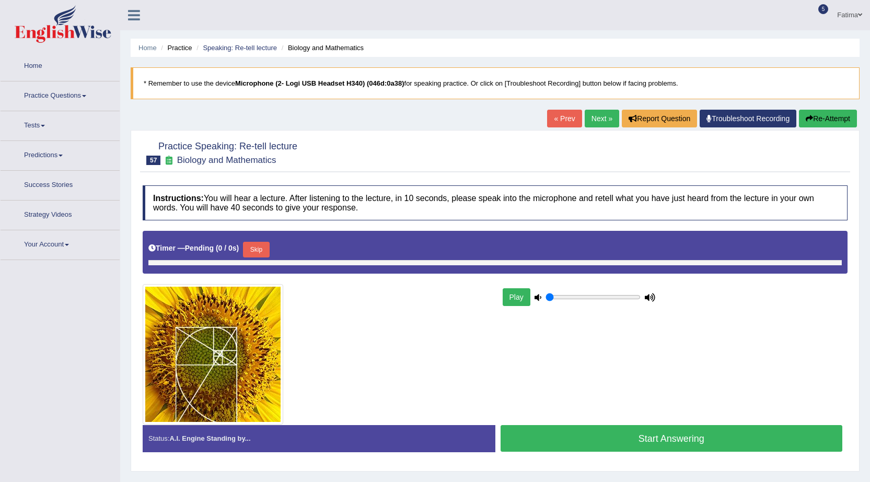
type input "1"
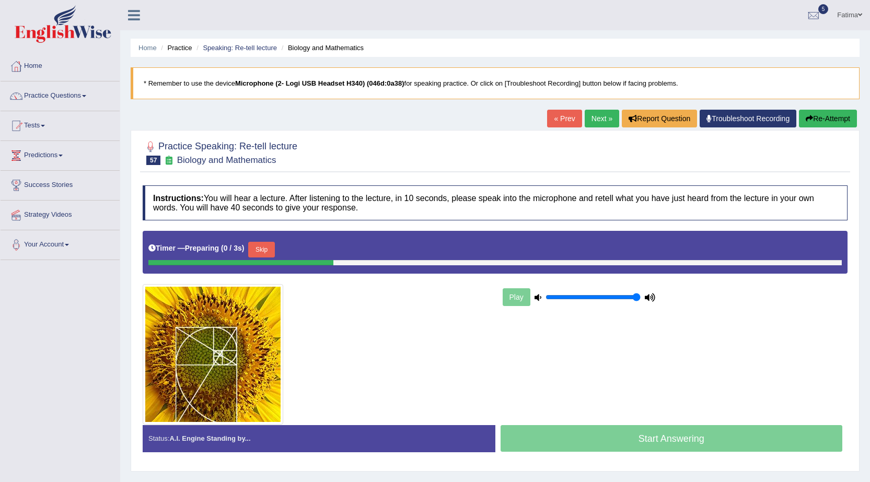
click at [262, 248] on button "Skip" at bounding box center [261, 250] width 26 height 16
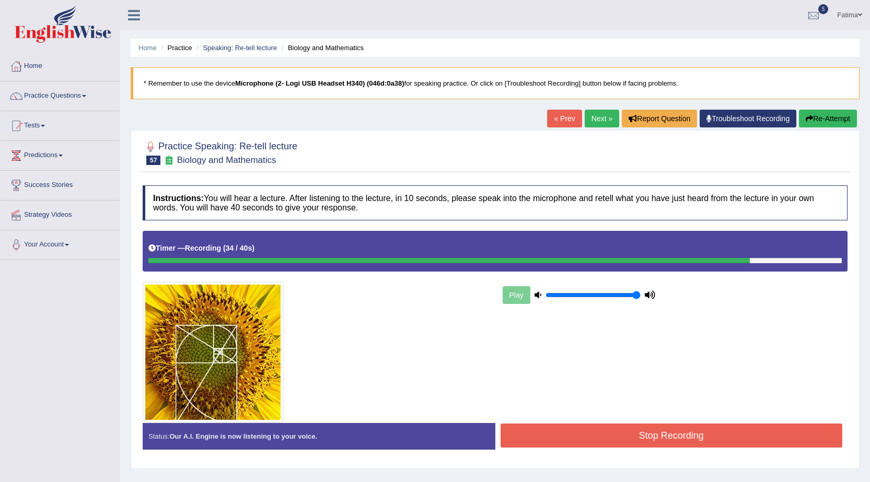
click at [833, 118] on button "Re-Attempt" at bounding box center [827, 119] width 58 height 18
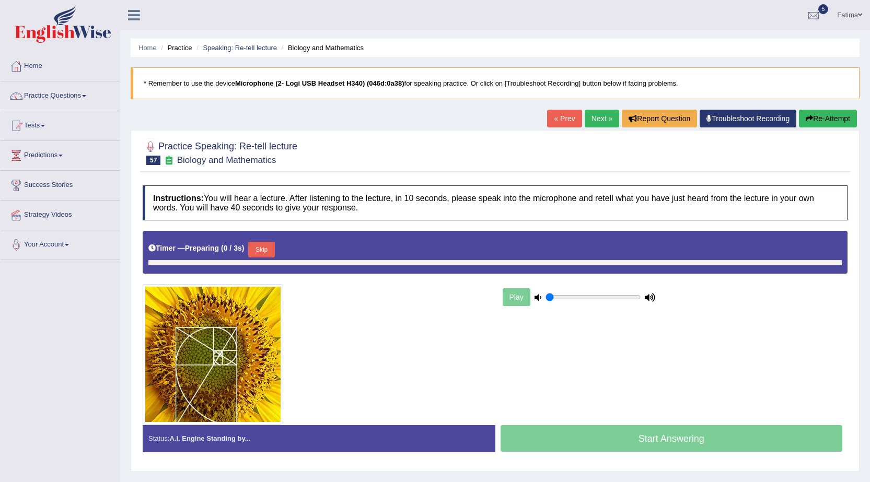
type input "1"
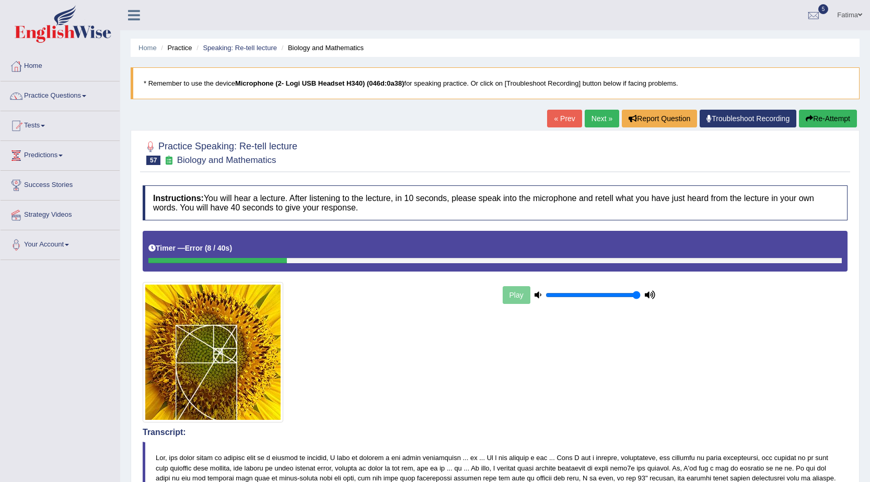
click at [812, 128] on div "« Prev Next » Report Question Troubleshoot Recording Re-Attempt" at bounding box center [703, 120] width 312 height 20
click at [813, 122] on button "Re-Attempt" at bounding box center [827, 119] width 58 height 18
click at [827, 116] on button "Re-Attempt" at bounding box center [827, 119] width 58 height 18
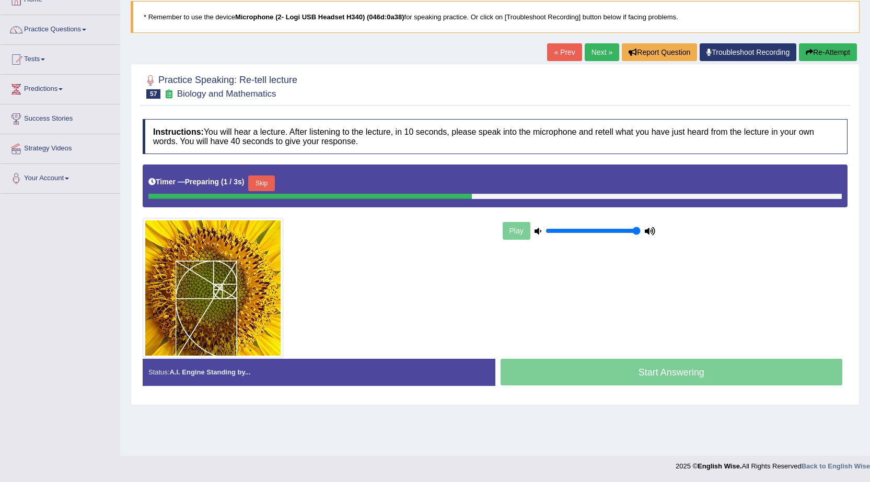
click at [256, 184] on button "Skip" at bounding box center [261, 183] width 26 height 16
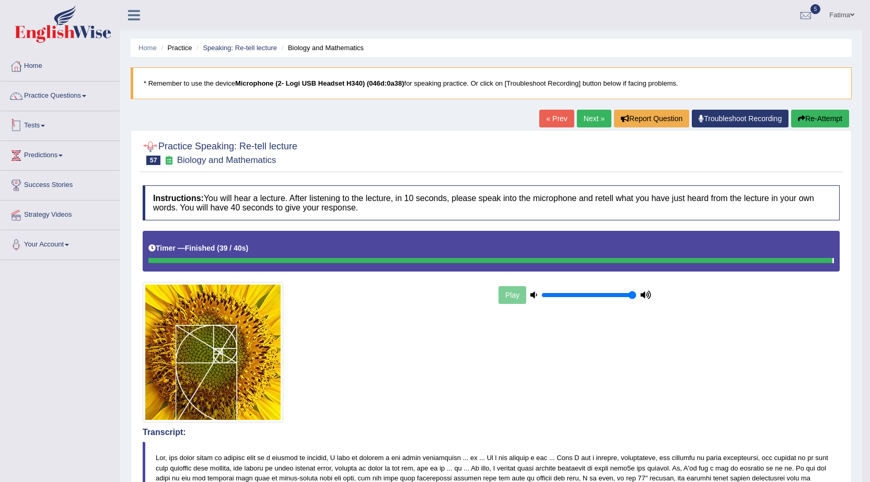
click at [87, 100] on link "Practice Questions" at bounding box center [60, 94] width 119 height 26
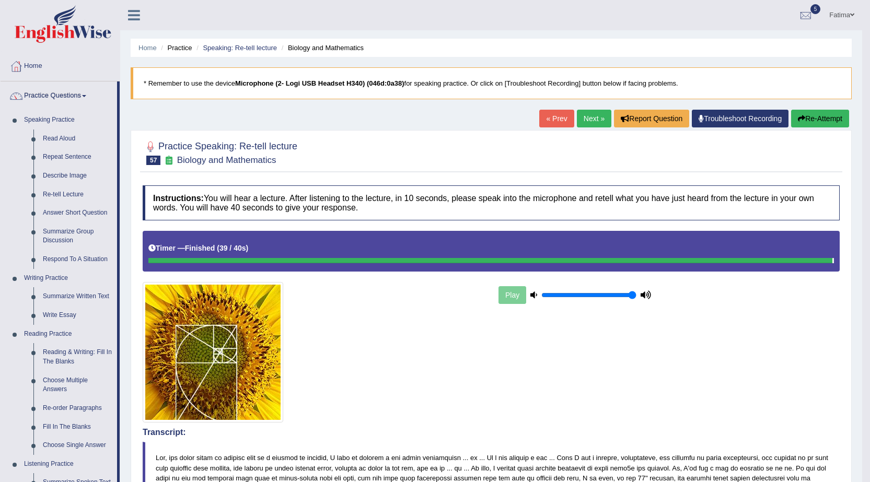
click at [83, 99] on link "Practice Questions" at bounding box center [59, 94] width 116 height 26
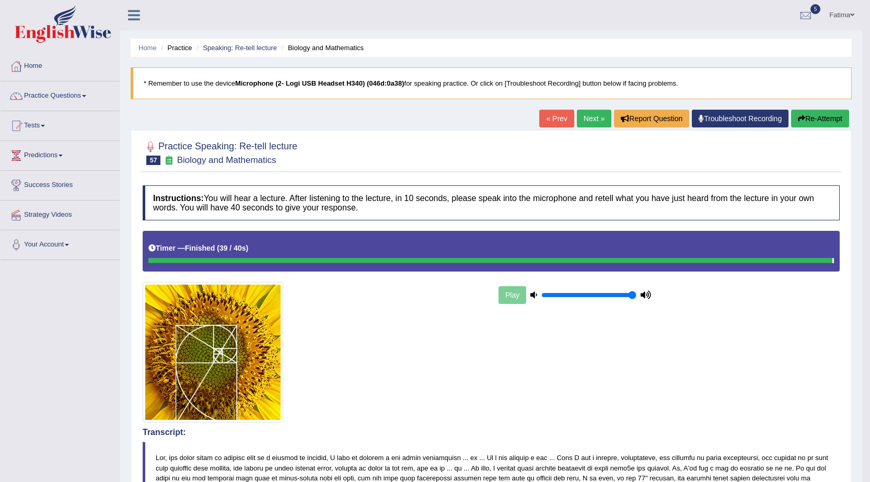
click at [589, 121] on link "Next »" at bounding box center [594, 119] width 34 height 18
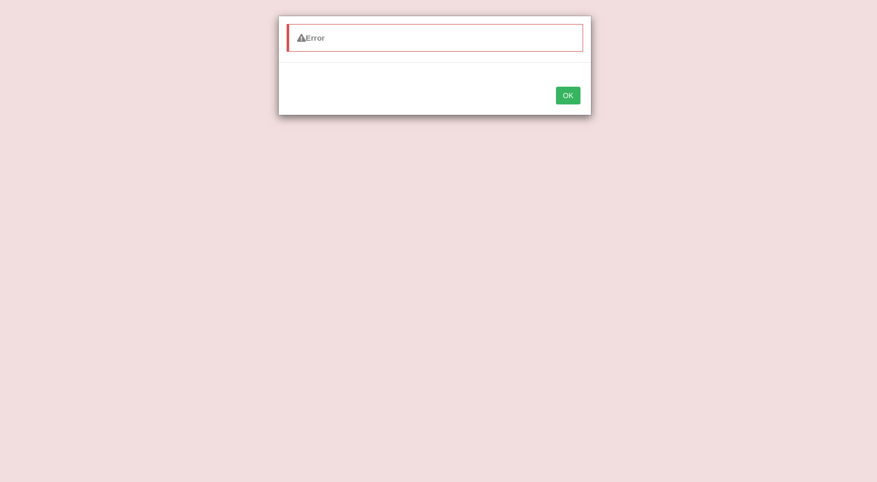
drag, startPoint x: 581, startPoint y: 98, endPoint x: 573, endPoint y: 95, distance: 8.2
click at [579, 98] on div "OK" at bounding box center [435, 96] width 312 height 37
click at [573, 95] on button "OK" at bounding box center [568, 96] width 24 height 18
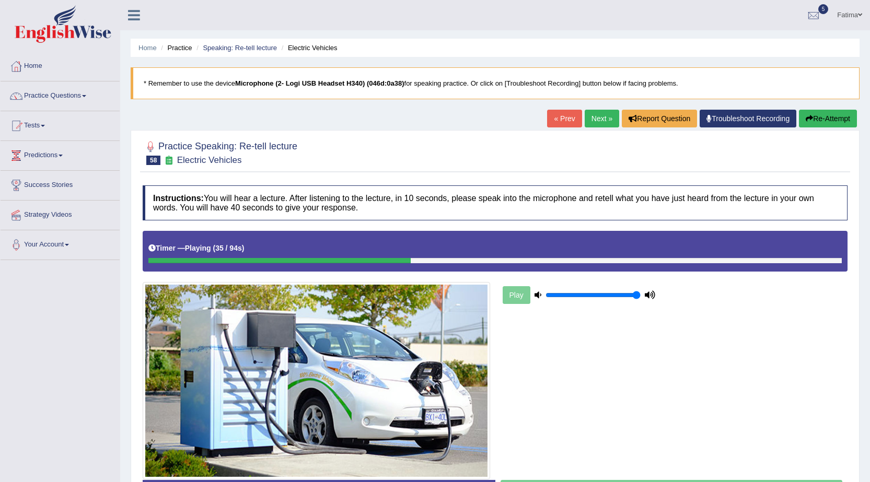
click at [813, 121] on button "Re-Attempt" at bounding box center [827, 119] width 58 height 18
click at [830, 115] on button "Re-Attempt" at bounding box center [827, 119] width 58 height 18
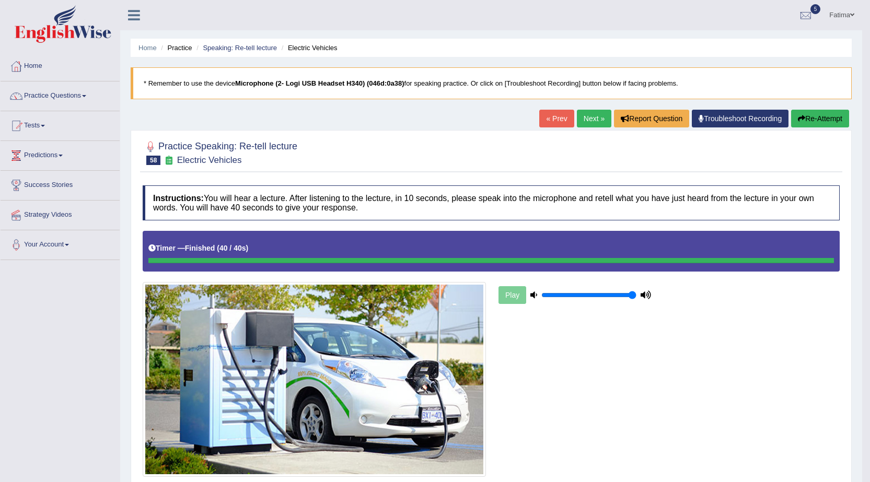
click at [598, 117] on link "Next »" at bounding box center [594, 119] width 34 height 18
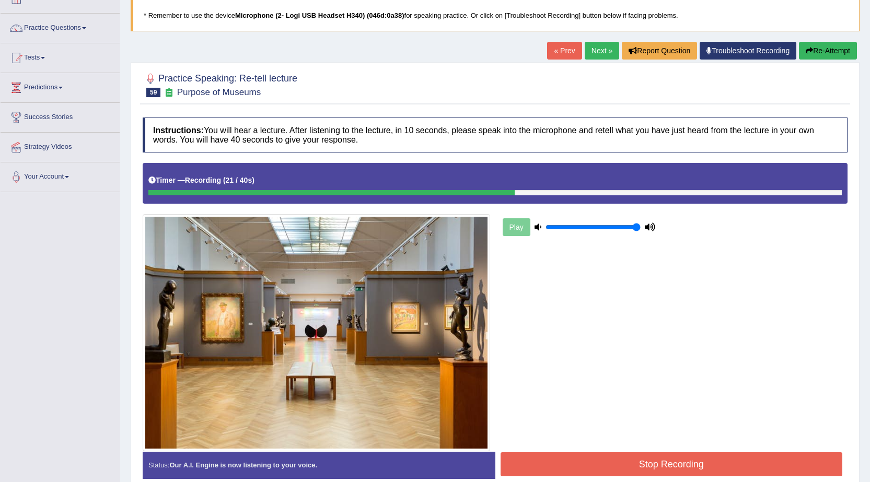
scroll to position [118, 0]
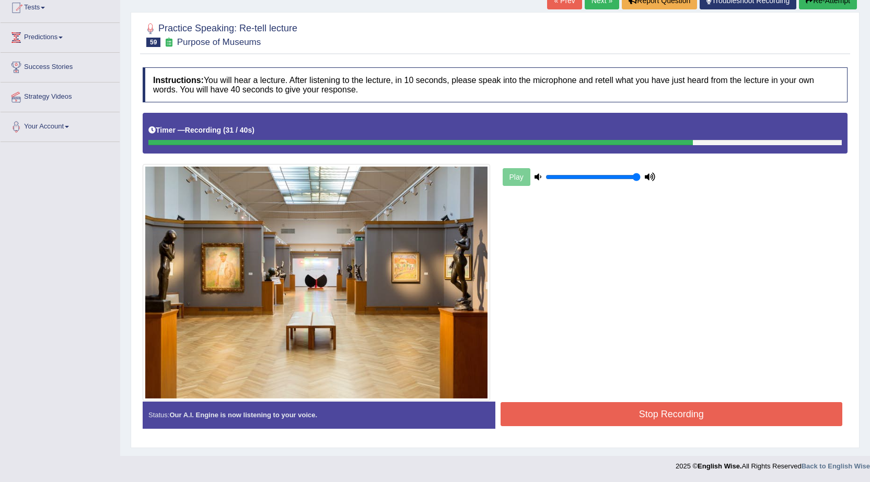
click at [606, 418] on button "Stop Recording" at bounding box center [671, 414] width 342 height 24
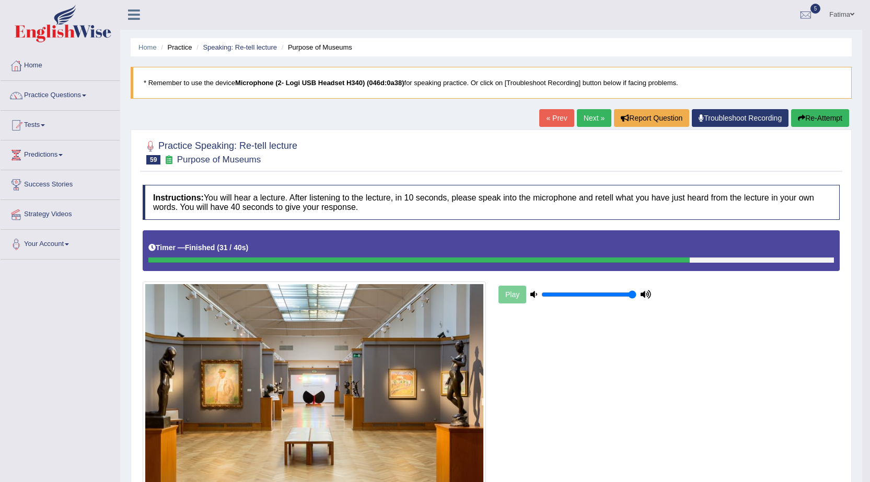
scroll to position [0, 0]
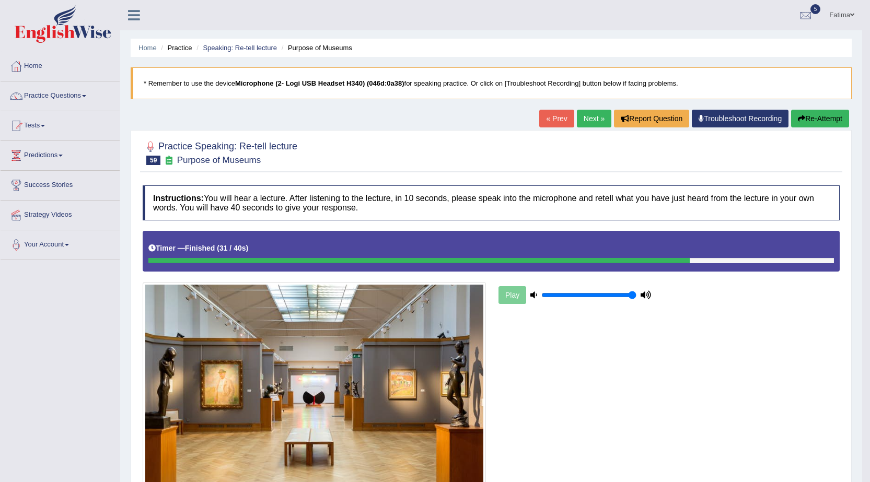
click at [586, 115] on link "Next »" at bounding box center [594, 119] width 34 height 18
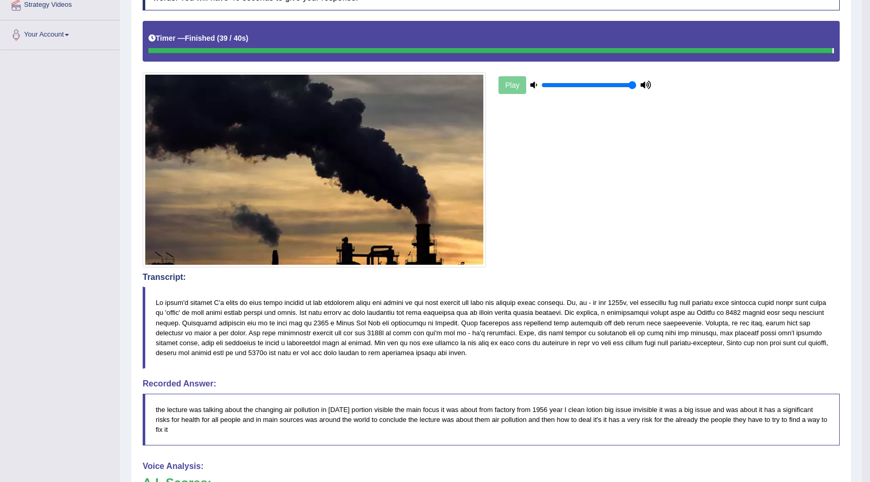
scroll to position [52, 0]
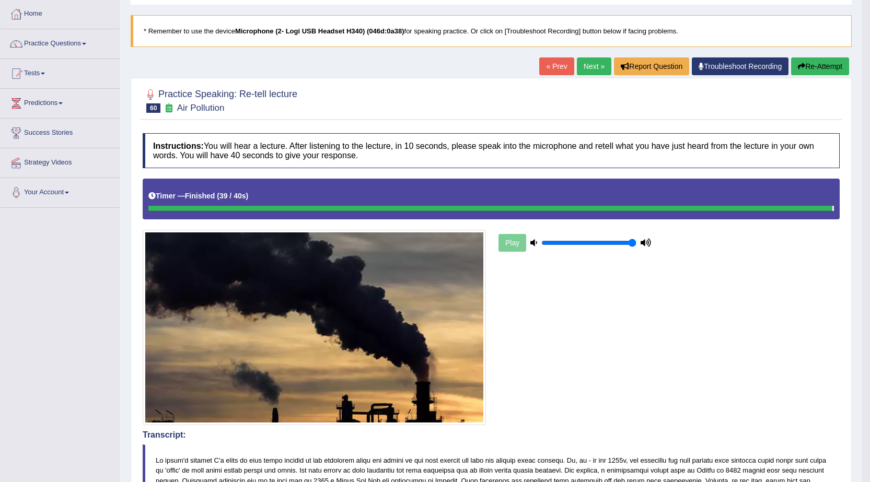
click at [598, 61] on link "Next »" at bounding box center [594, 66] width 34 height 18
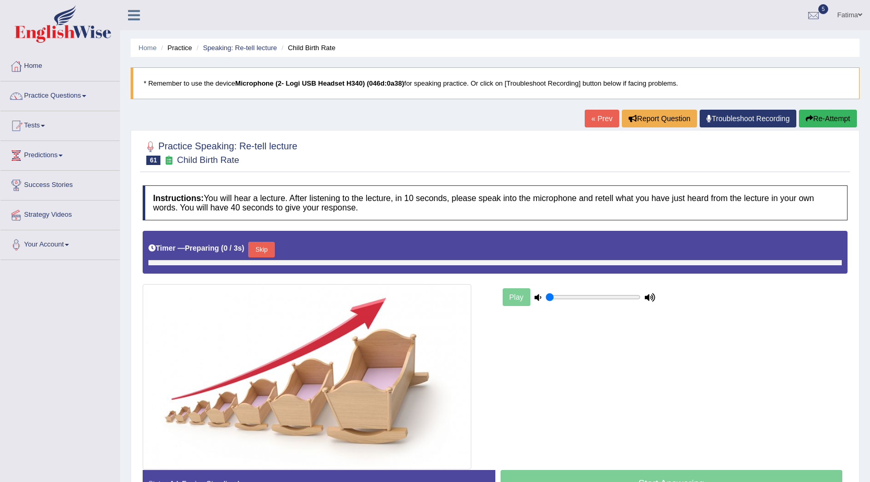
type input "1"
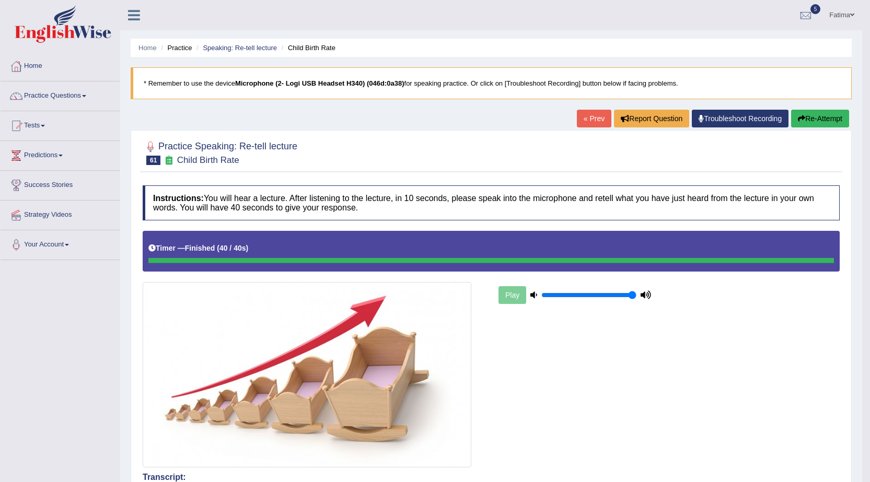
click at [822, 121] on button "Re-Attempt" at bounding box center [820, 119] width 58 height 18
click at [805, 126] on button "Re-Attempt" at bounding box center [820, 119] width 58 height 18
click at [801, 122] on icon "button" at bounding box center [800, 118] width 7 height 7
click at [817, 114] on button "Re-Attempt" at bounding box center [820, 119] width 58 height 18
click at [816, 114] on button "Re-Attempt" at bounding box center [820, 119] width 58 height 18
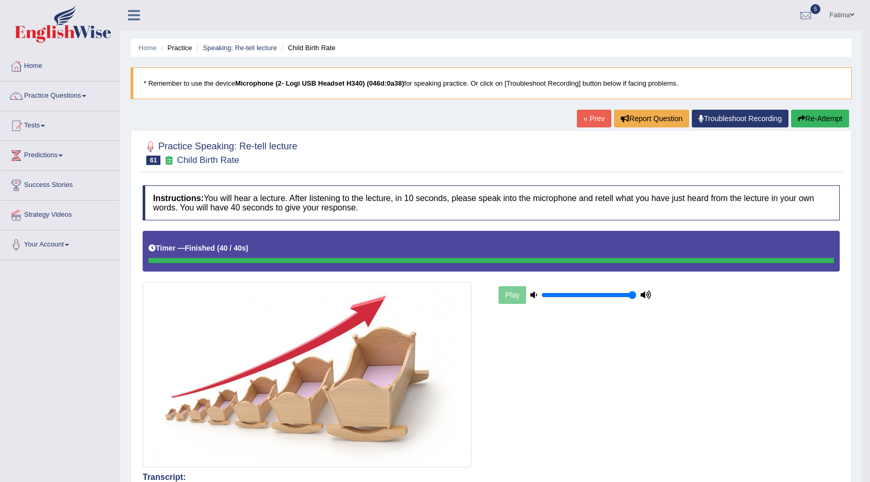
click at [816, 114] on button "Re-Attempt" at bounding box center [820, 119] width 58 height 18
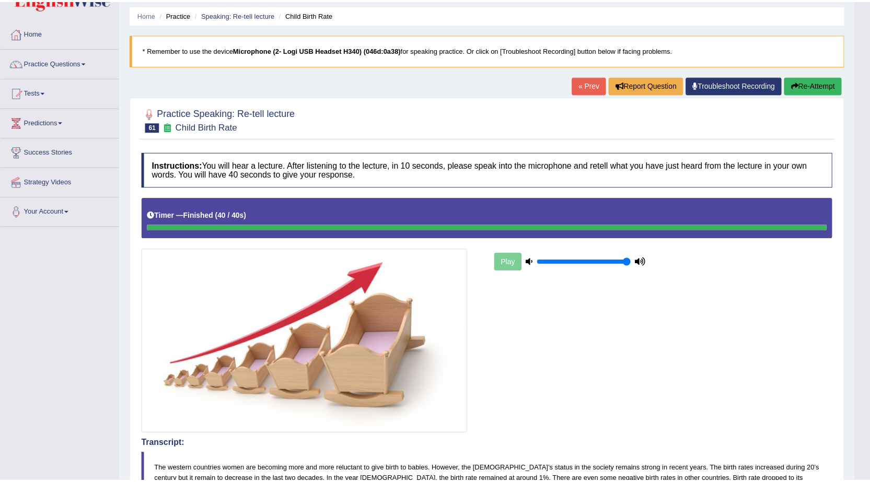
scroll to position [52, 0]
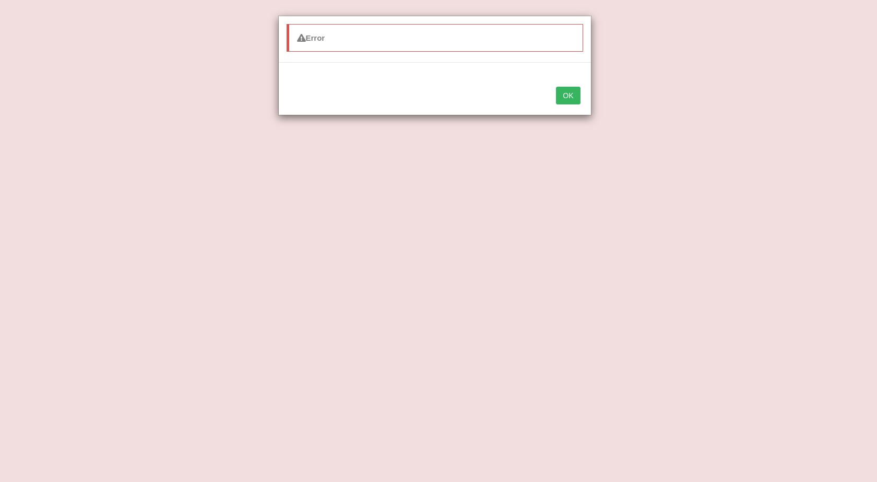
click at [579, 98] on button "OK" at bounding box center [568, 96] width 24 height 18
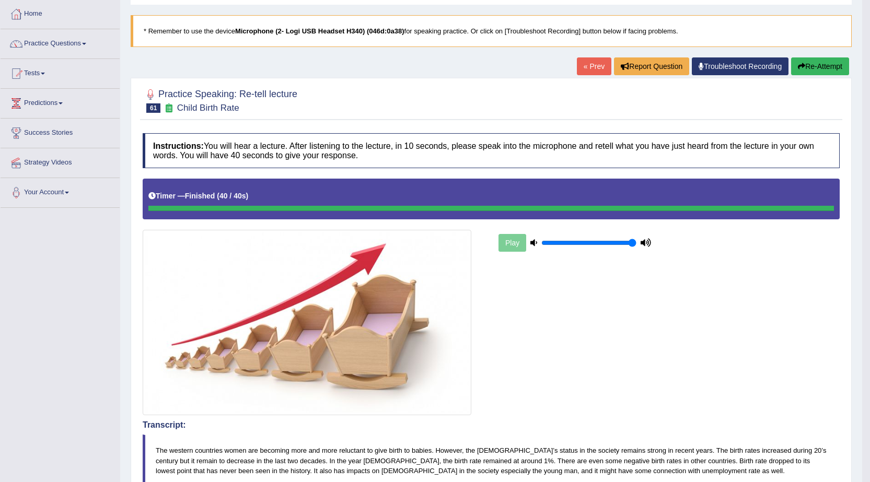
click at [817, 64] on button "Re-Attempt" at bounding box center [820, 66] width 58 height 18
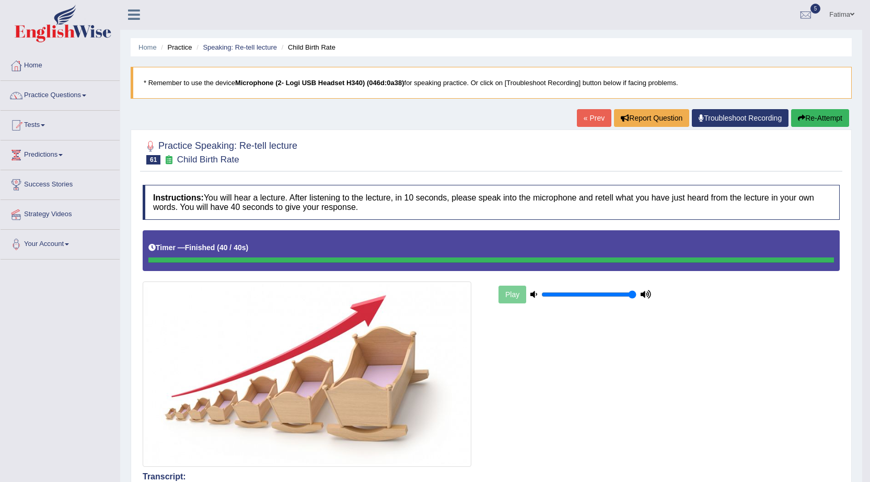
scroll to position [0, 0]
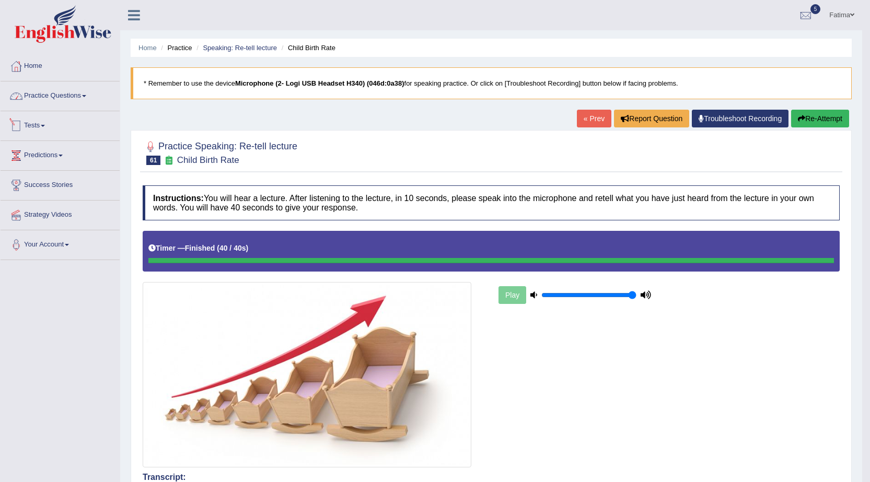
click at [67, 92] on link "Practice Questions" at bounding box center [60, 94] width 119 height 26
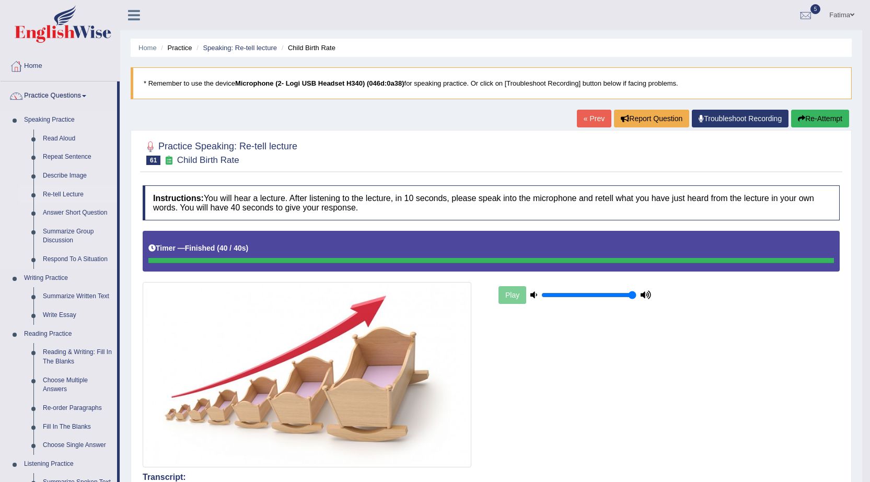
click at [70, 190] on link "Re-tell Lecture" at bounding box center [77, 194] width 79 height 19
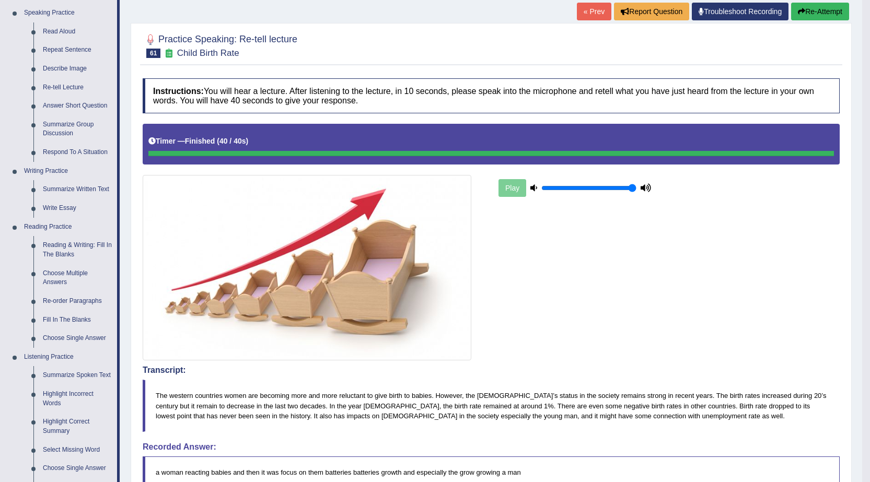
scroll to position [3, 0]
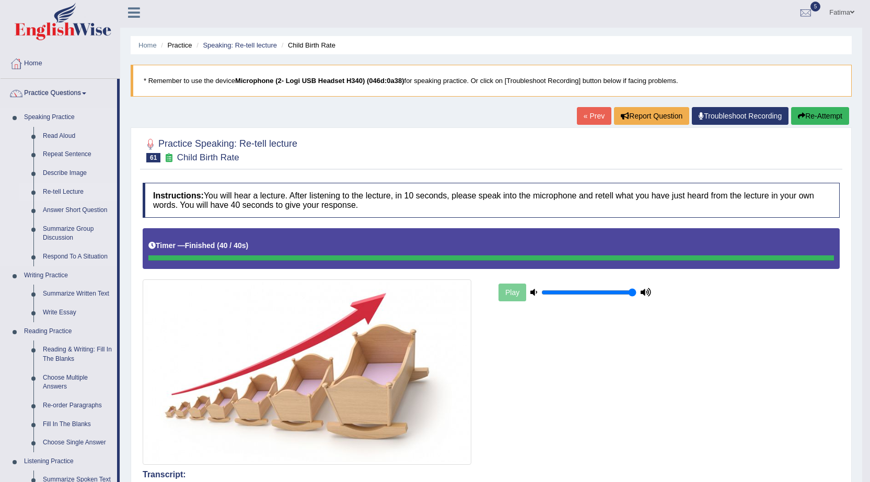
click at [57, 193] on link "Re-tell Lecture" at bounding box center [77, 192] width 79 height 19
